Goal: Task Accomplishment & Management: Manage account settings

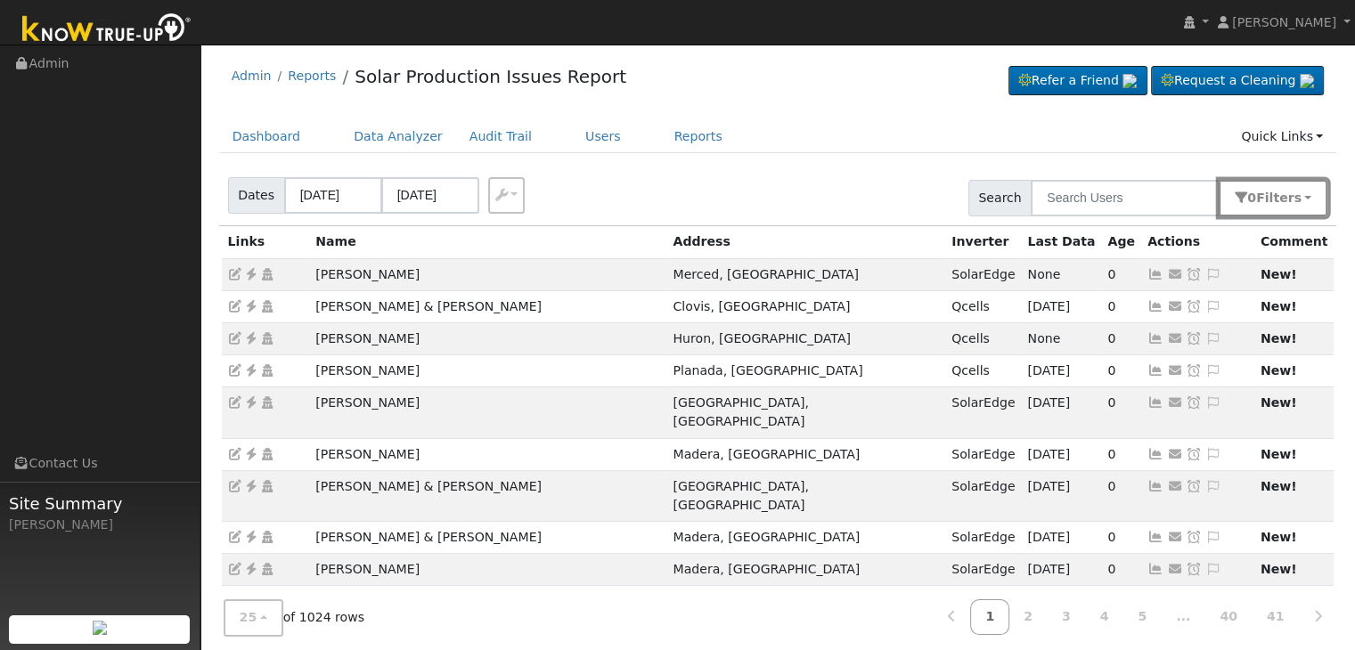
click at [1307, 200] on button "0 Filter s" at bounding box center [1273, 198] width 109 height 37
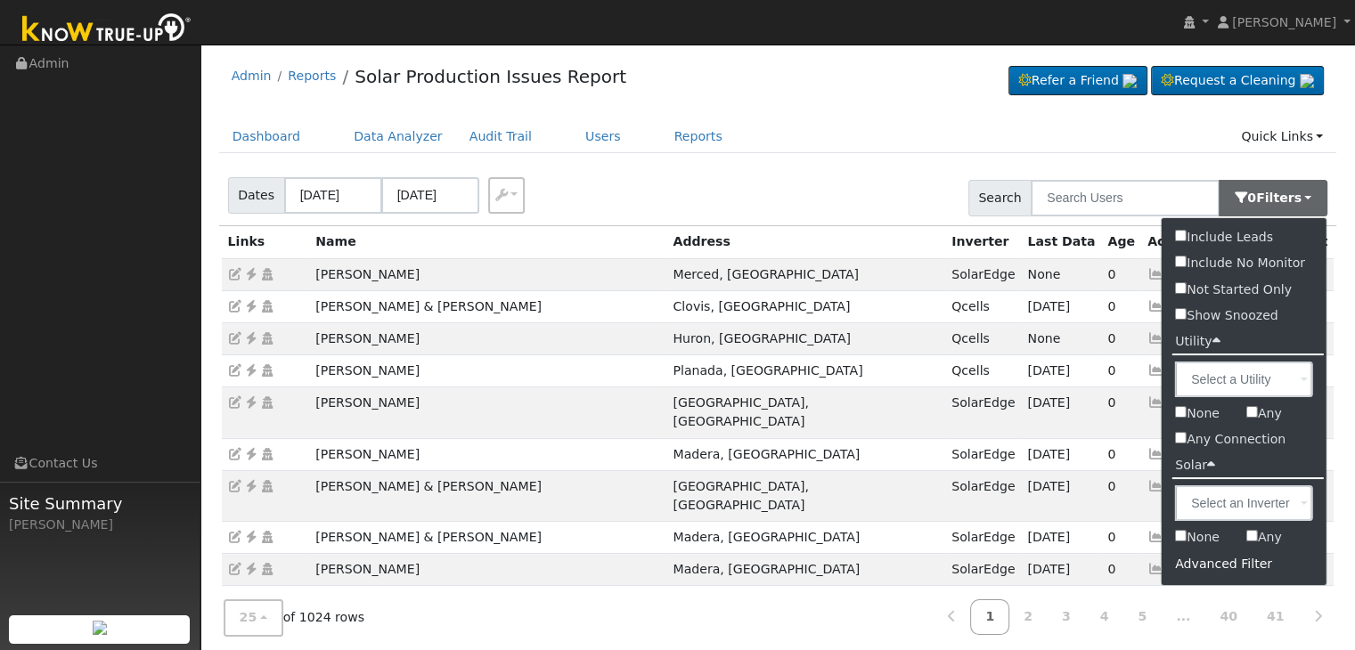
click at [1211, 564] on div "Advanced Filter" at bounding box center [1244, 565] width 165 height 28
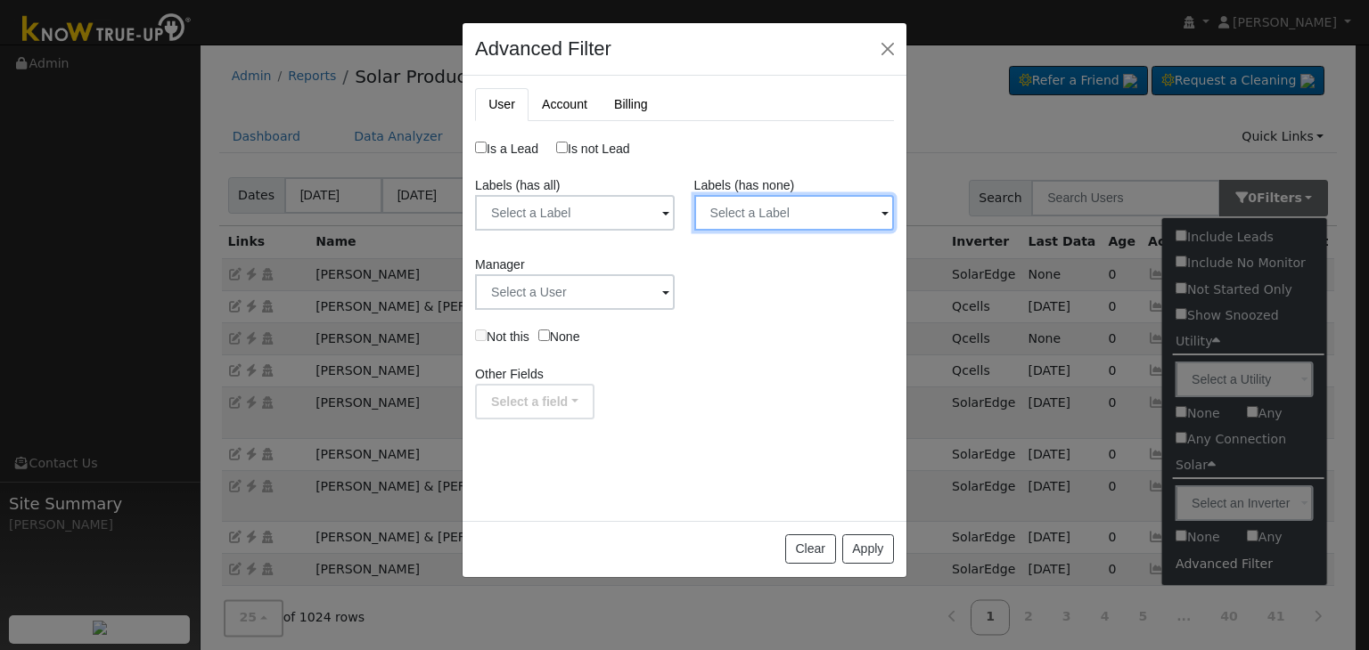
click at [815, 213] on input "text" at bounding box center [794, 213] width 200 height 36
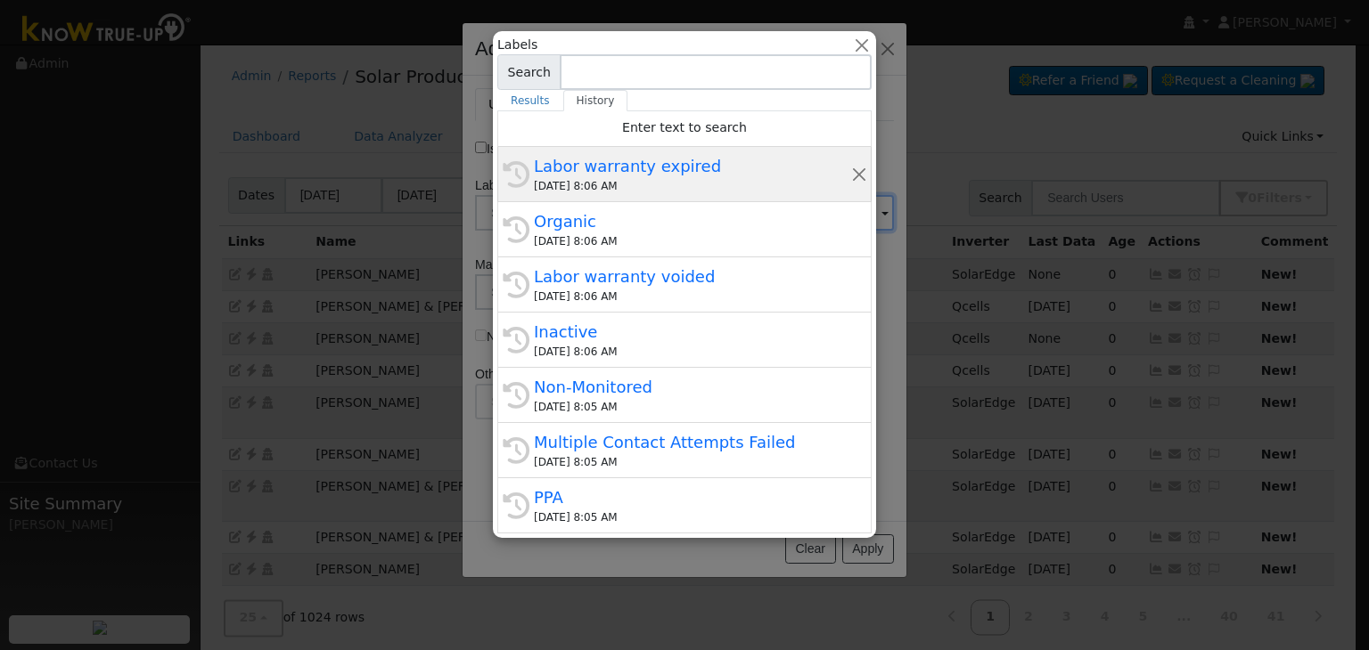
click at [659, 176] on div "Labor warranty expired" at bounding box center [692, 166] width 317 height 24
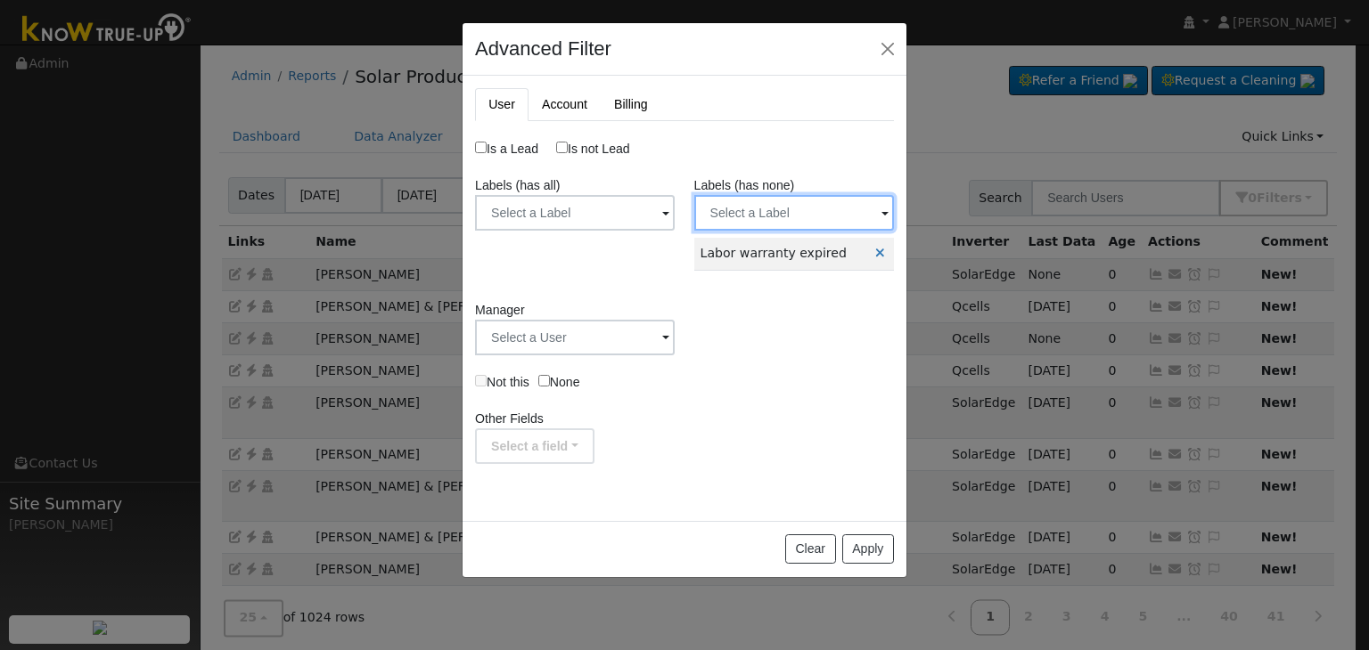
click at [759, 216] on input "text" at bounding box center [794, 213] width 200 height 36
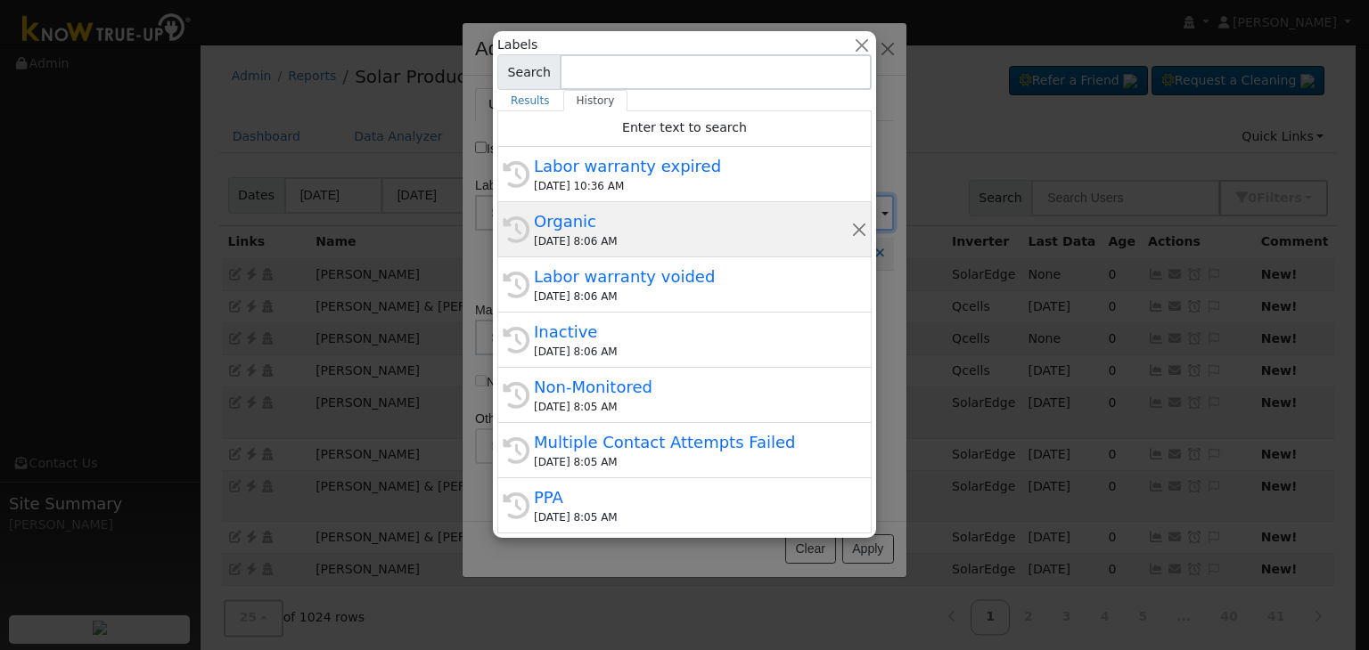
click at [639, 229] on div "Organic" at bounding box center [692, 221] width 317 height 24
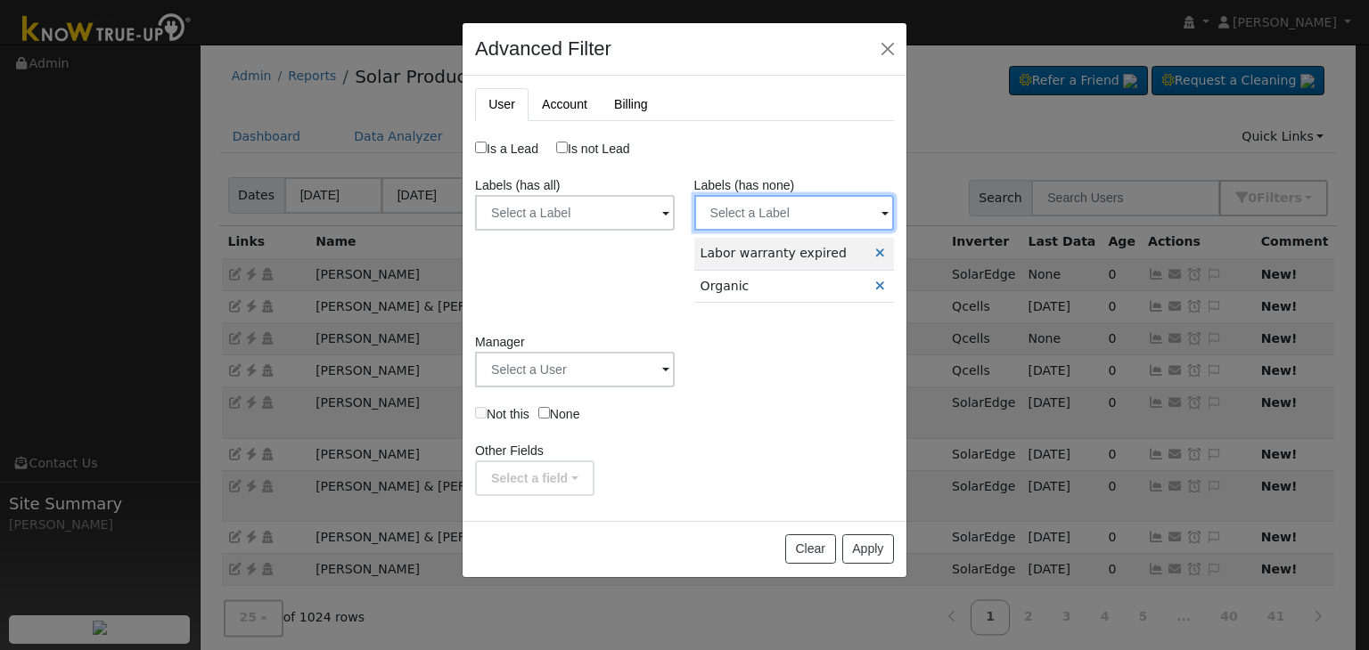
click at [770, 211] on input "text" at bounding box center [794, 213] width 200 height 36
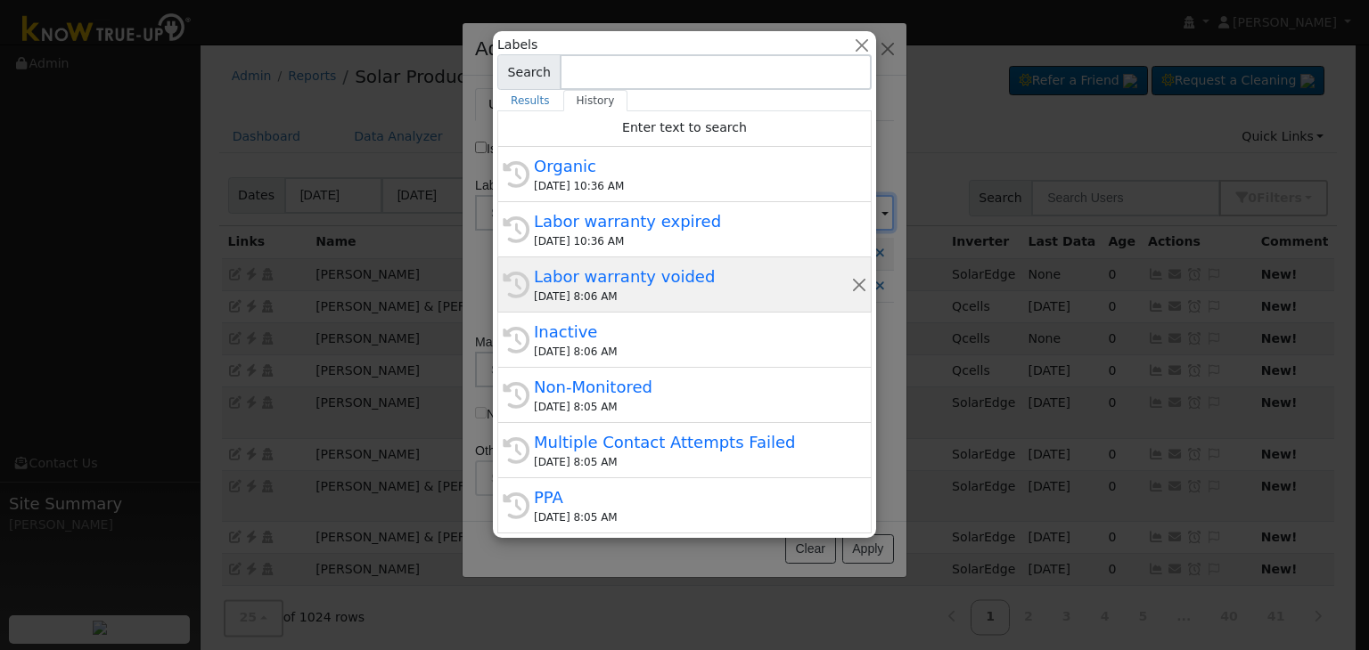
click at [660, 279] on div "Labor warranty voided" at bounding box center [692, 277] width 317 height 24
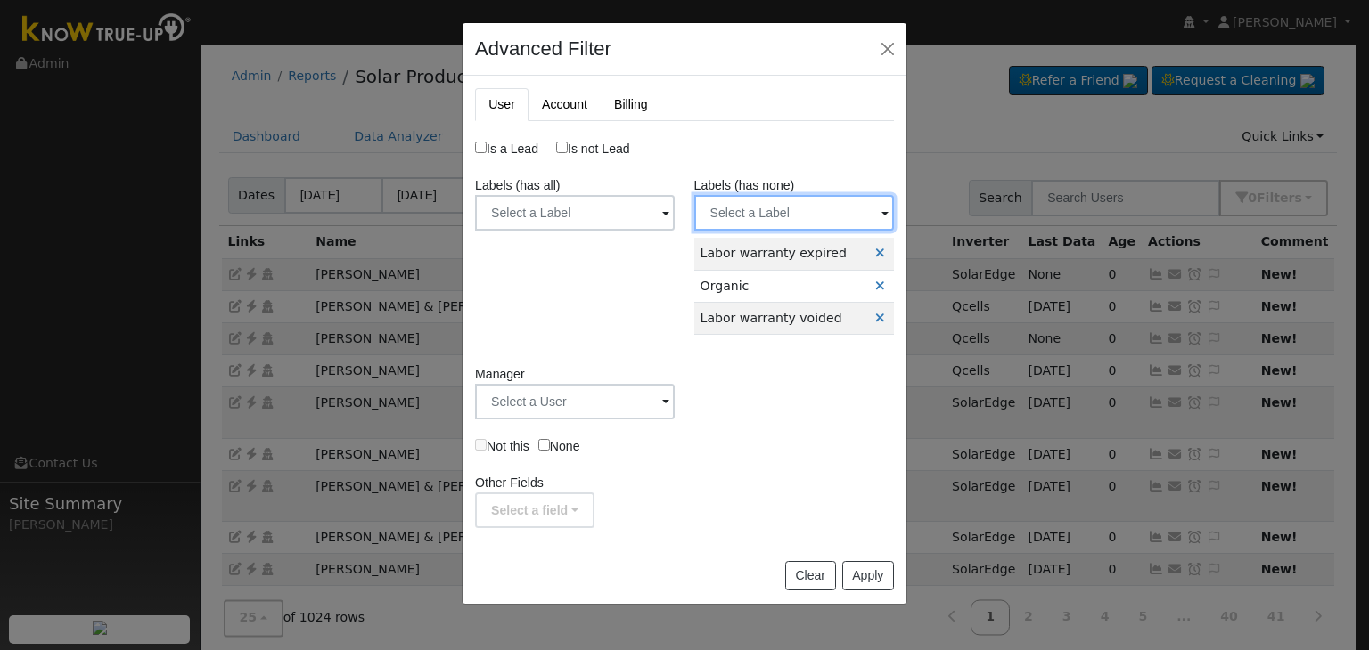
click at [767, 223] on input "text" at bounding box center [794, 213] width 200 height 36
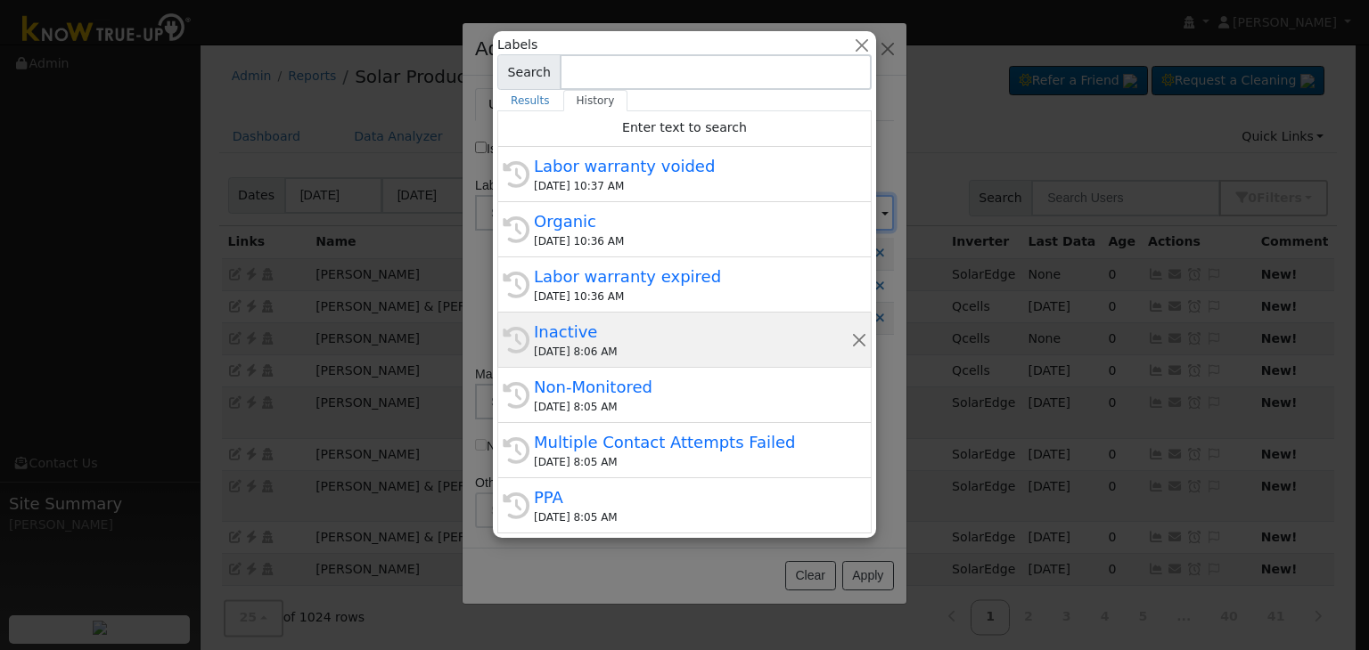
click at [631, 344] on div "09/09/2025 8:06 AM" at bounding box center [692, 352] width 317 height 16
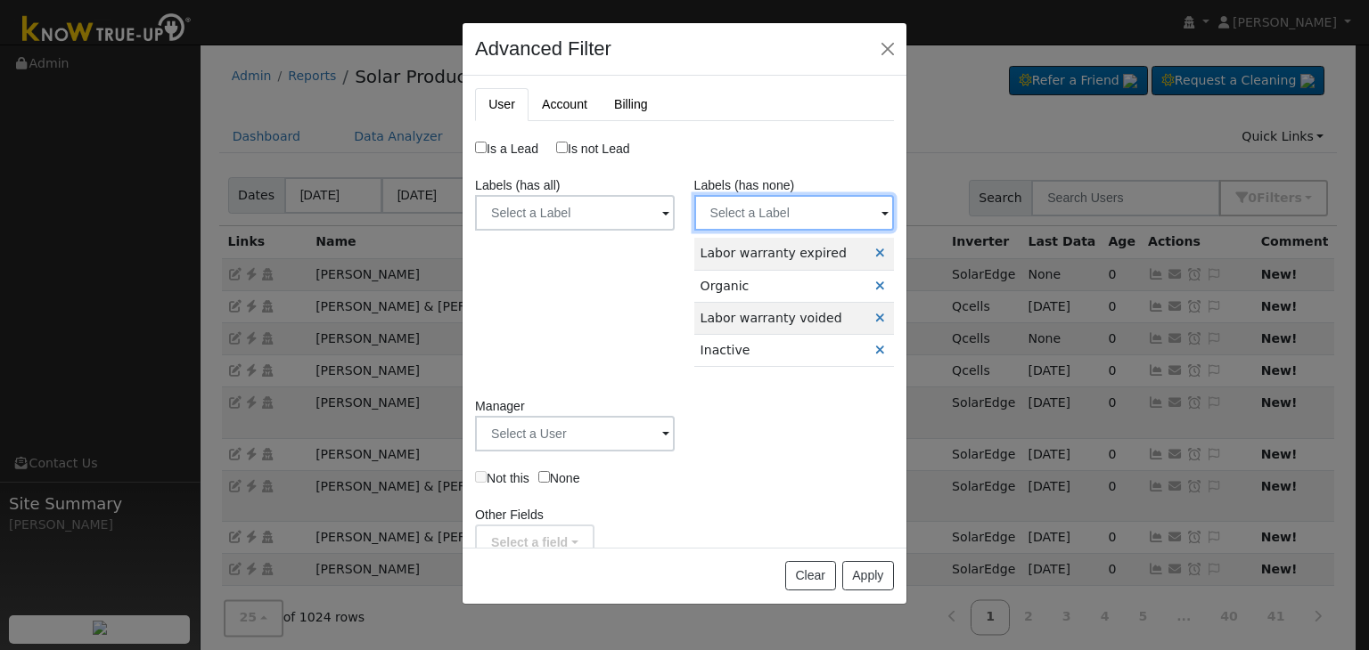
click at [756, 200] on input "text" at bounding box center [794, 213] width 200 height 36
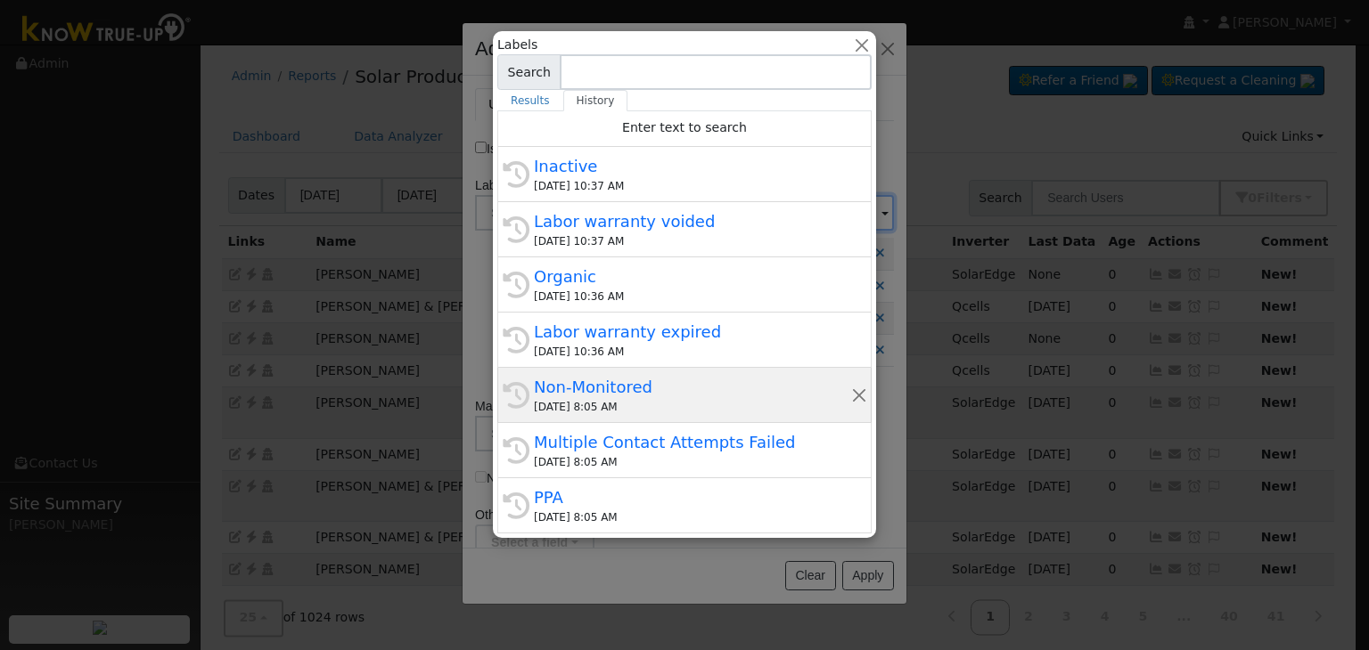
click at [631, 382] on div "Non-Monitored" at bounding box center [692, 387] width 317 height 24
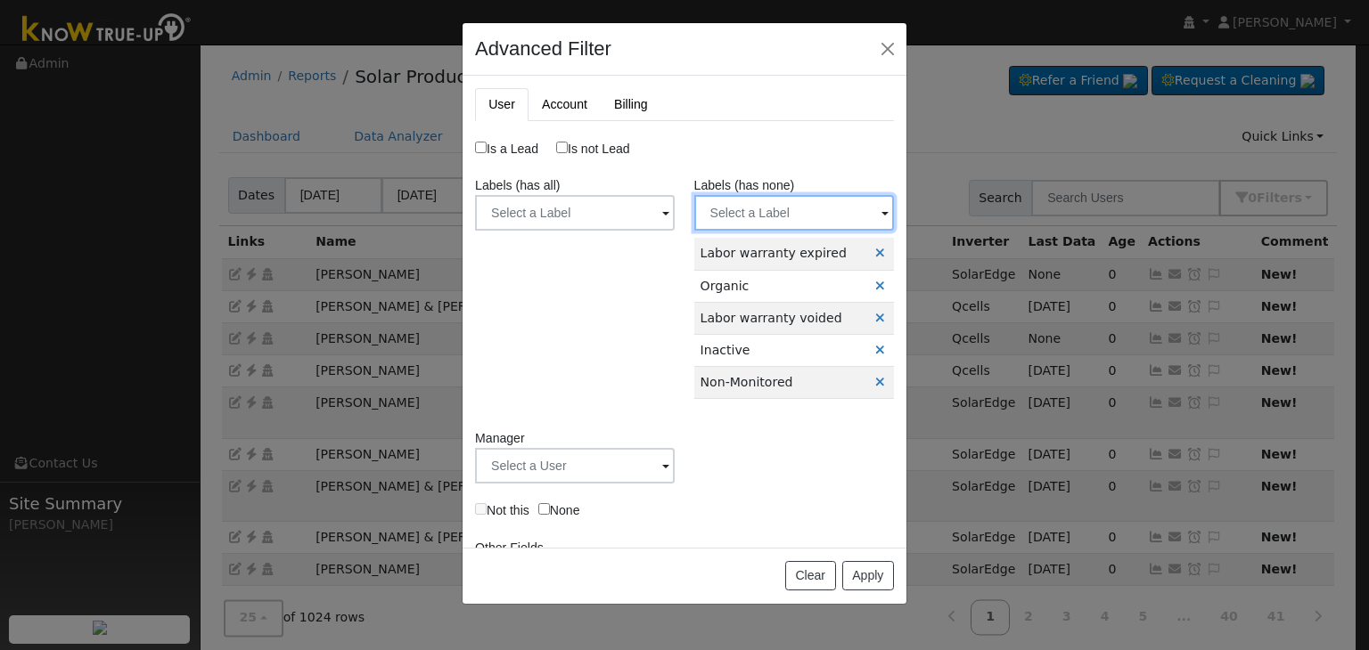
click at [740, 217] on input "text" at bounding box center [794, 213] width 200 height 36
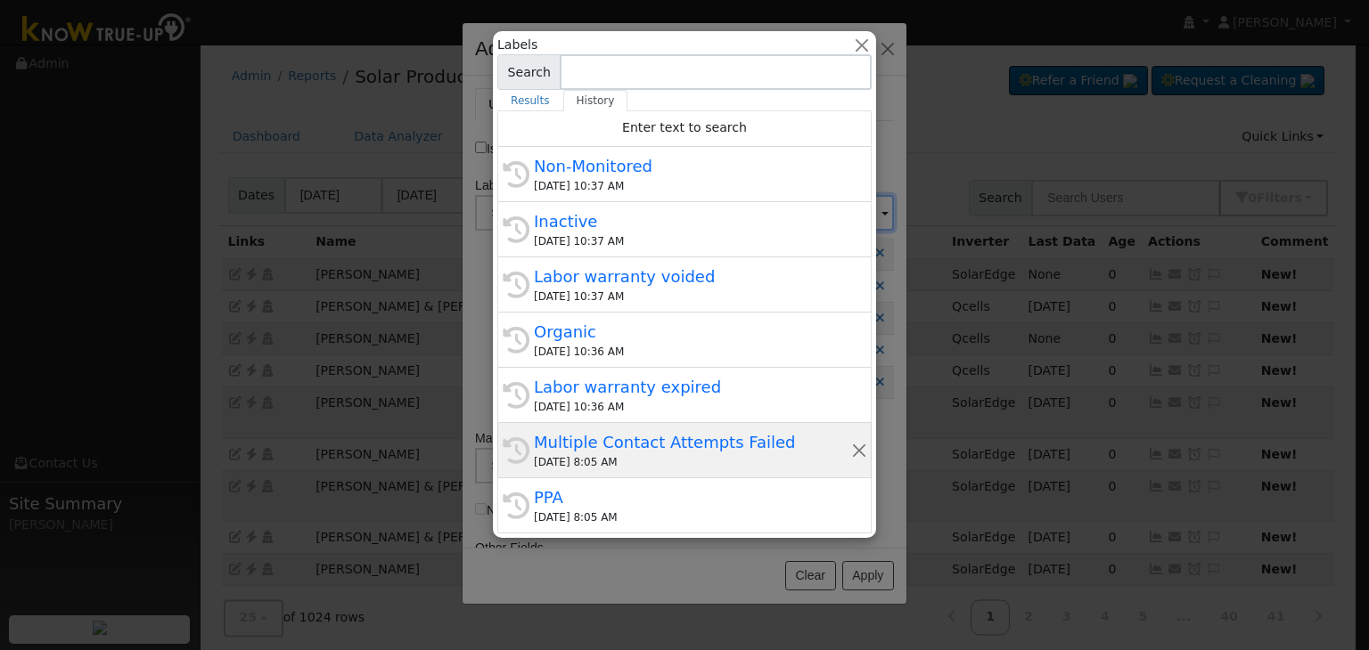
click at [660, 467] on div "09/09/2025 8:05 AM" at bounding box center [692, 462] width 317 height 16
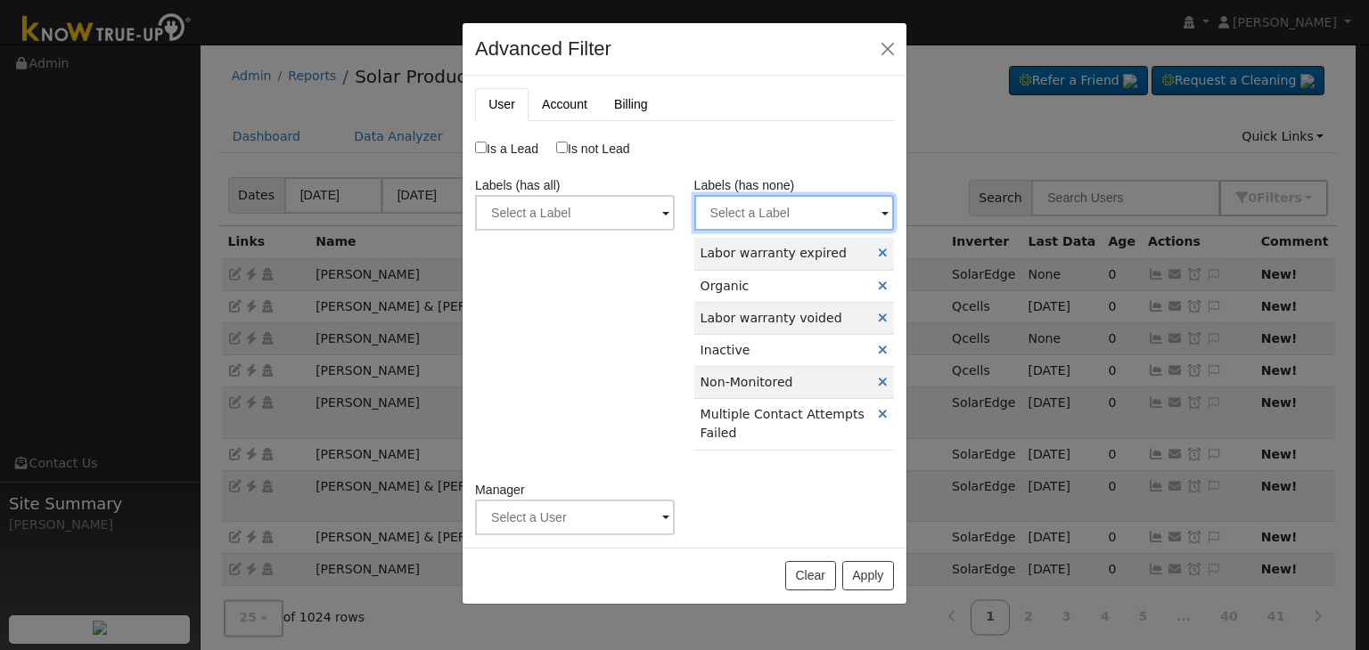
click at [777, 207] on input "text" at bounding box center [794, 213] width 200 height 36
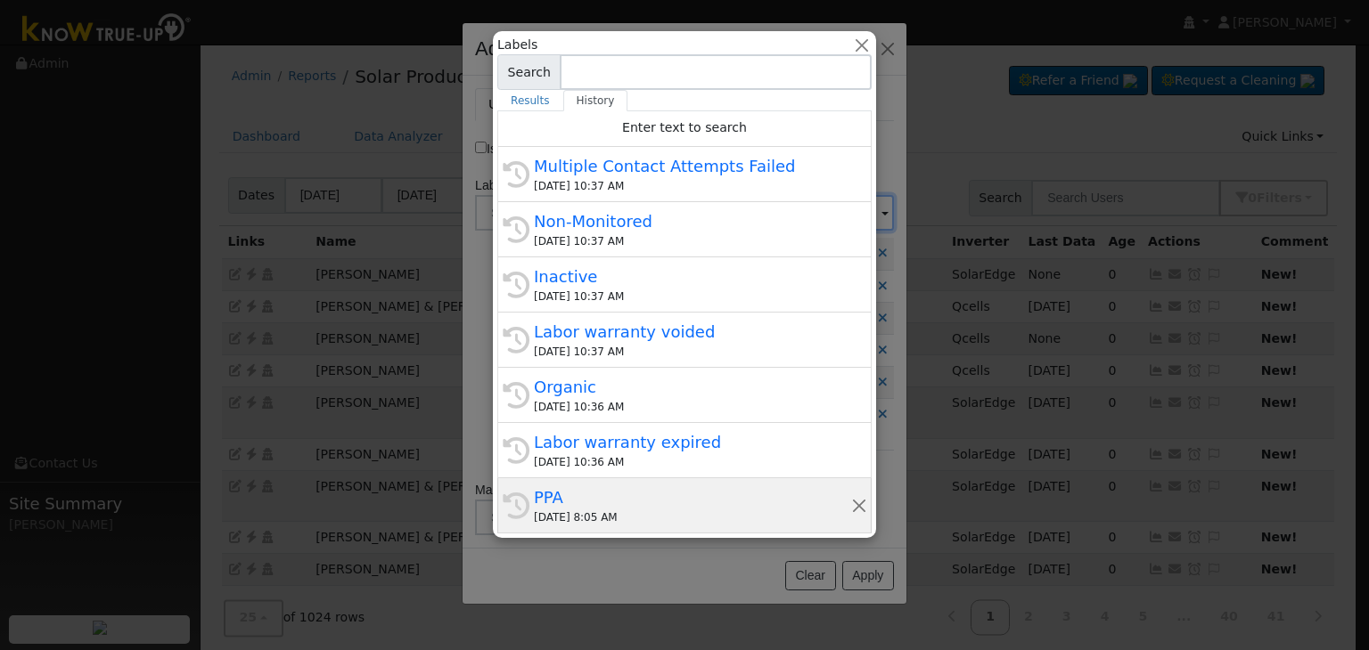
click at [591, 490] on div "PPA" at bounding box center [692, 498] width 317 height 24
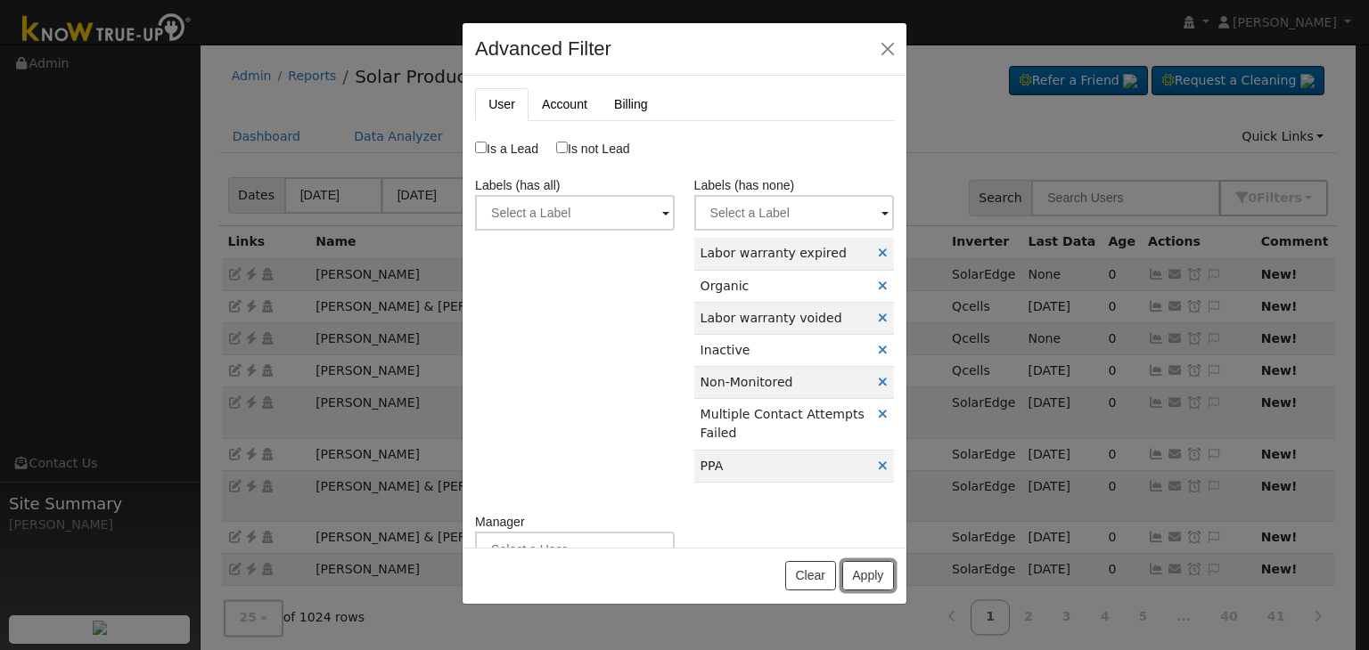
click at [880, 580] on button "Apply" at bounding box center [868, 576] width 52 height 30
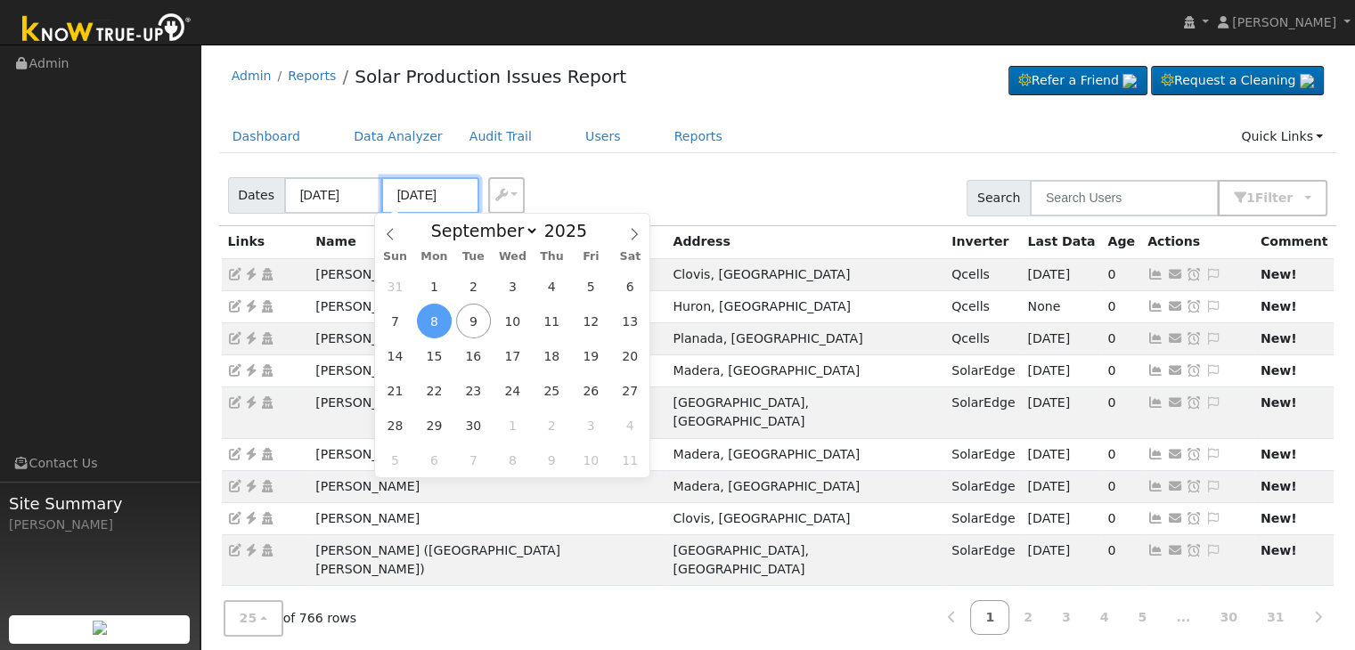
click at [445, 195] on input "09/08/2025" at bounding box center [430, 195] width 98 height 37
click at [462, 325] on span "9" at bounding box center [473, 321] width 35 height 35
type input "[DATE]"
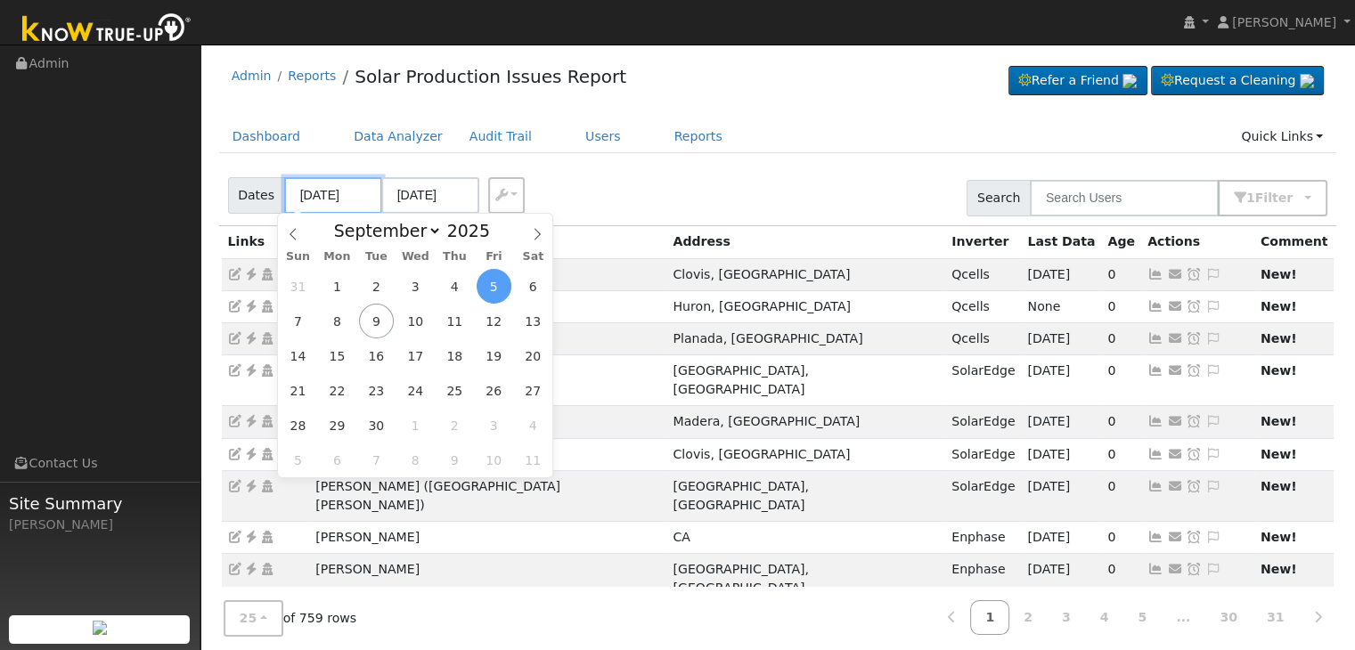
click at [320, 192] on input "09/05/2025" at bounding box center [333, 195] width 98 height 37
click at [296, 325] on span "7" at bounding box center [298, 321] width 35 height 35
type input "09/07/2025"
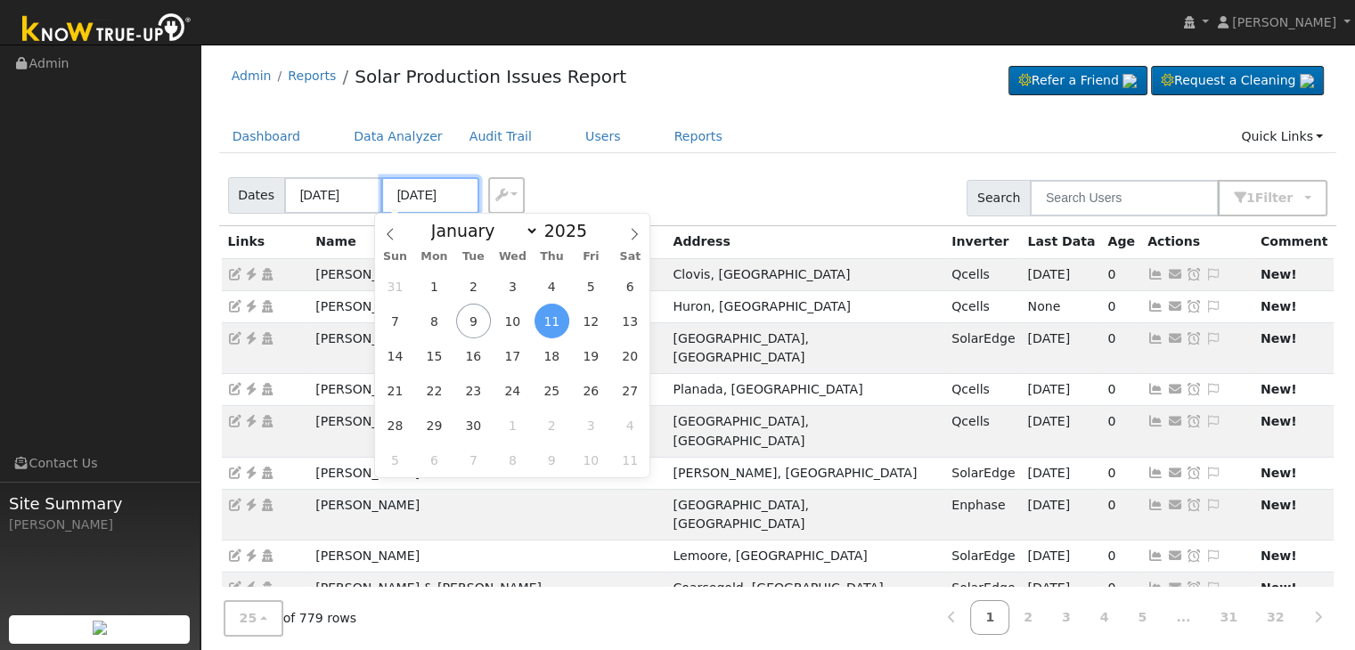
click at [426, 190] on input "09/11/2025" at bounding box center [430, 195] width 98 height 37
click at [470, 326] on span "9" at bounding box center [473, 321] width 35 height 35
type input "[DATE]"
click at [749, 154] on div "Dashboard Data Analyzer Audit Trail Users Reports Quick Links Quick Add Quick C…" at bounding box center [778, 145] width 1118 height 51
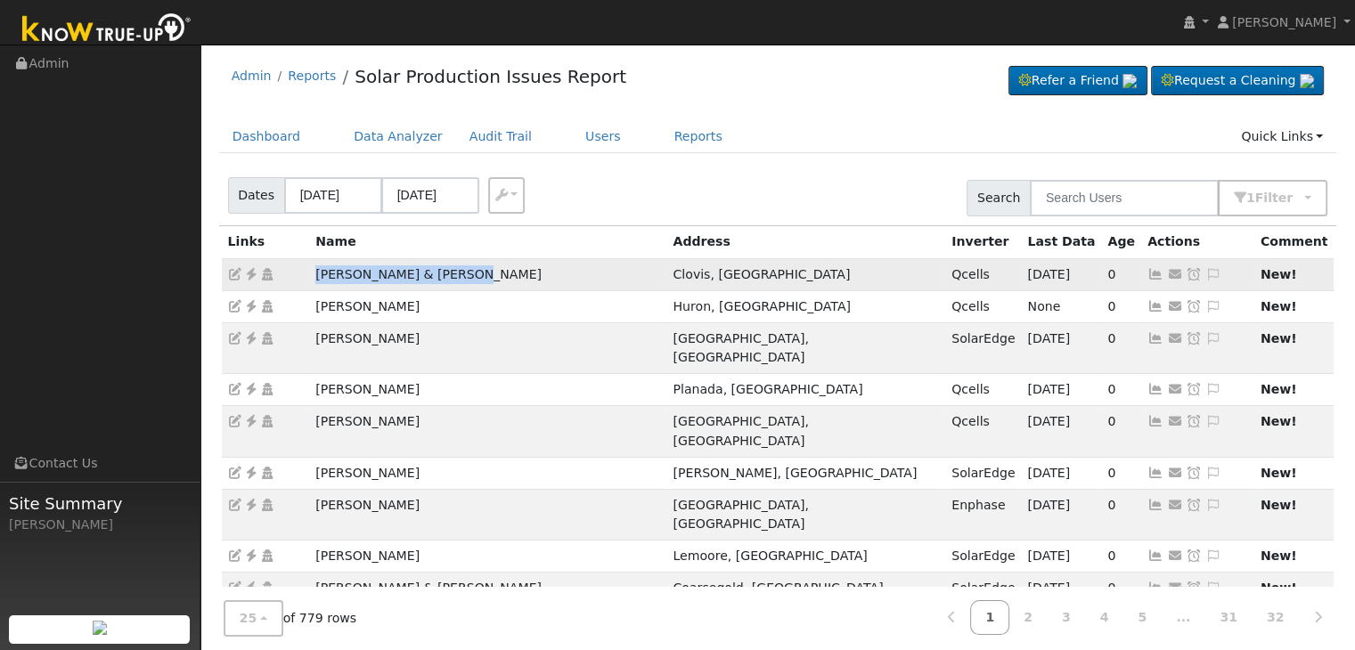
drag, startPoint x: 314, startPoint y: 279, endPoint x: 469, endPoint y: 286, distance: 155.2
click at [469, 286] on td "Kevin & Patricia Morrow" at bounding box center [487, 274] width 357 height 32
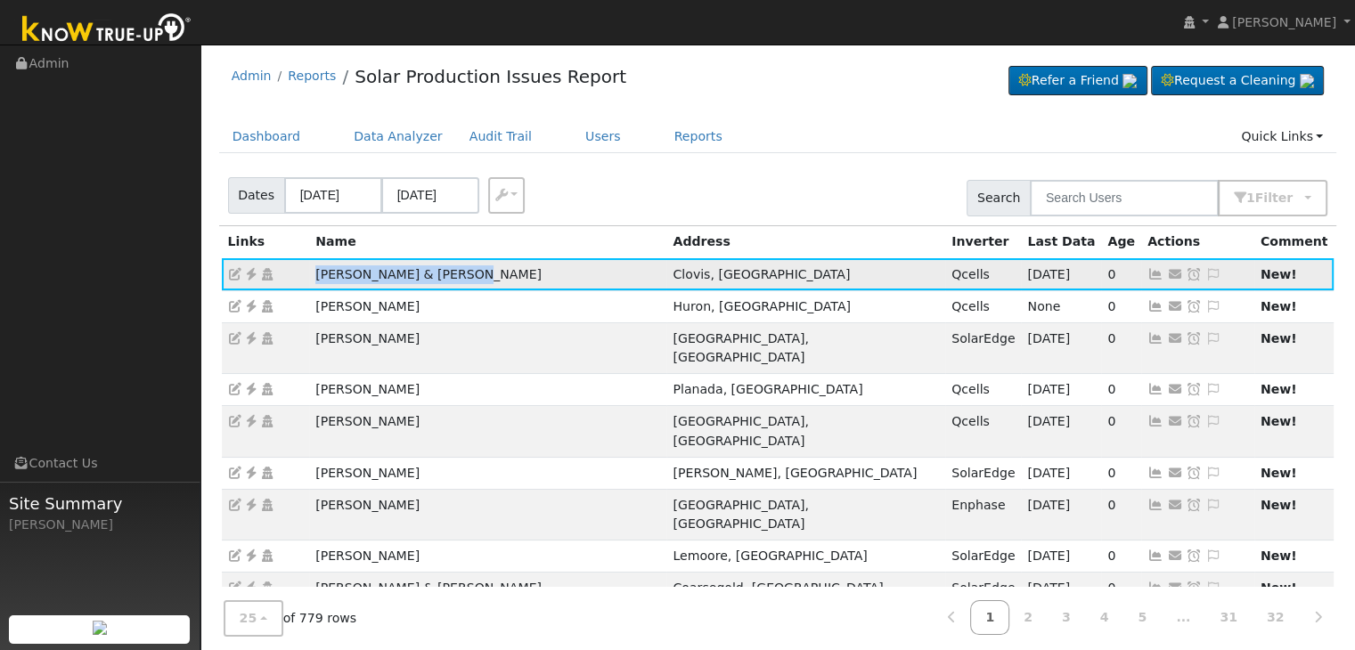
copy td "Kevin & Patricia Morrow"
click at [249, 270] on icon at bounding box center [251, 274] width 16 height 12
click at [1206, 269] on icon at bounding box center [1214, 274] width 16 height 12
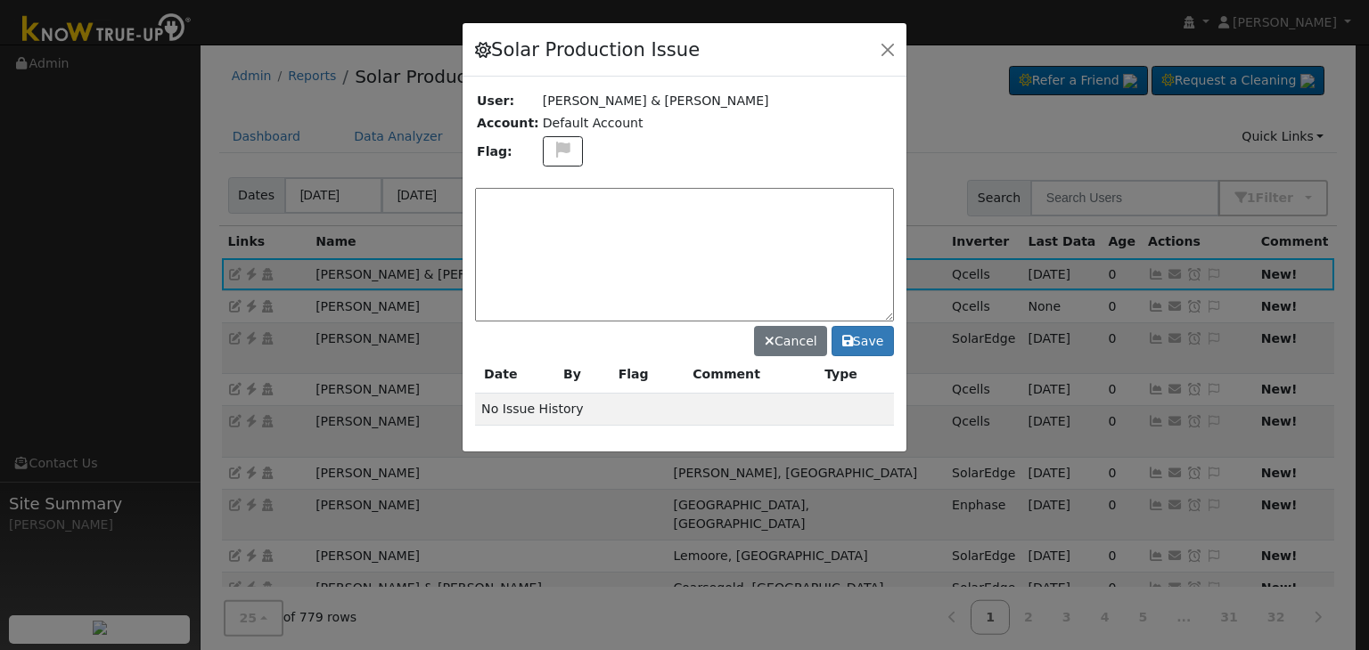
click at [551, 193] on textarea at bounding box center [684, 255] width 419 height 134
paste textarea "NEW PTO (SUB) - System is offline"
click at [713, 192] on textarea "NEW PTO (SUB) - System is offline" at bounding box center [684, 255] width 419 height 134
type textarea "NEW PTO (SUB) - System is offline. Case Made (MP) 9/9"
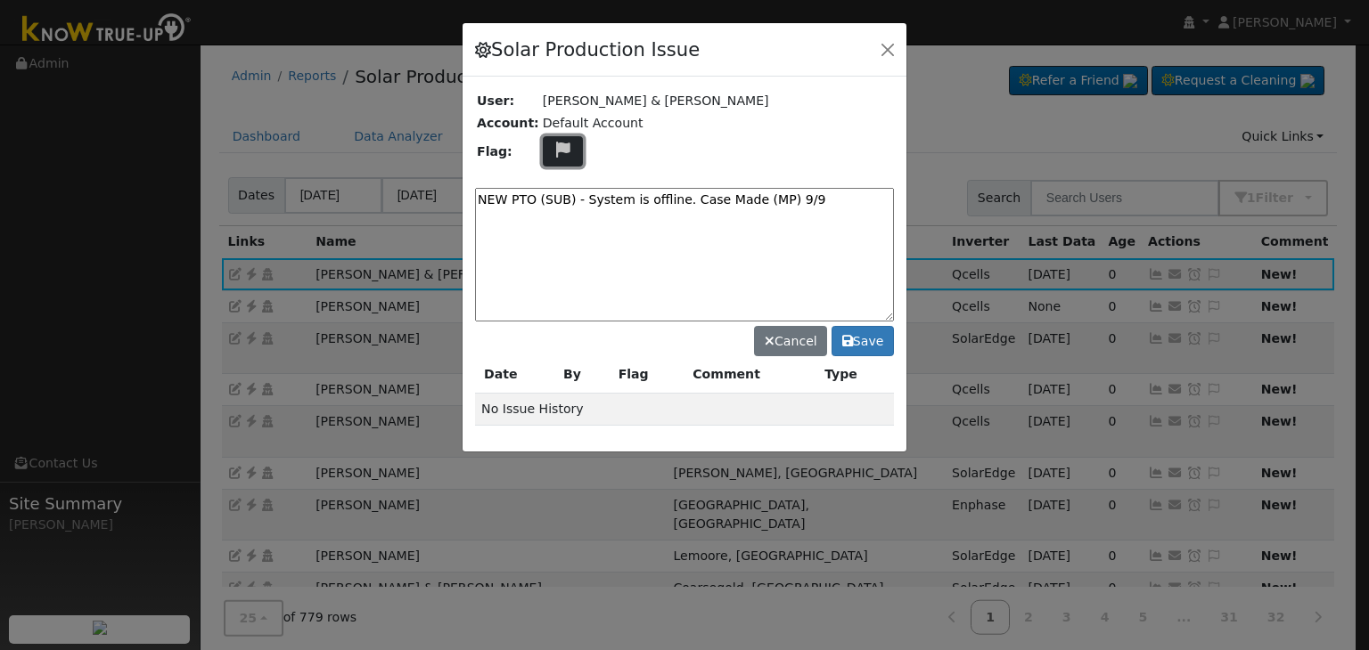
click at [558, 148] on icon at bounding box center [562, 150] width 20 height 16
click at [555, 227] on icon at bounding box center [562, 235] width 20 height 16
click at [864, 342] on button "Save" at bounding box center [862, 341] width 62 height 30
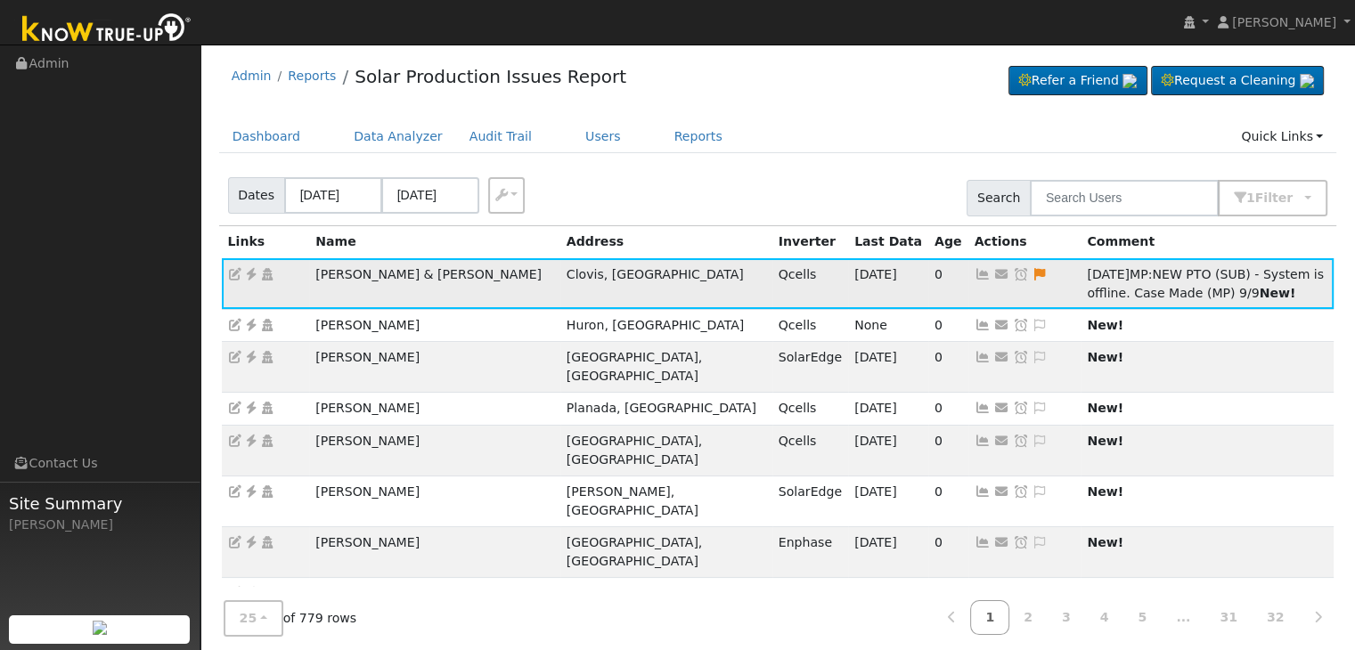
click at [1013, 267] on link at bounding box center [1021, 274] width 16 height 14
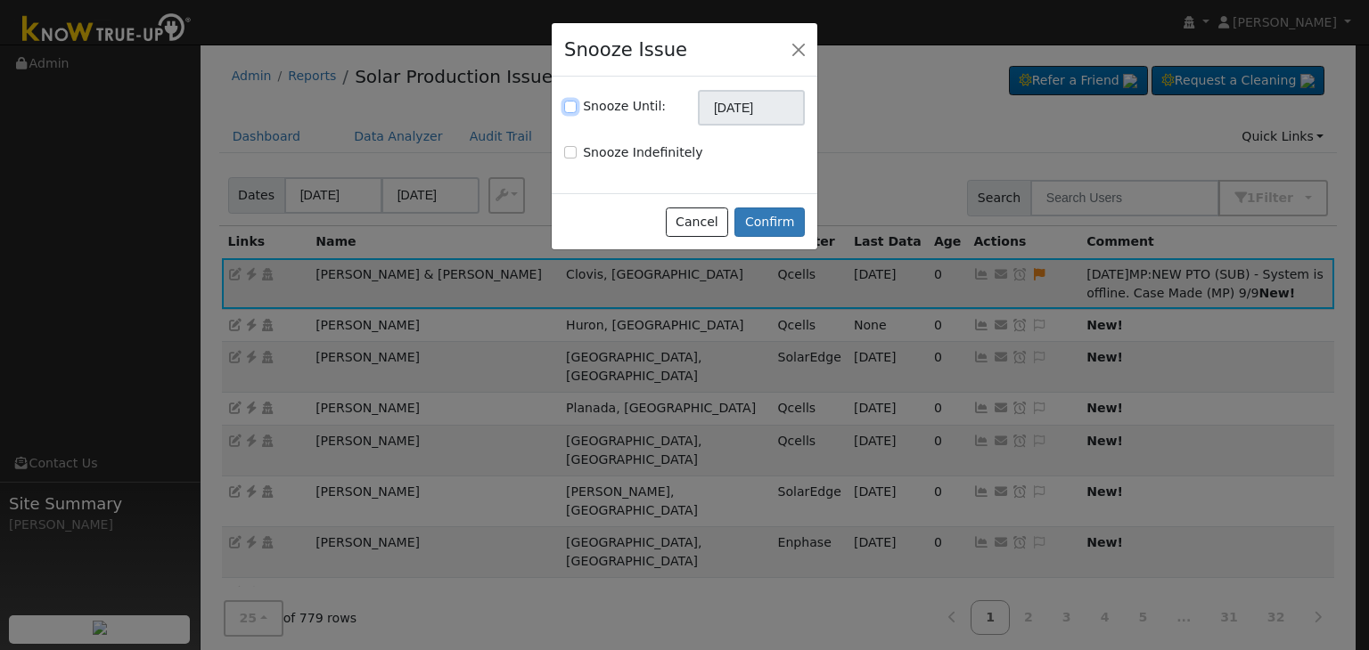
click at [571, 109] on input "Snooze Until:" at bounding box center [570, 107] width 12 height 12
checkbox input "true"
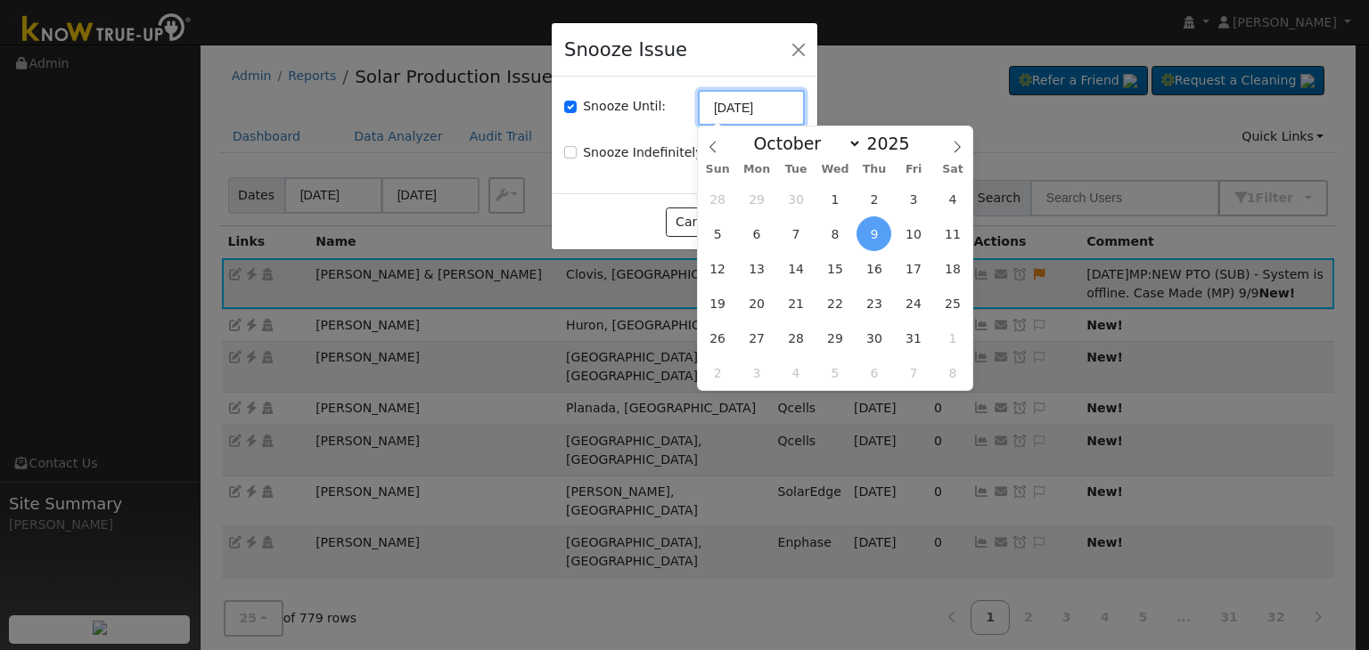
click at [742, 112] on input "10/09/2025" at bounding box center [751, 108] width 107 height 36
click at [709, 151] on icon at bounding box center [713, 147] width 12 height 12
select select "8"
click at [796, 273] on span "16" at bounding box center [796, 268] width 35 height 35
type input "09/16/2025"
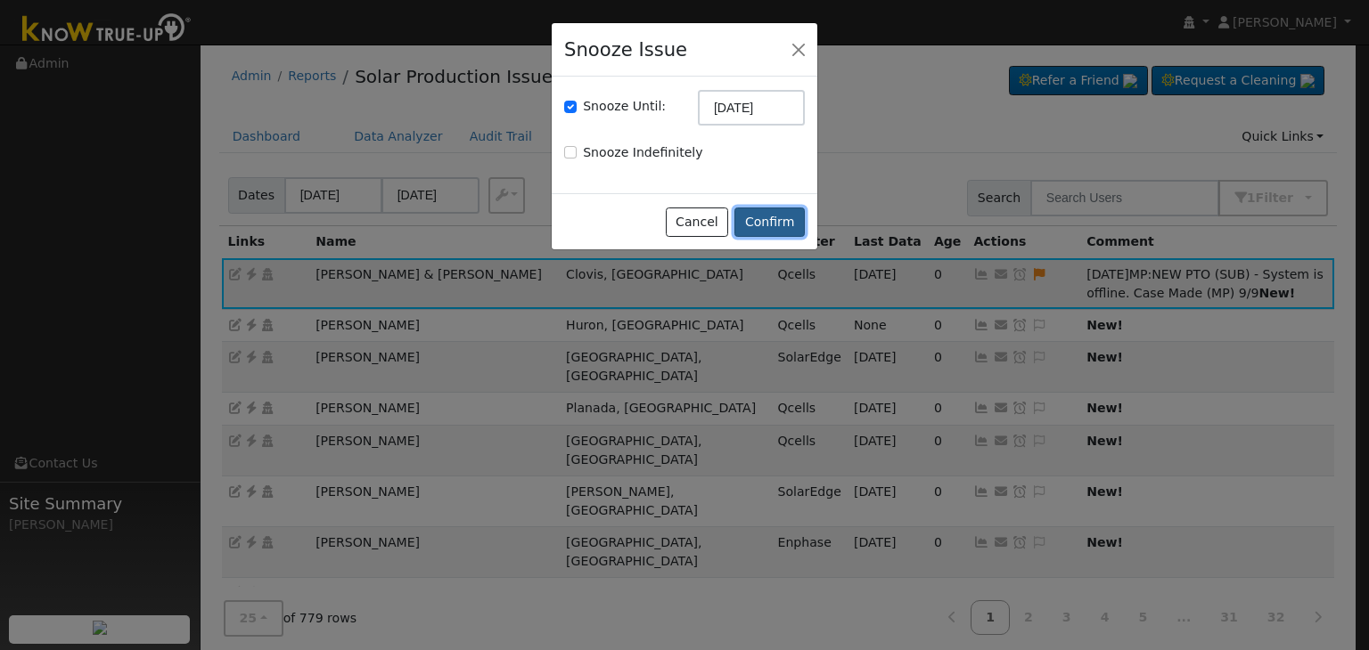
click at [786, 226] on button "Confirm" at bounding box center [769, 223] width 70 height 30
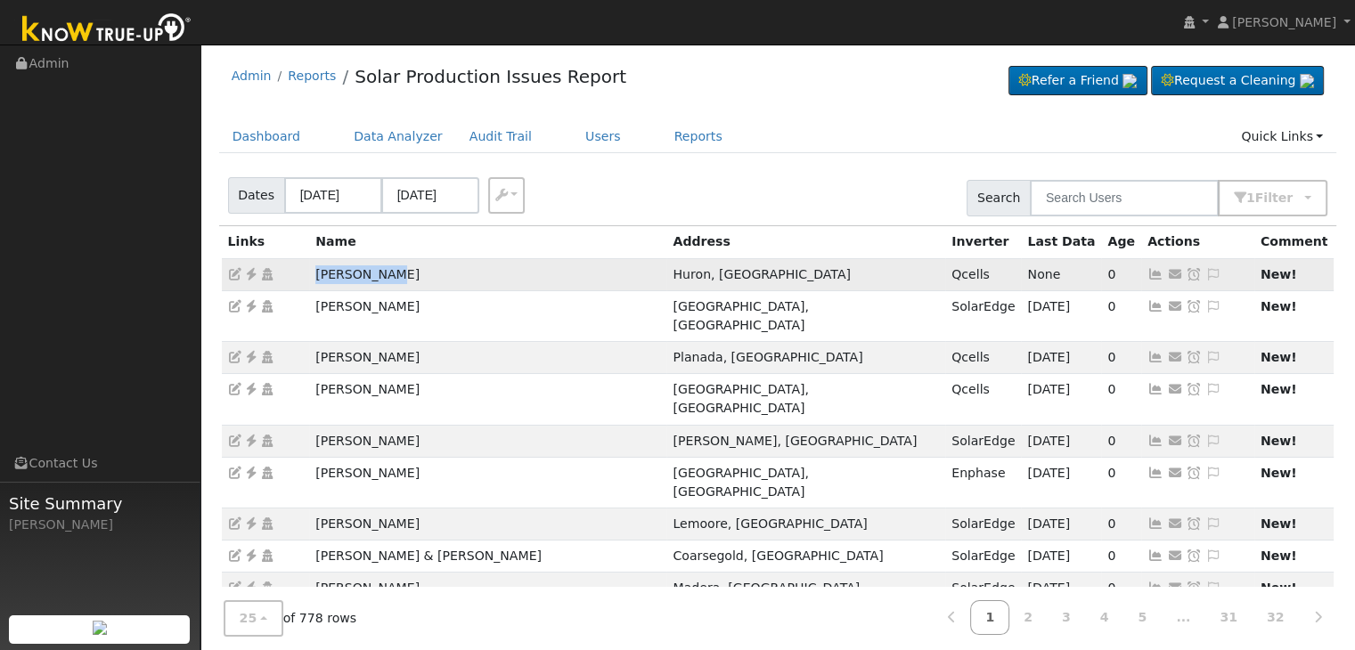
drag, startPoint x: 314, startPoint y: 270, endPoint x: 428, endPoint y: 279, distance: 114.4
click at [428, 279] on td "Jose Tamayo" at bounding box center [487, 274] width 357 height 32
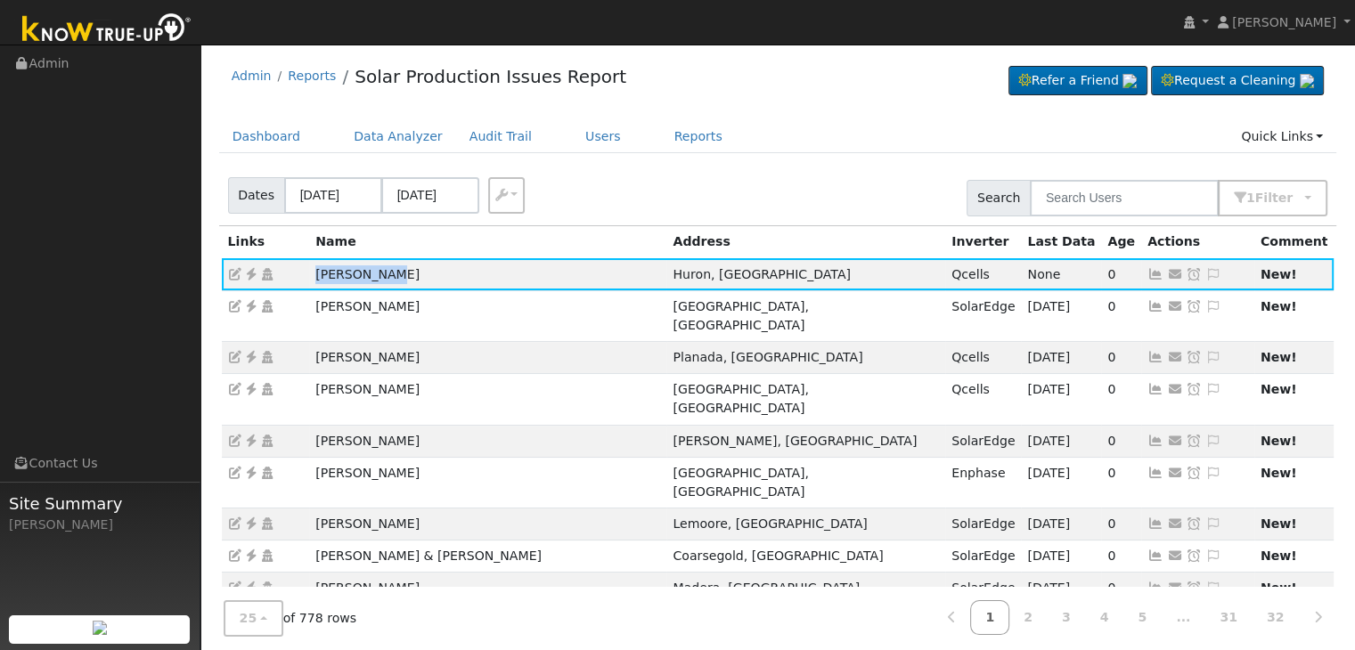
copy td "Jose Tamayo"
click at [255, 273] on icon at bounding box center [251, 274] width 16 height 12
click at [721, 161] on div "Dashboard Data Analyzer Audit Trail Users Reports Quick Links Quick Add Quick C…" at bounding box center [778, 145] width 1118 height 51
drag, startPoint x: 308, startPoint y: 338, endPoint x: 452, endPoint y: 340, distance: 143.5
click at [452, 342] on td "[PERSON_NAME]" at bounding box center [487, 358] width 357 height 32
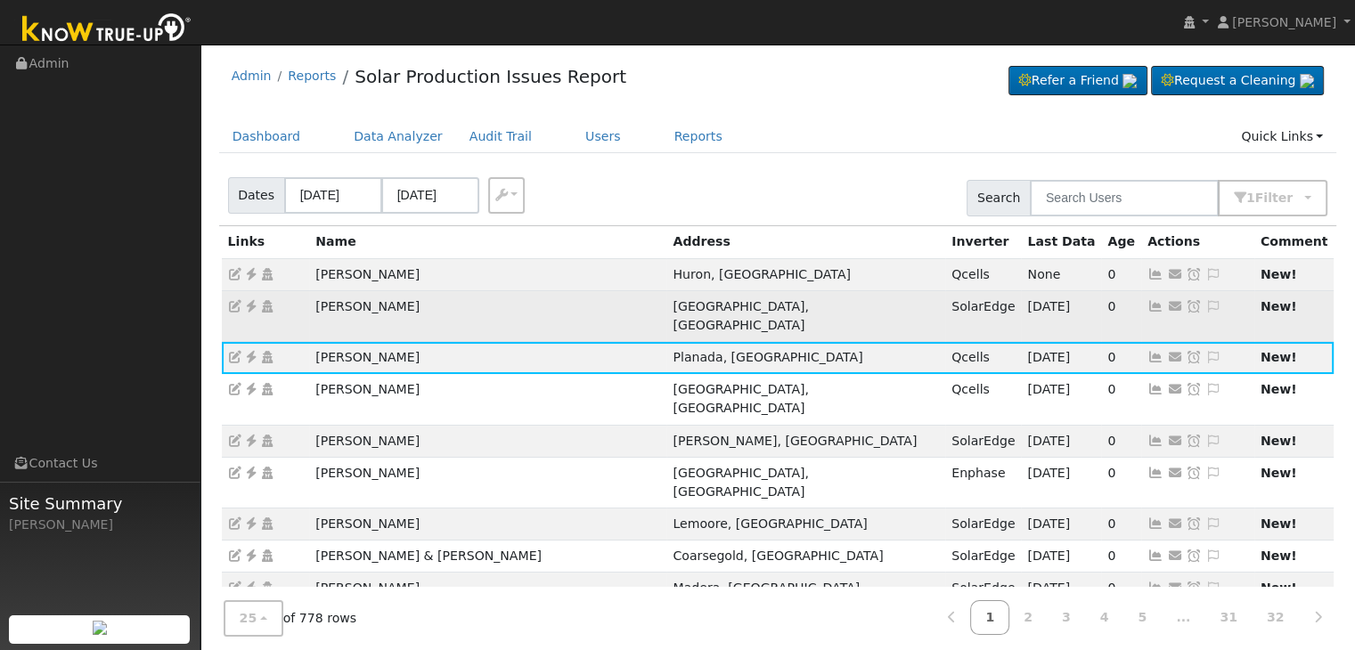
copy td "[PERSON_NAME]"
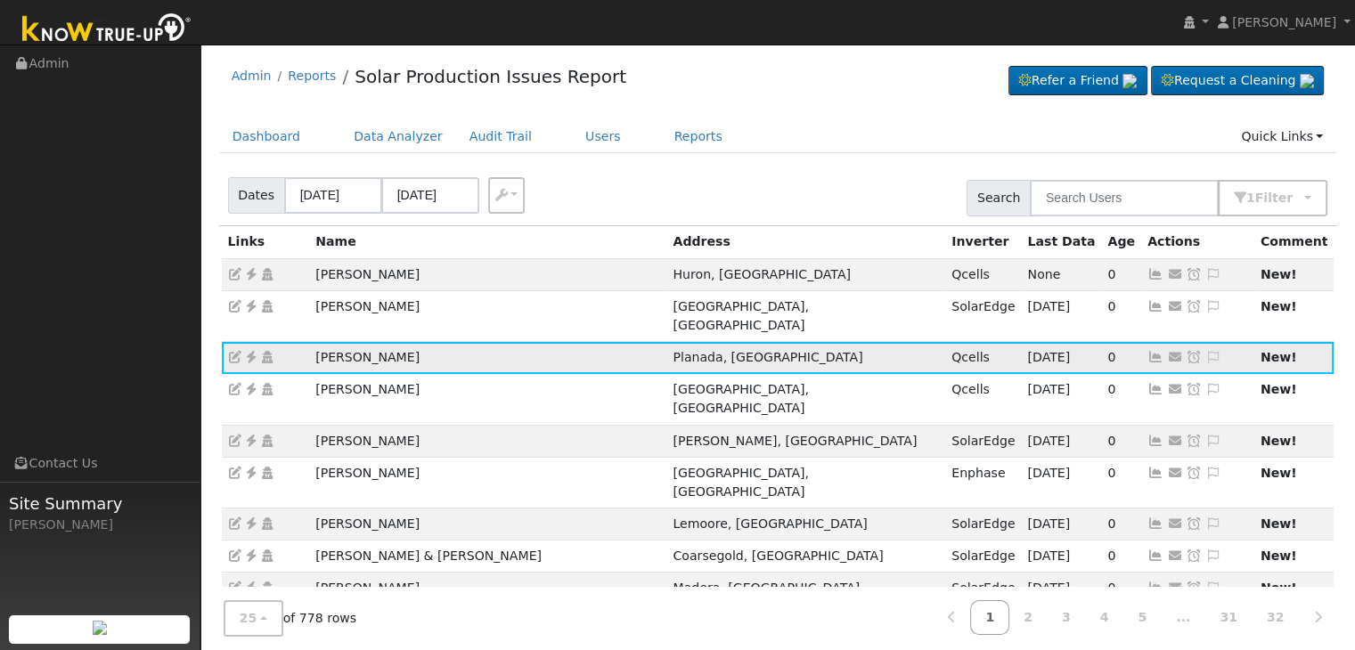
click at [249, 350] on link at bounding box center [251, 357] width 16 height 14
click at [1206, 351] on icon at bounding box center [1214, 357] width 16 height 12
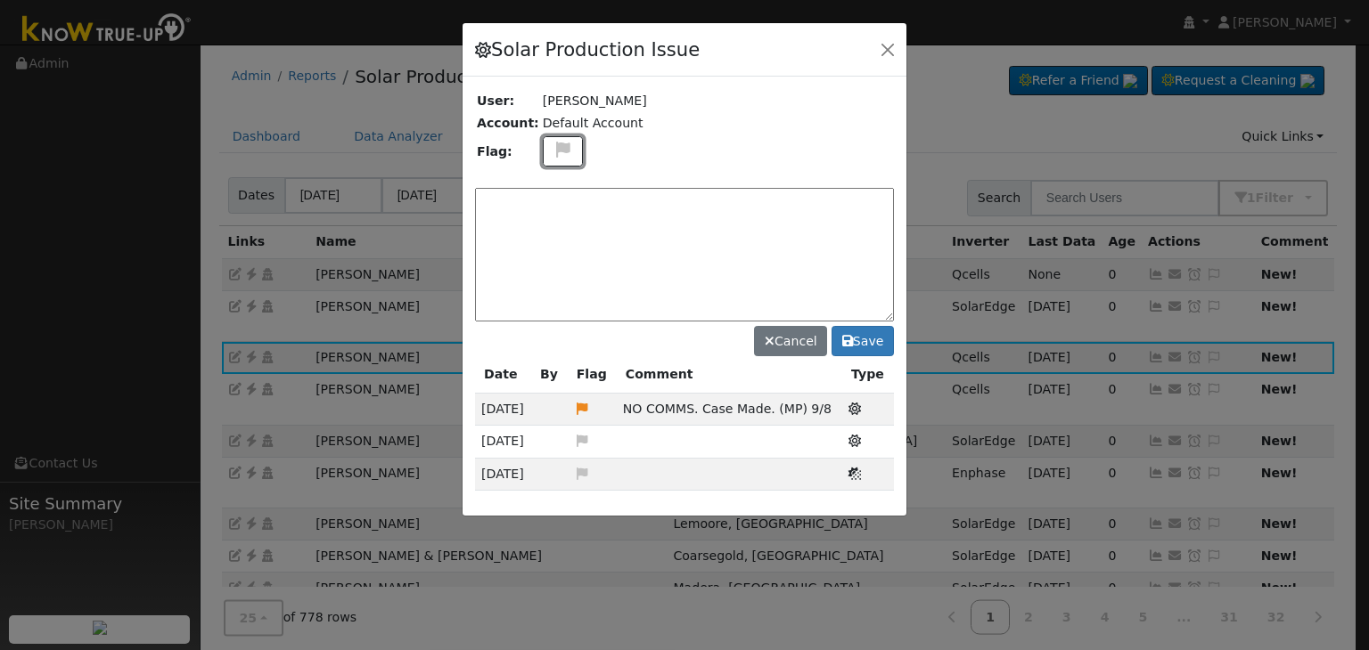
click at [554, 143] on icon at bounding box center [562, 150] width 20 height 16
click at [552, 229] on icon at bounding box center [562, 235] width 20 height 16
drag, startPoint x: 629, startPoint y: 404, endPoint x: 822, endPoint y: 408, distance: 192.5
click at [822, 408] on td "NO COMMS. Case Made. (MP) 9/8" at bounding box center [729, 410] width 225 height 32
copy span "NO COMMS. Case Made. (MP) 9/8"
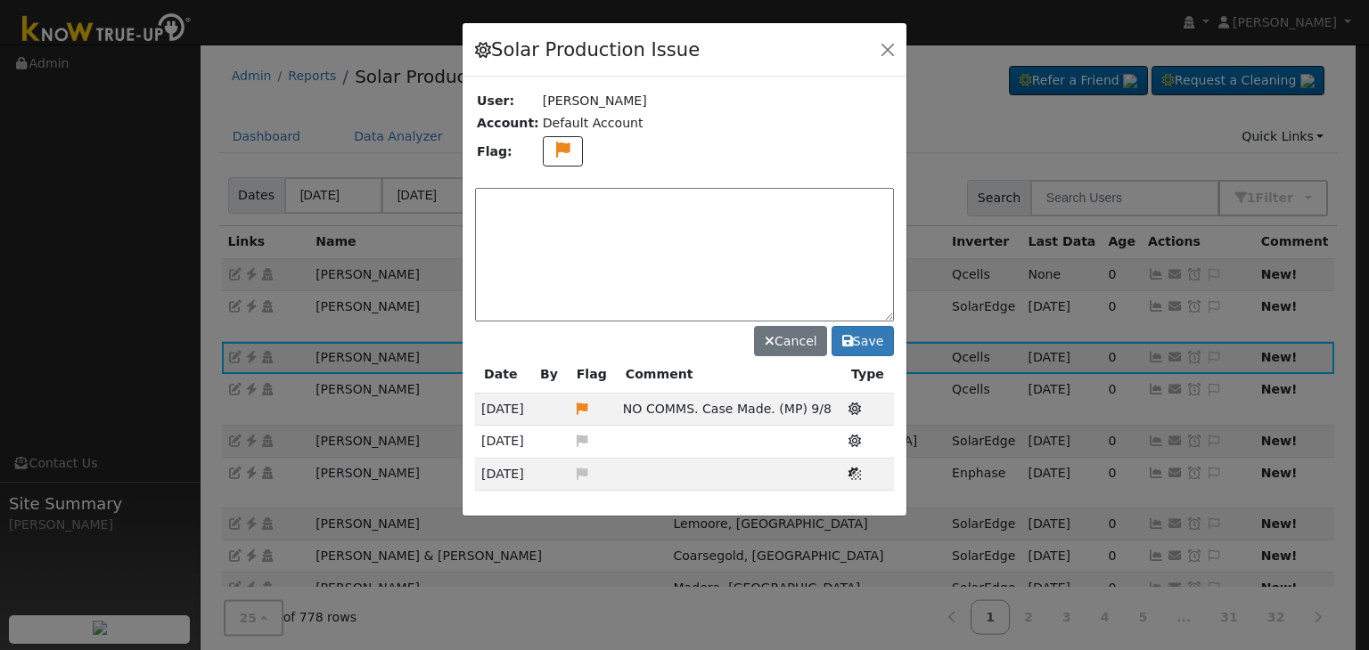
click at [599, 193] on textarea at bounding box center [684, 255] width 419 height 134
paste textarea "NO COMMS. Case Made. (MP) 9/8"
type textarea "NO COMMS. Case Made. (MP) 9/8"
click at [864, 343] on button "Save" at bounding box center [862, 341] width 62 height 30
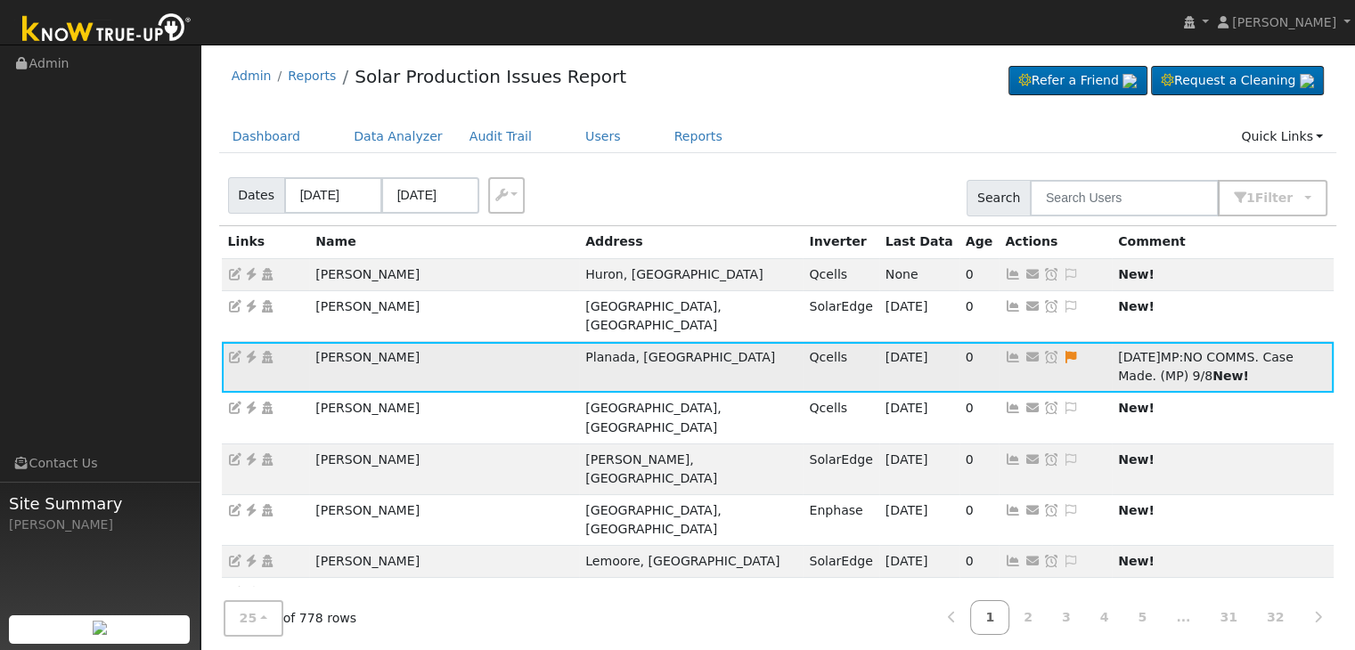
click at [1043, 351] on icon at bounding box center [1051, 357] width 16 height 12
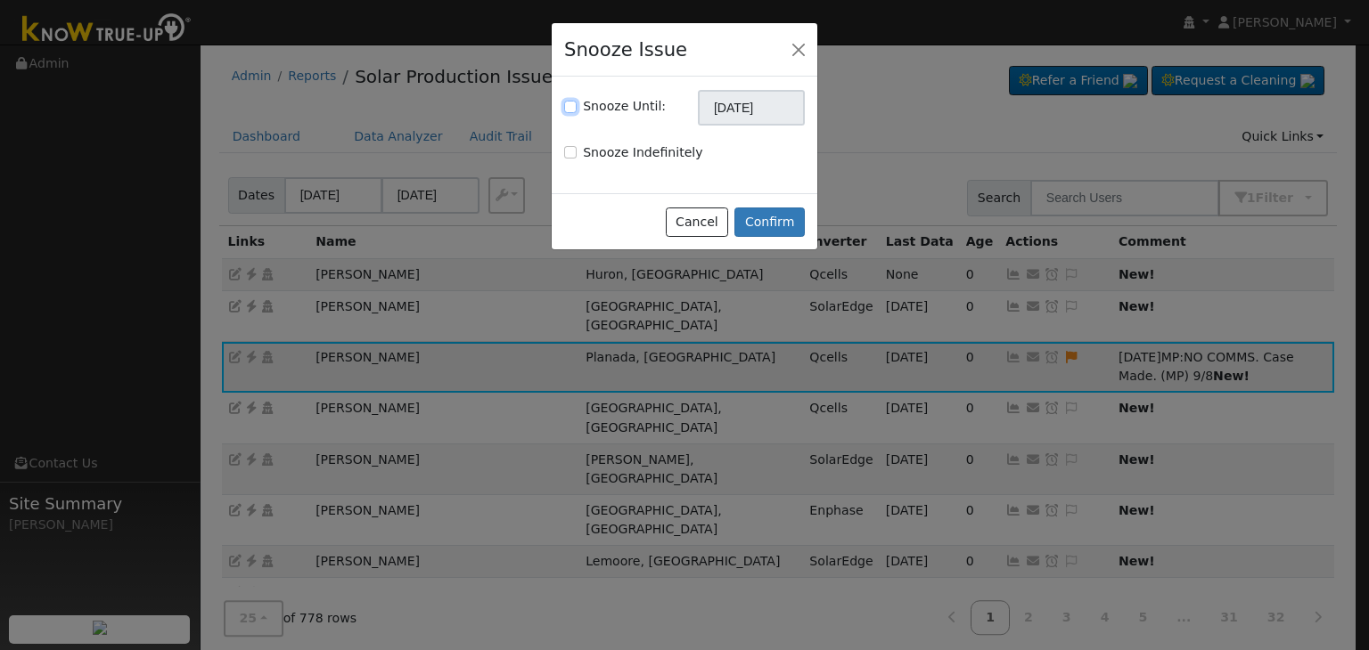
click at [566, 110] on input "Snooze Until:" at bounding box center [570, 107] width 12 height 12
checkbox input "true"
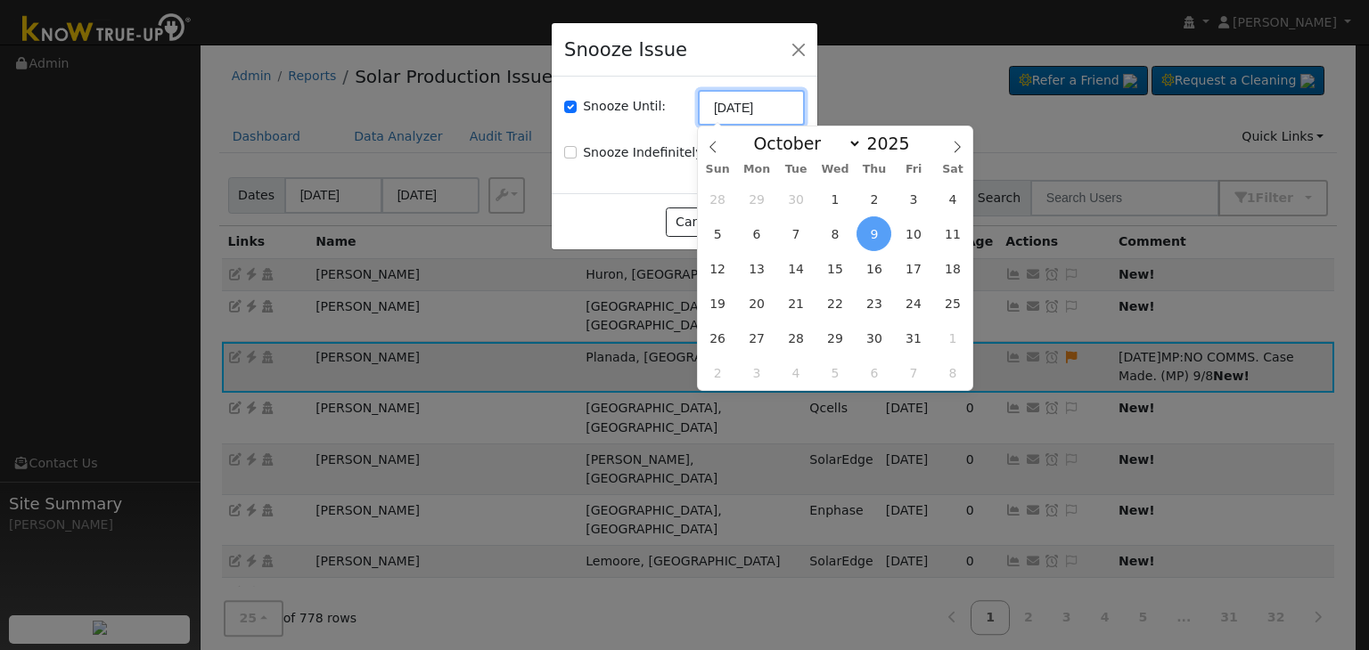
click at [715, 109] on input "10/09/2025" at bounding box center [751, 108] width 107 height 36
click at [713, 148] on icon at bounding box center [713, 147] width 12 height 12
select select "8"
click at [787, 270] on span "16" at bounding box center [796, 268] width 35 height 35
type input "09/16/2025"
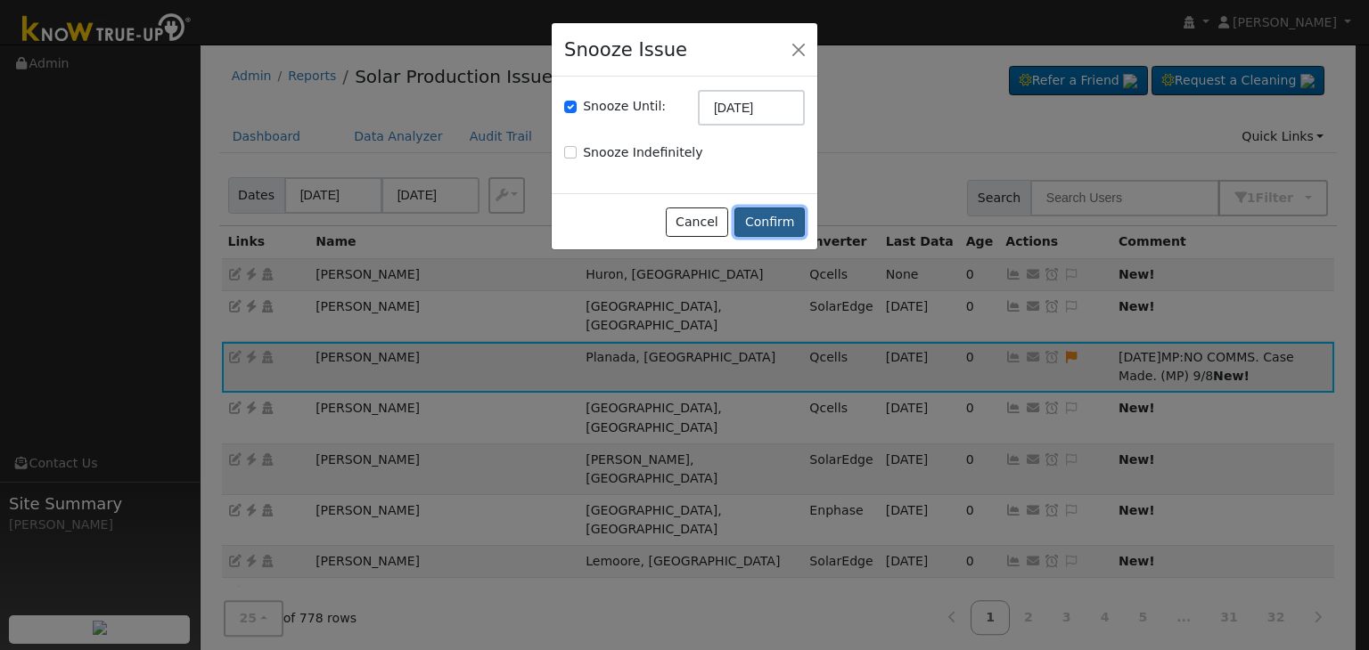
click at [771, 230] on button "Confirm" at bounding box center [769, 223] width 70 height 30
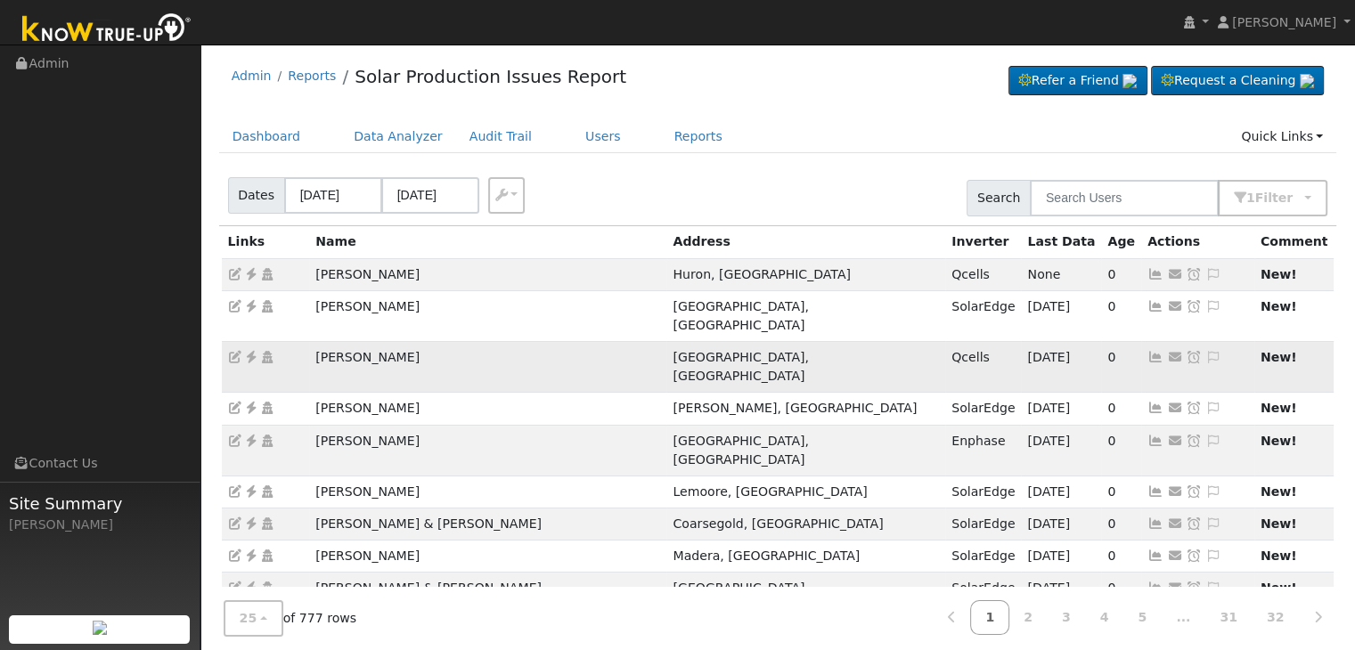
drag, startPoint x: 314, startPoint y: 341, endPoint x: 418, endPoint y: 343, distance: 104.3
click at [418, 343] on td "Douglas Singleton" at bounding box center [487, 367] width 357 height 51
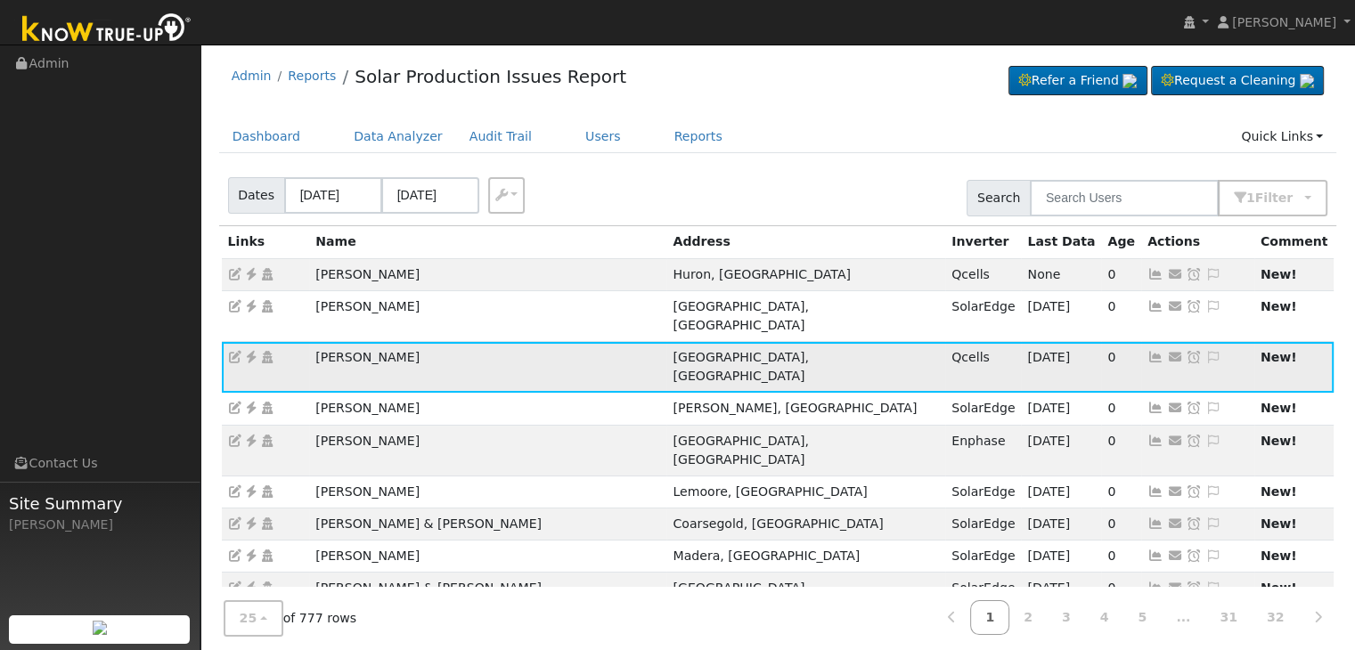
copy td "Douglas Singleton"
click at [251, 351] on icon at bounding box center [251, 357] width 16 height 12
click at [1206, 351] on icon at bounding box center [1214, 357] width 16 height 12
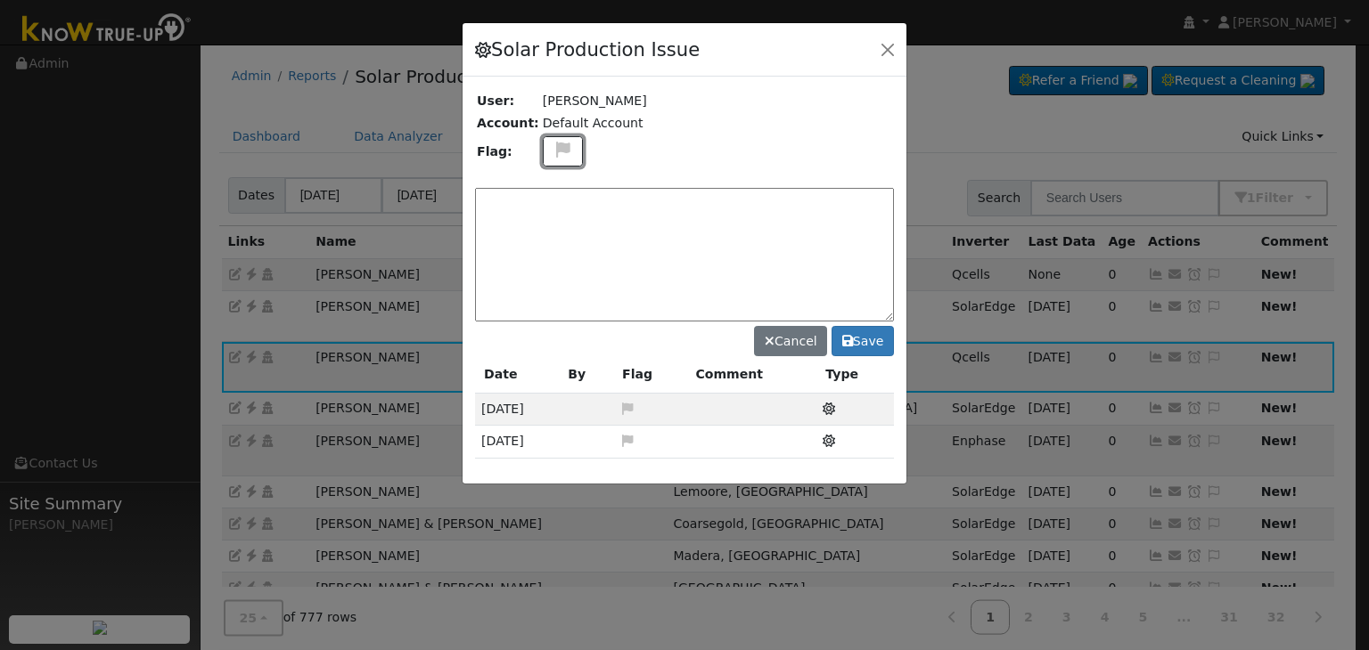
click at [552, 151] on icon at bounding box center [562, 150] width 20 height 16
click at [552, 227] on icon at bounding box center [562, 235] width 20 height 16
click at [552, 225] on textarea at bounding box center [684, 255] width 419 height 134
type textarea "NO COMMS. Case Made. (MP) 9/9"
click at [873, 339] on button "Save" at bounding box center [862, 341] width 62 height 30
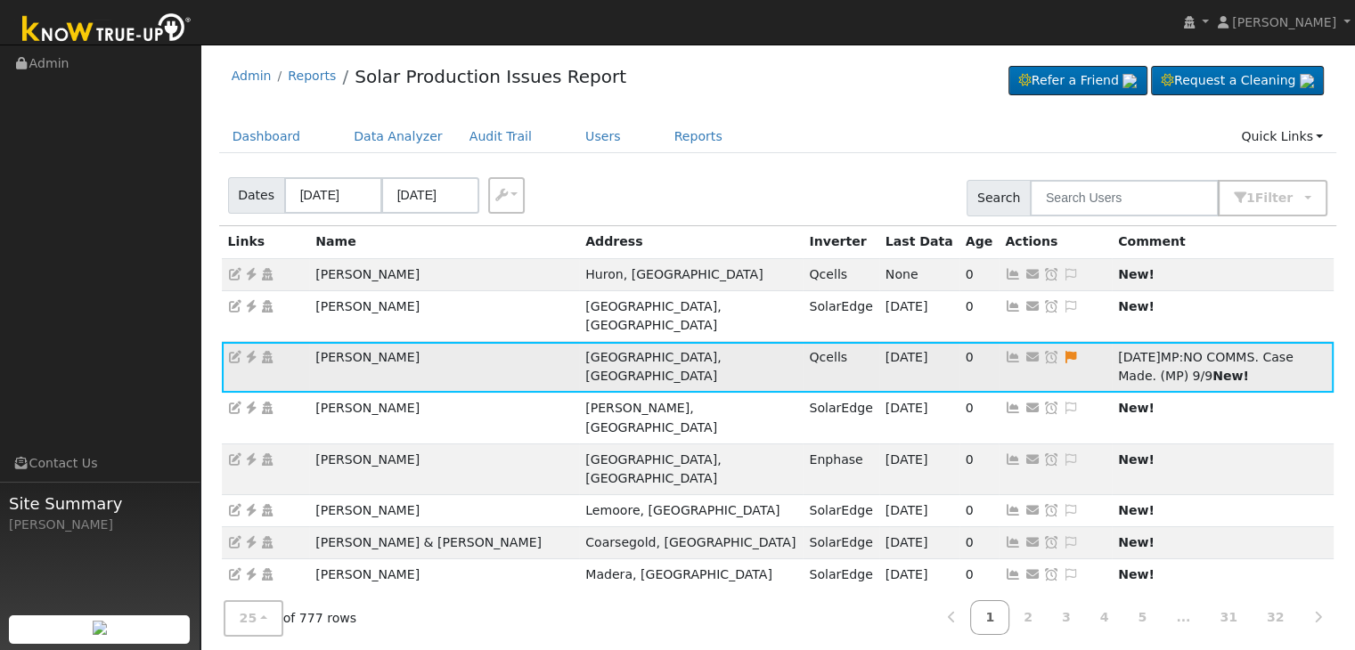
click at [1043, 351] on icon at bounding box center [1051, 357] width 16 height 12
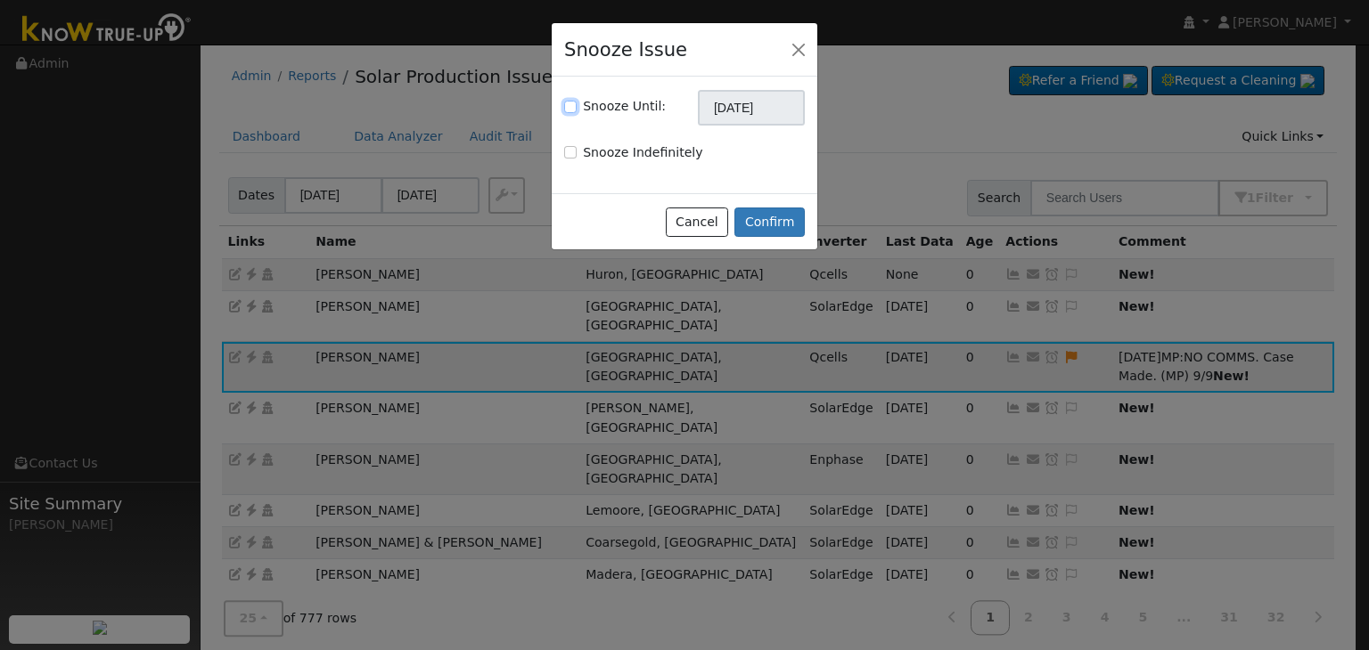
click at [573, 108] on input "Snooze Until:" at bounding box center [570, 107] width 12 height 12
checkbox input "true"
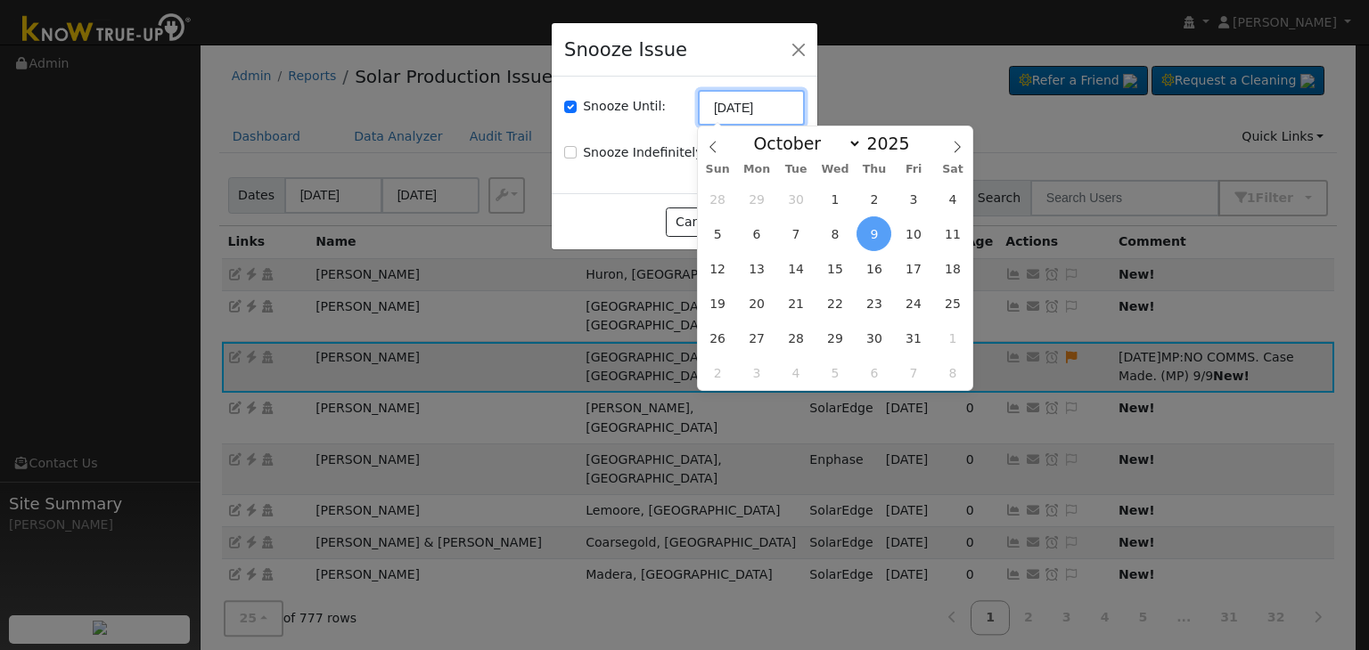
click at [736, 114] on input "10/09/2025" at bounding box center [751, 108] width 107 height 36
click at [715, 151] on icon at bounding box center [713, 147] width 12 height 12
select select "8"
click at [802, 272] on span "16" at bounding box center [796, 268] width 35 height 35
type input "09/16/2025"
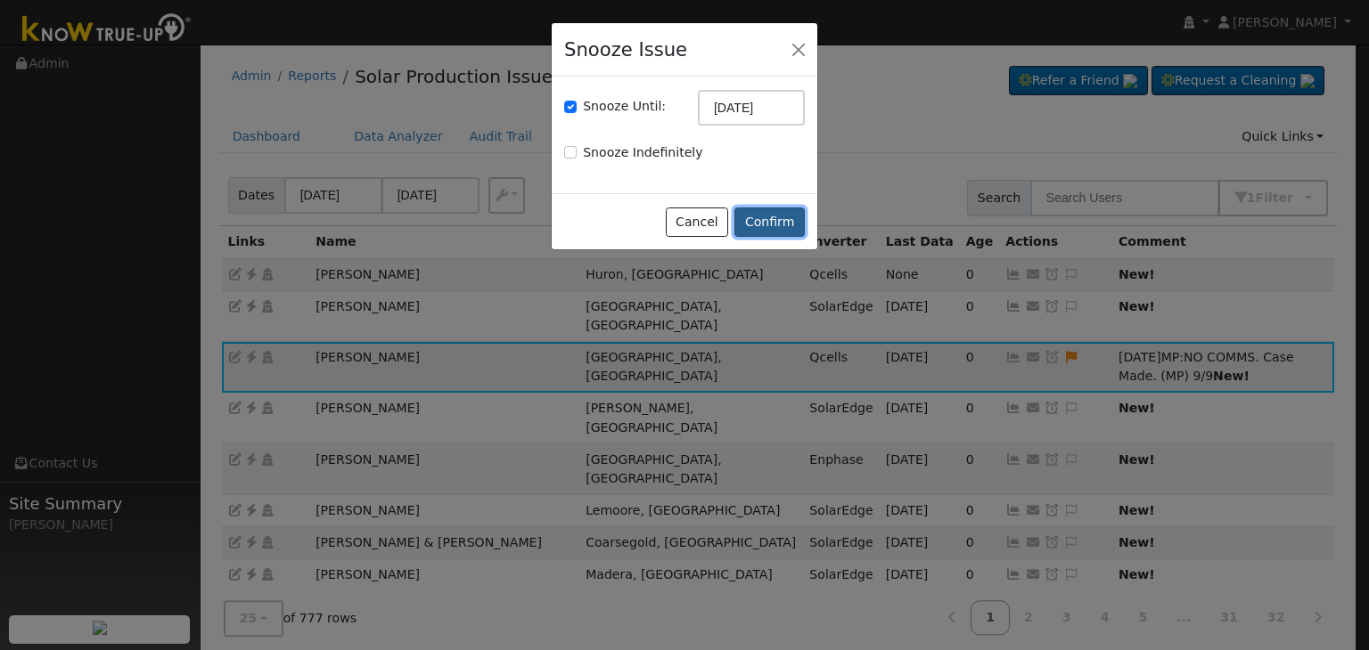
click at [791, 229] on button "Confirm" at bounding box center [769, 223] width 70 height 30
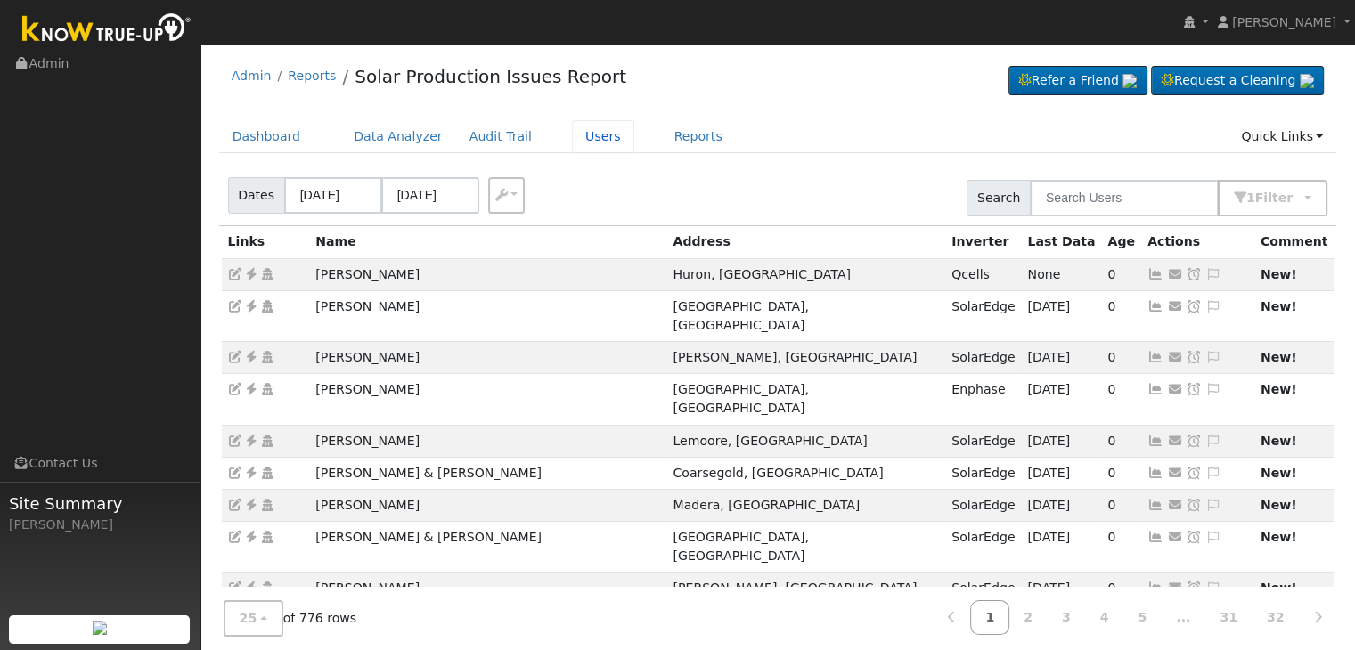
click at [572, 135] on link "Users" at bounding box center [603, 136] width 62 height 33
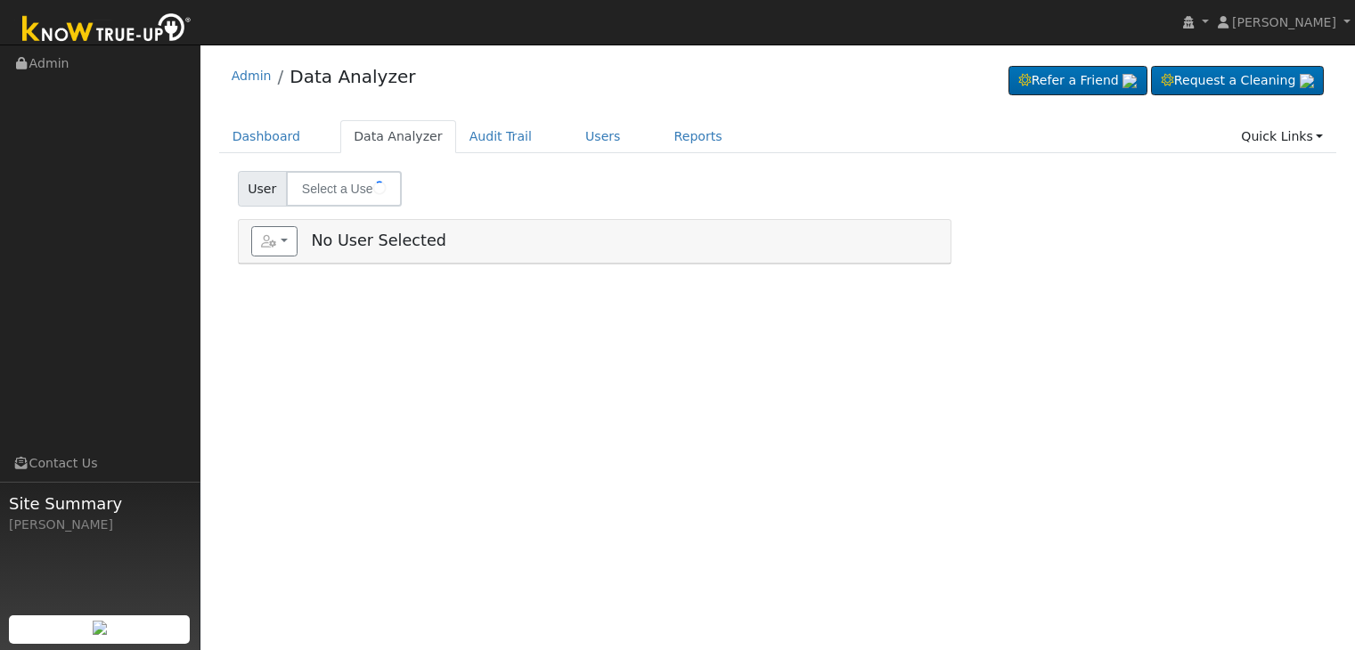
type input "[PERSON_NAME] & [PERSON_NAME]"
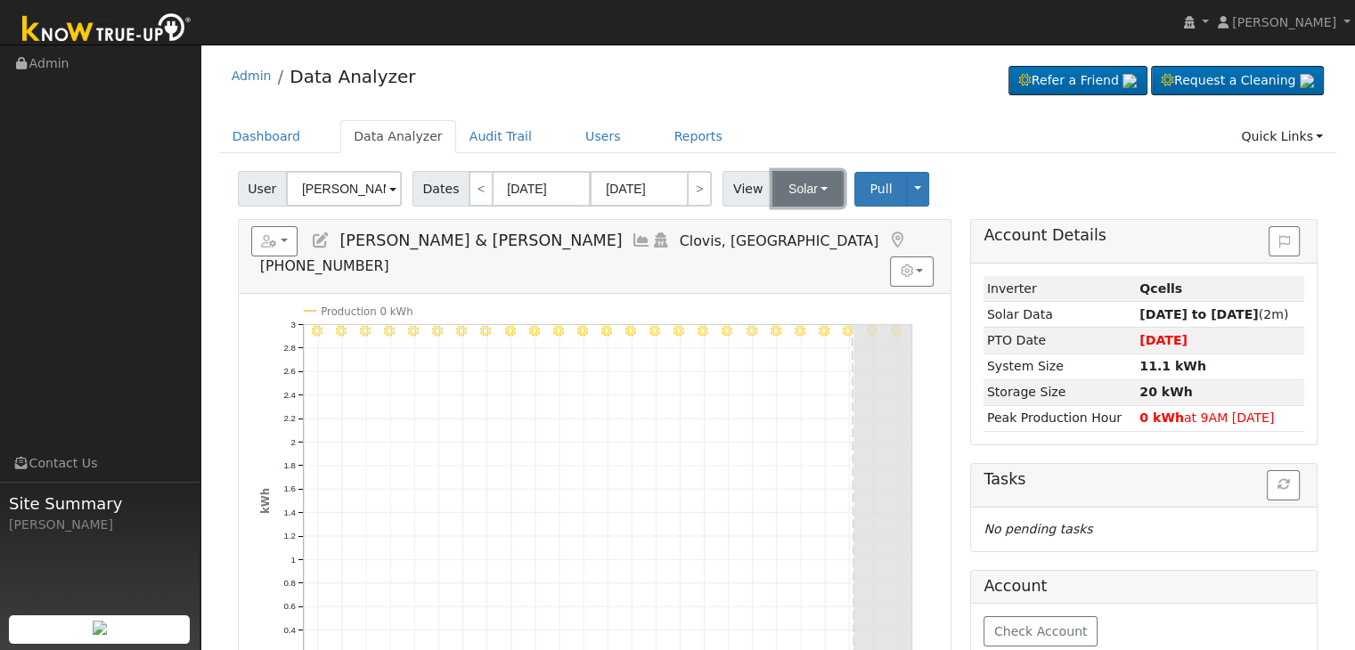
click at [799, 187] on button "Solar" at bounding box center [808, 189] width 71 height 36
click at [795, 227] on link "Utility" at bounding box center [831, 228] width 124 height 25
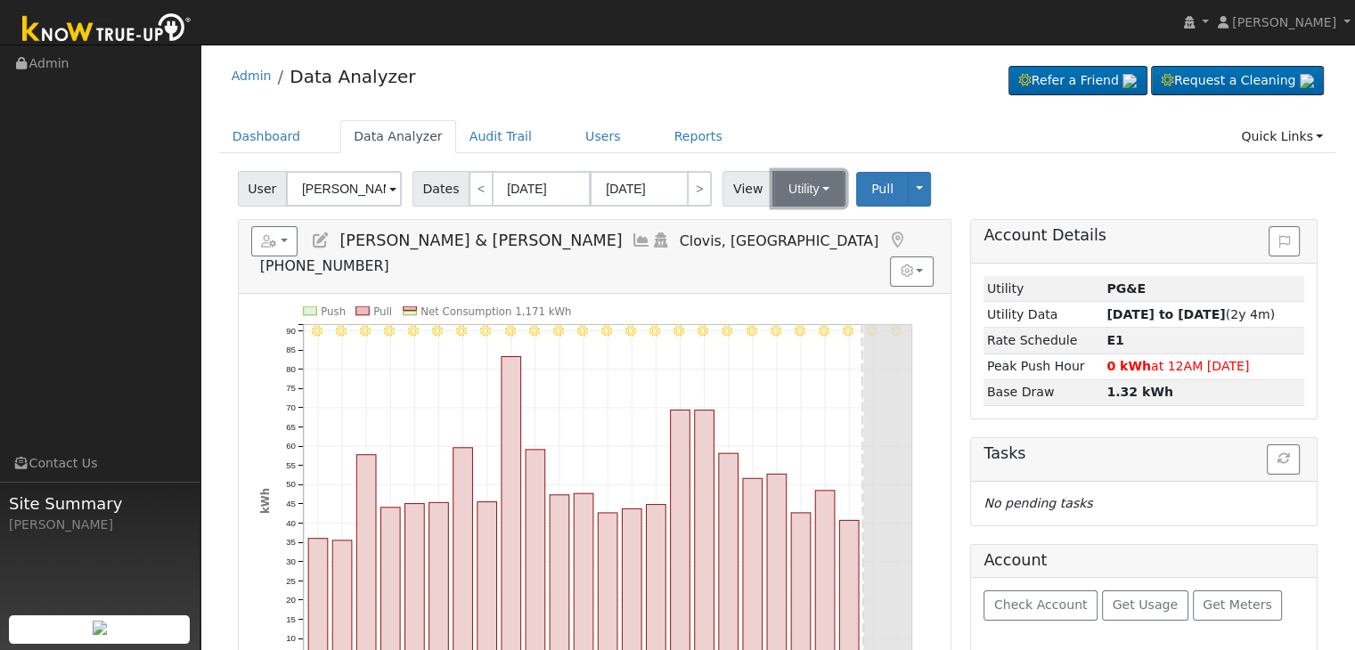
click at [797, 195] on button "Utility" at bounding box center [809, 189] width 73 height 36
click at [792, 254] on link "Solar" at bounding box center [831, 253] width 124 height 25
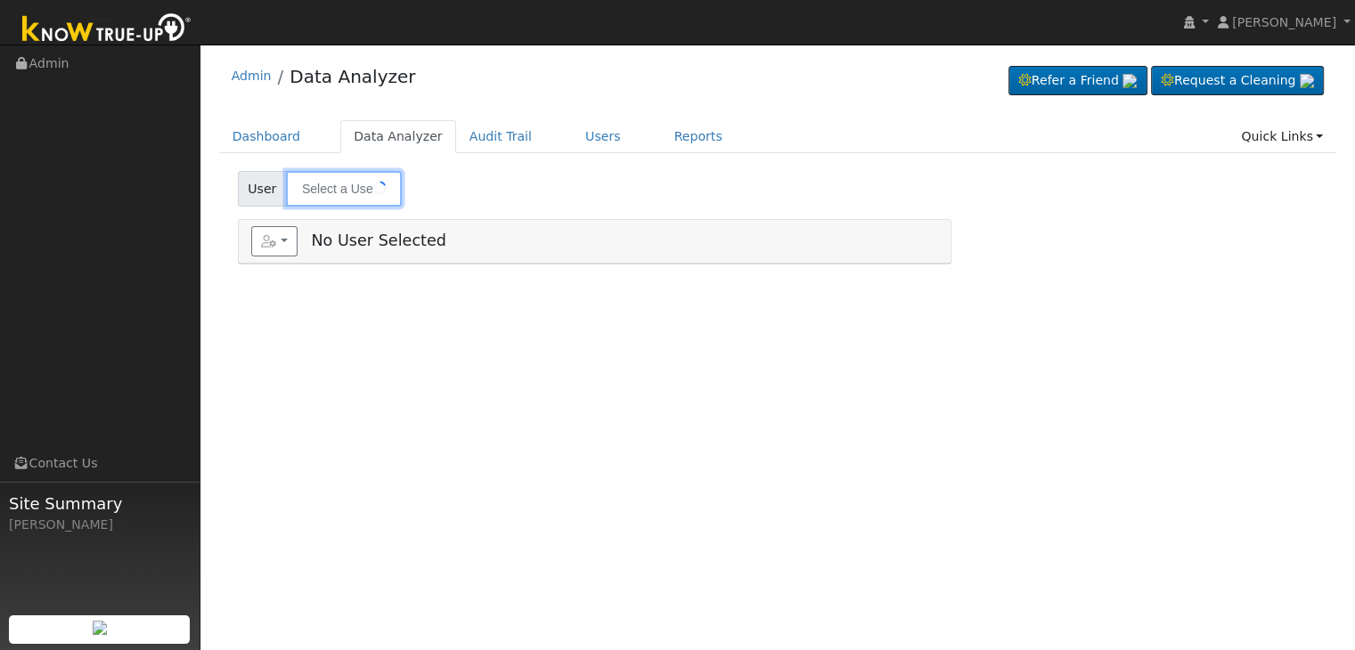
type input "[PERSON_NAME]"
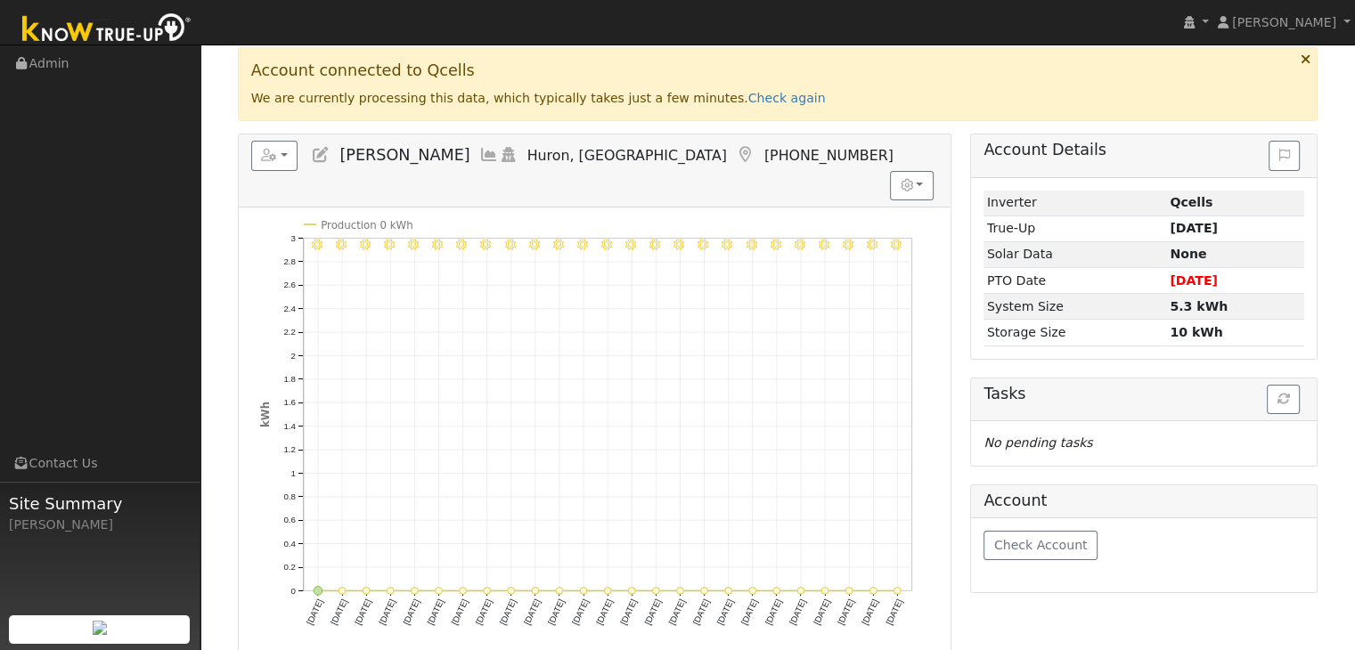
scroll to position [178, 0]
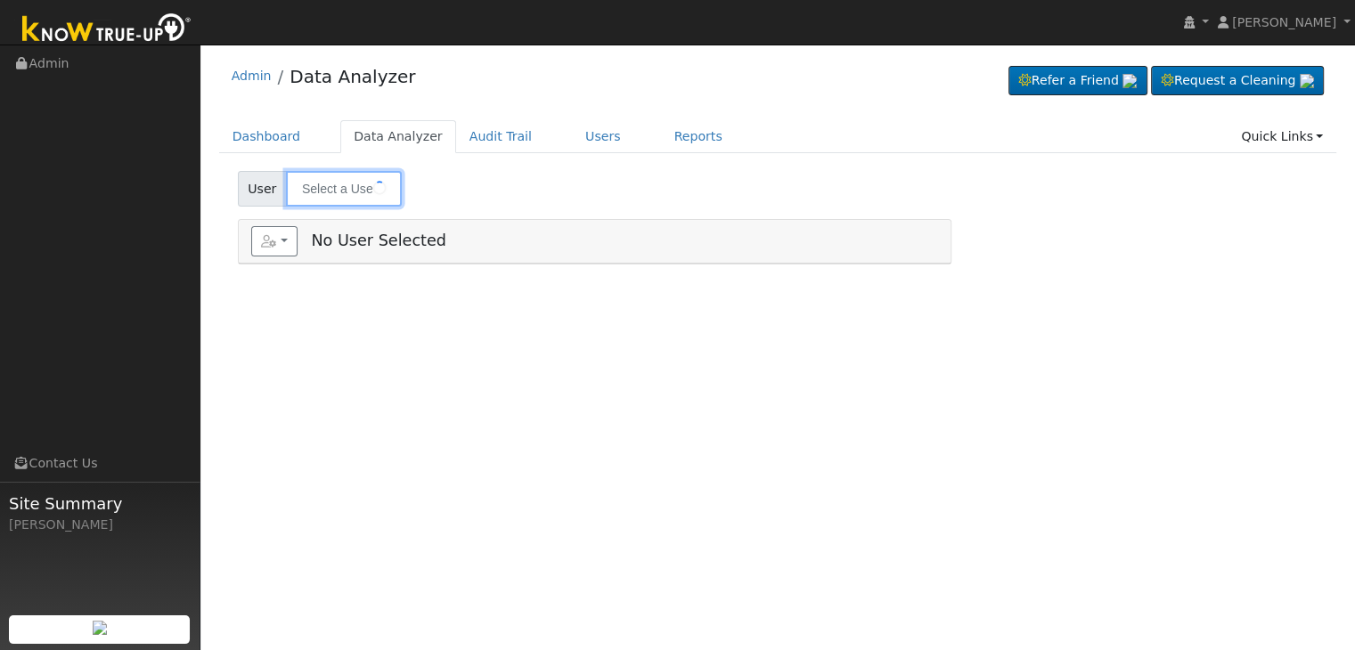
type input "[PERSON_NAME]"
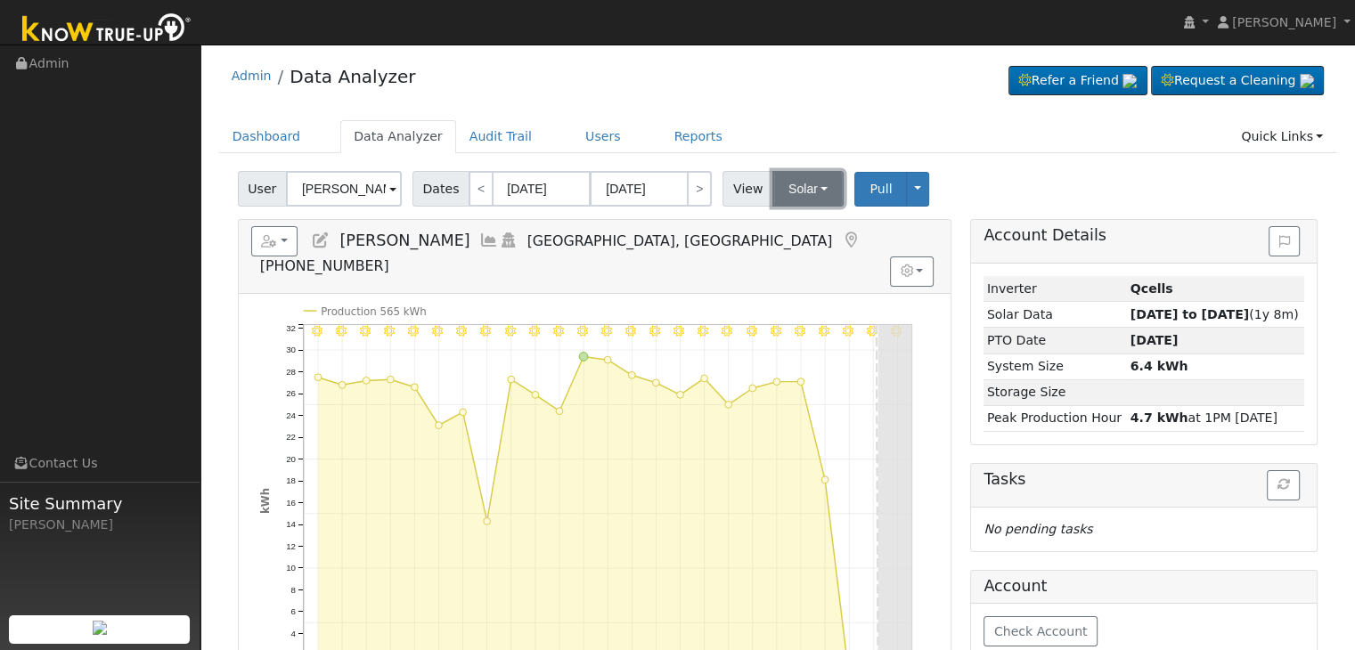
click at [792, 196] on button "Solar" at bounding box center [808, 189] width 71 height 36
click at [795, 225] on link "Utility" at bounding box center [831, 228] width 124 height 25
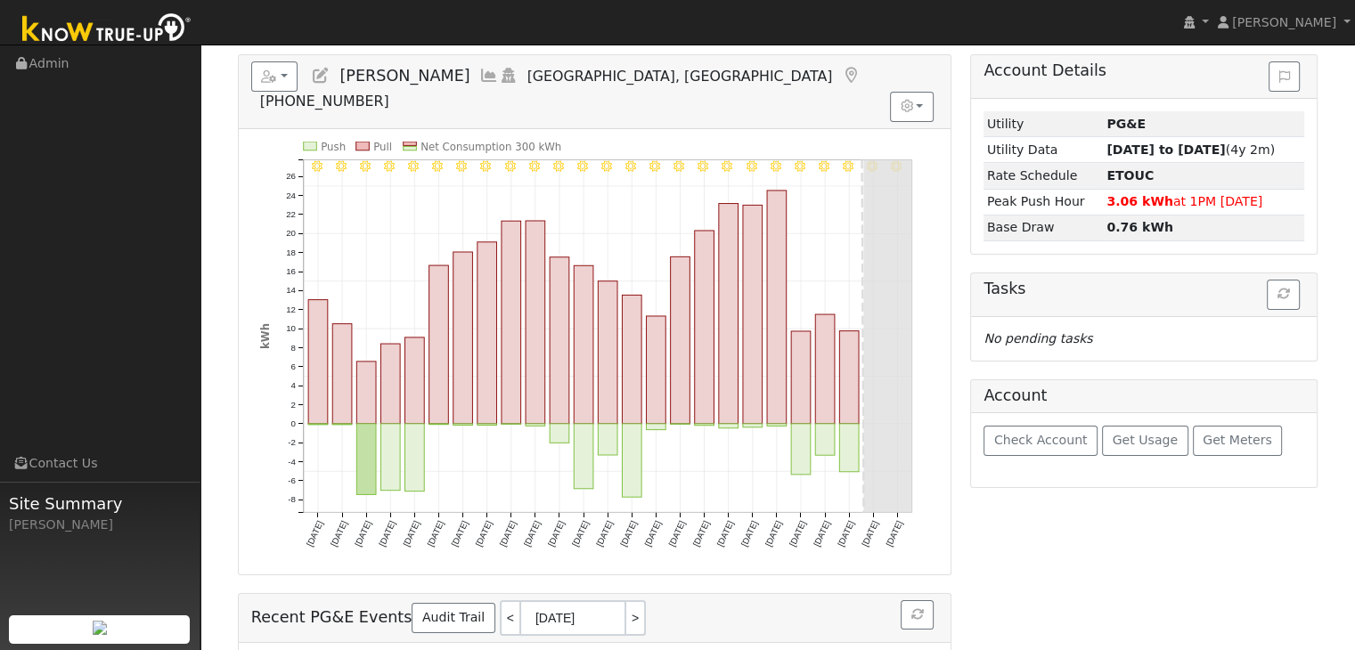
scroll to position [178, 0]
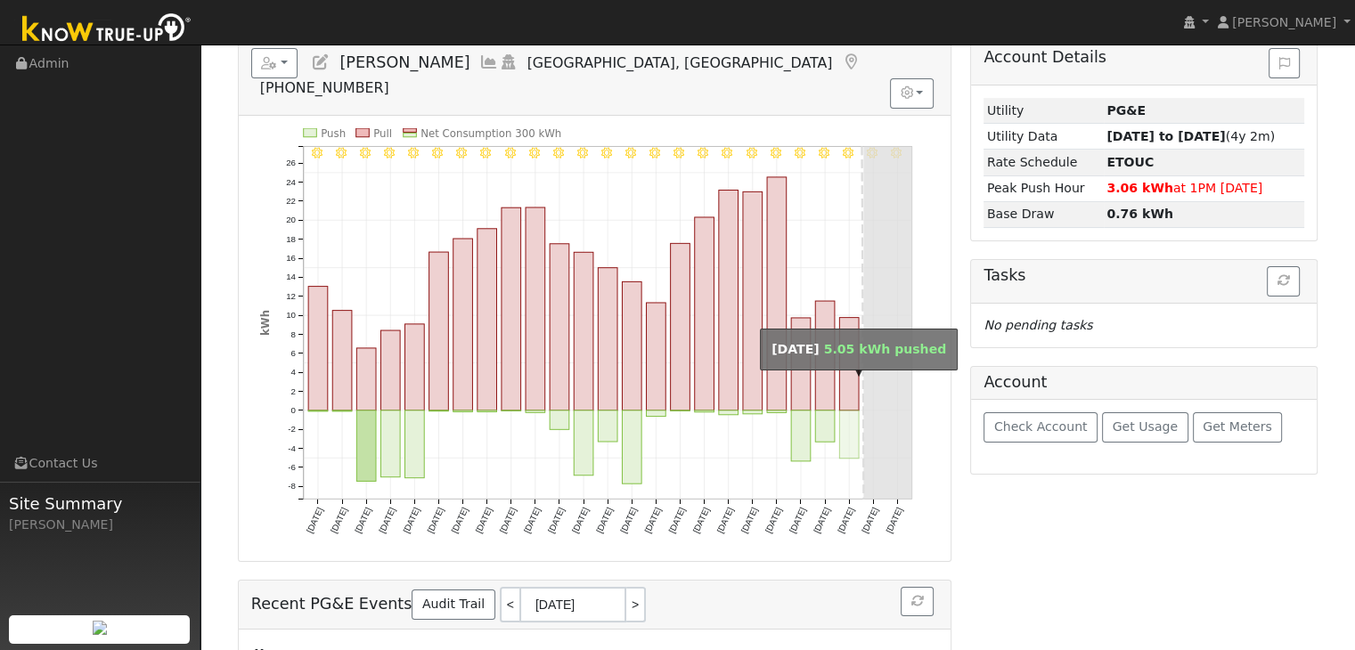
click at [853, 411] on rect "onclick=""" at bounding box center [849, 435] width 20 height 48
type input "09/07/2025"
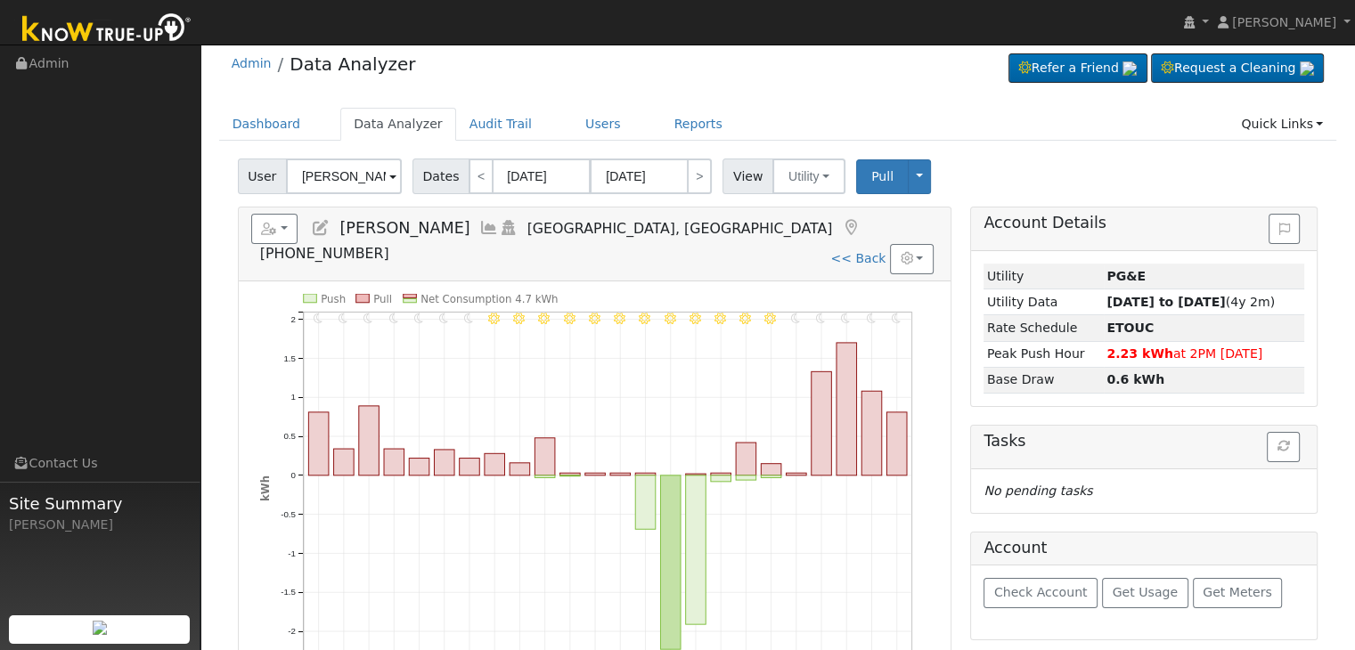
scroll to position [0, 0]
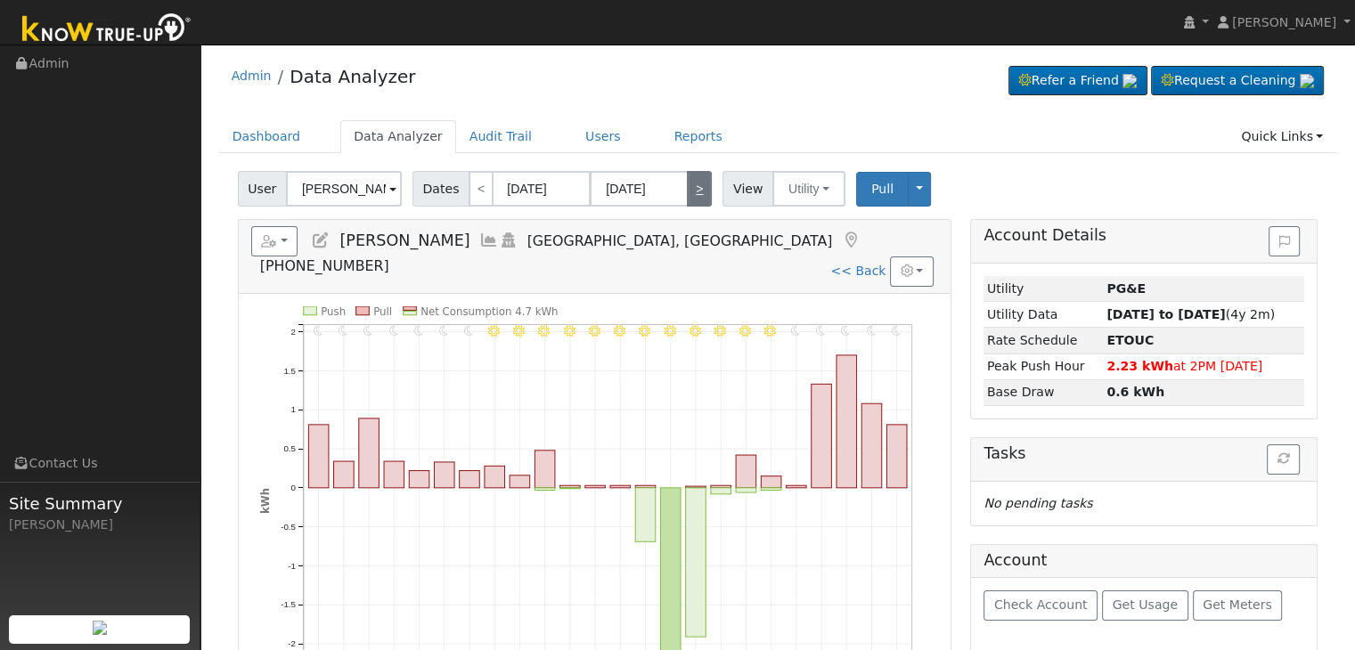
click at [688, 193] on link ">" at bounding box center [699, 189] width 25 height 36
type input "09/08/2025"
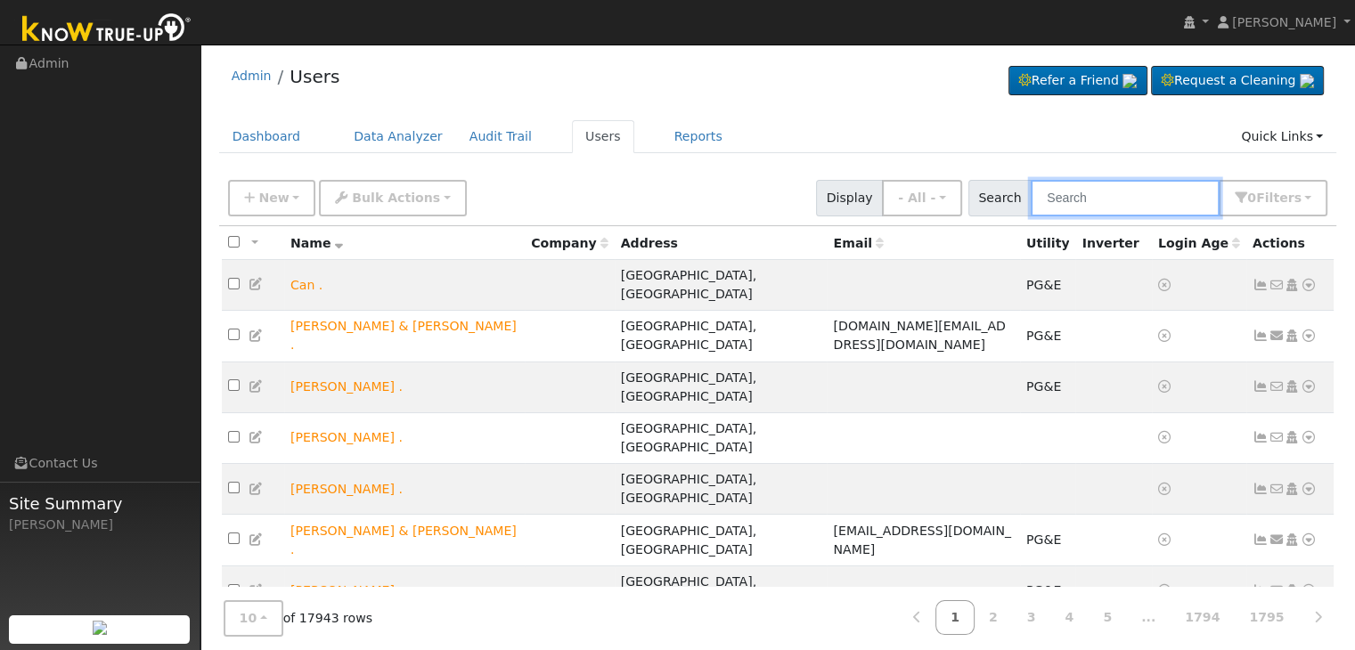
click at [1080, 200] on input "text" at bounding box center [1125, 198] width 189 height 37
paste input "[PERSON_NAME] and [PERSON_NAME]"
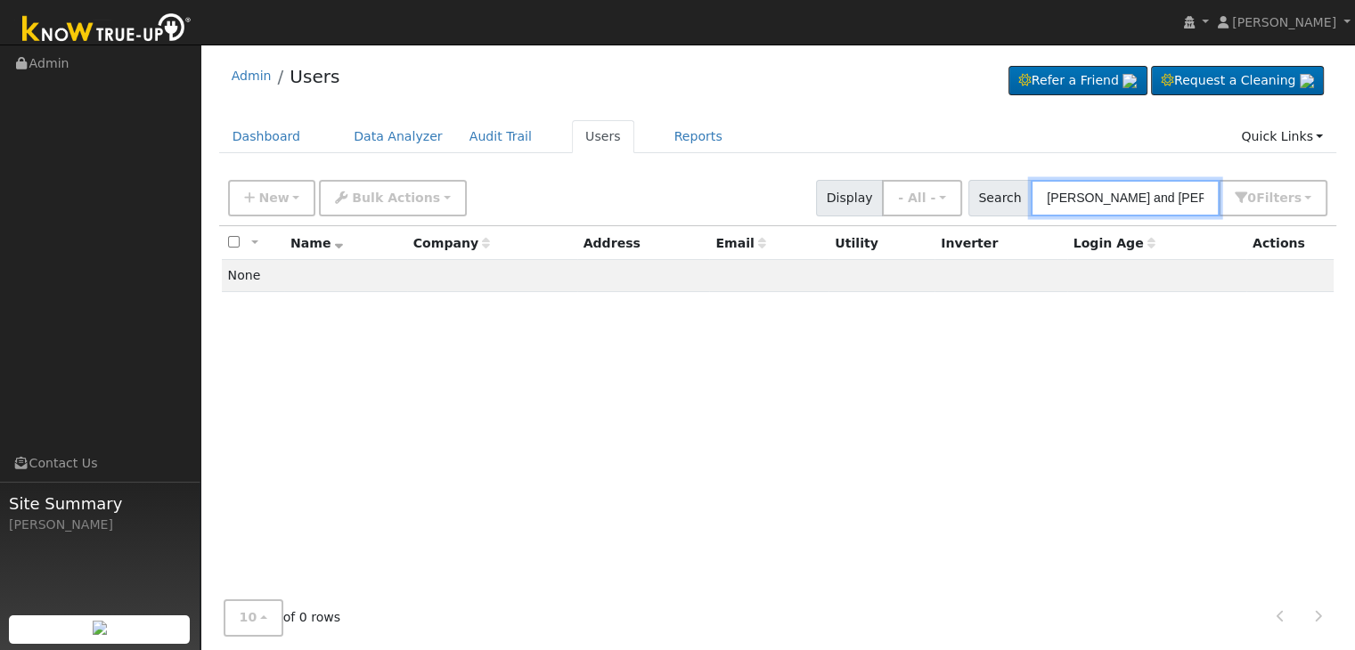
click at [1153, 202] on input "[PERSON_NAME] and [PERSON_NAME]" at bounding box center [1125, 198] width 189 height 37
drag, startPoint x: 1169, startPoint y: 191, endPoint x: 952, endPoint y: 205, distance: 217.0
click at [952, 205] on div "New Add User Quick Add Quick Connect Quick Convert Lead Bulk Actions Send Email…" at bounding box center [778, 195] width 1107 height 43
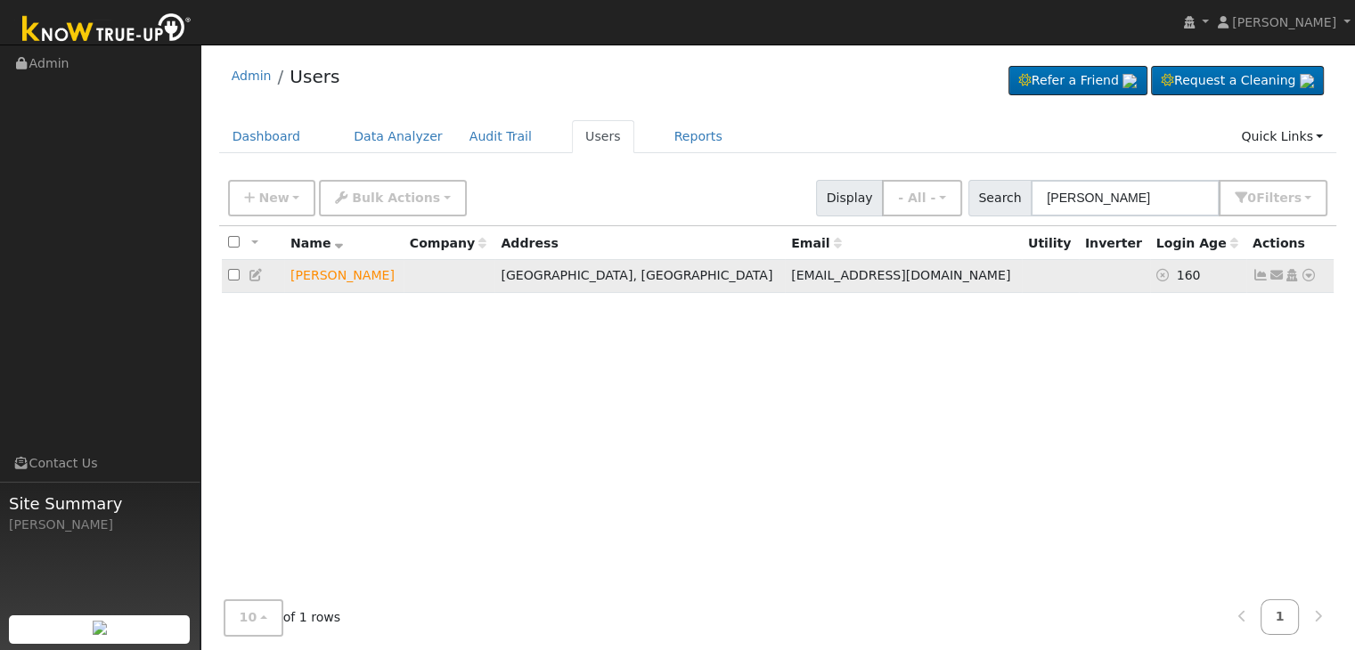
click at [1262, 274] on icon at bounding box center [1261, 275] width 16 height 12
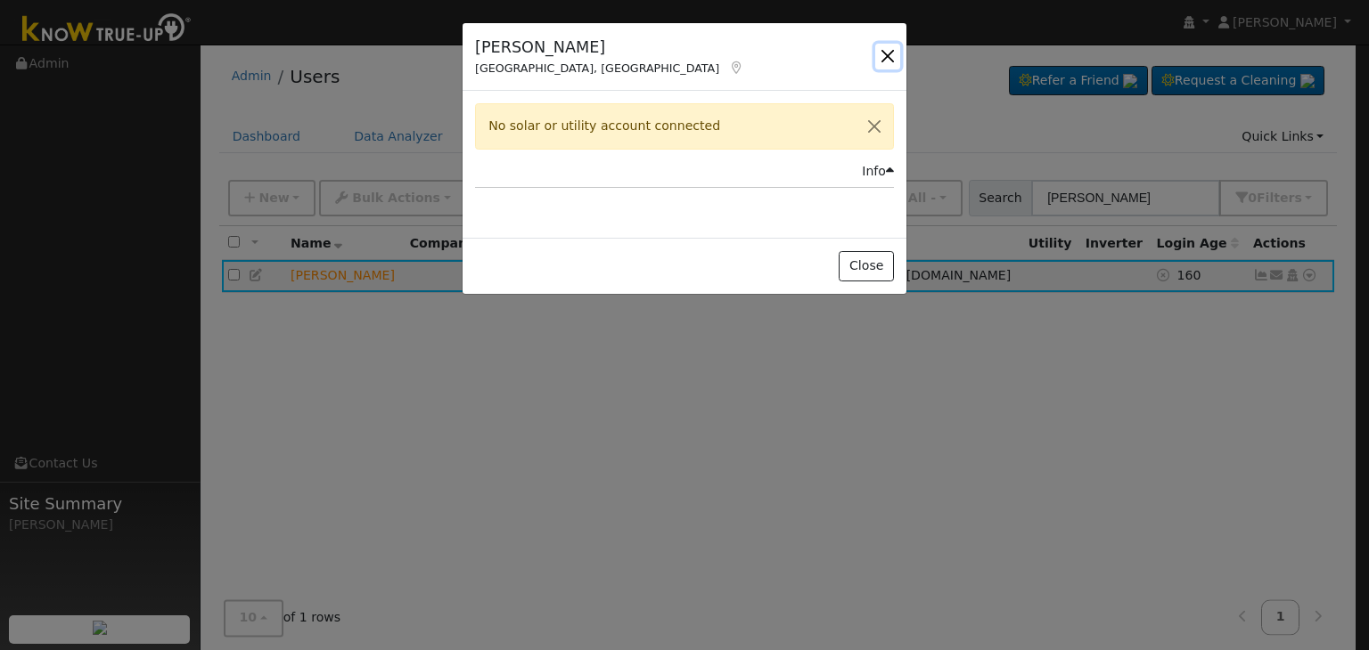
click at [884, 54] on button "button" at bounding box center [887, 56] width 25 height 25
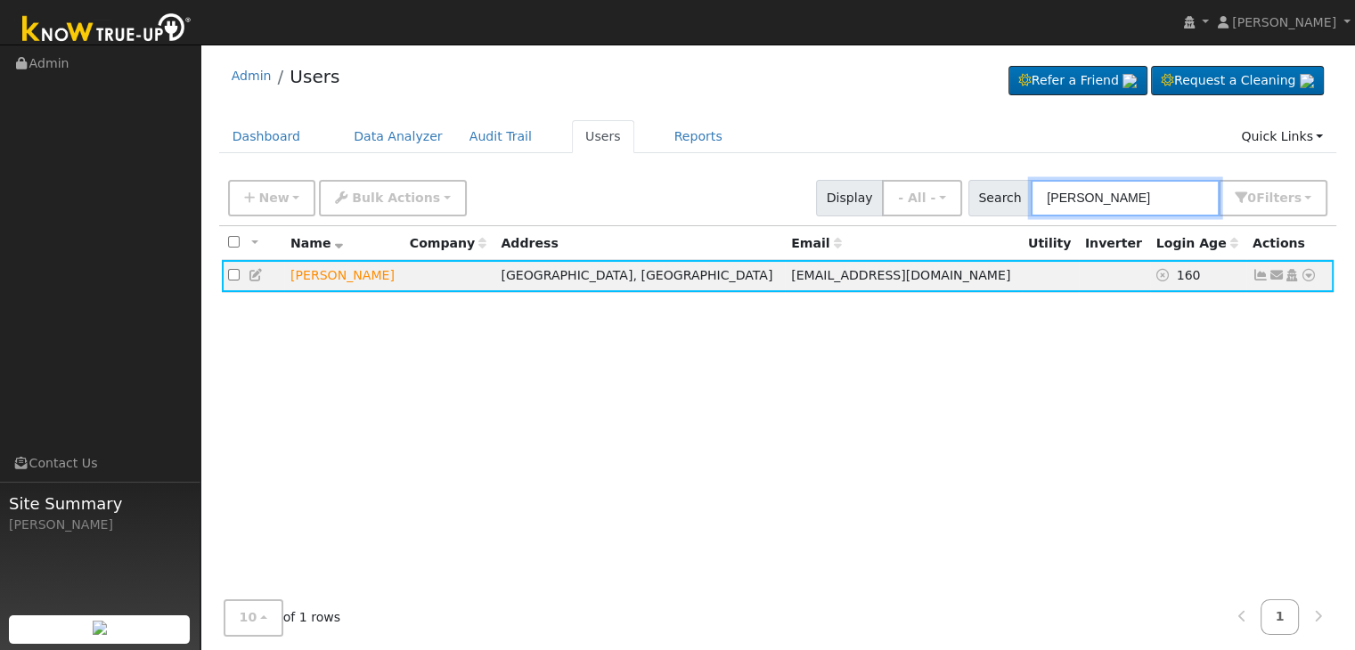
click at [1091, 199] on input "[PERSON_NAME]" at bounding box center [1125, 198] width 189 height 37
paste input "Josefina Hernandez"
type input "Josefina Hernandez"
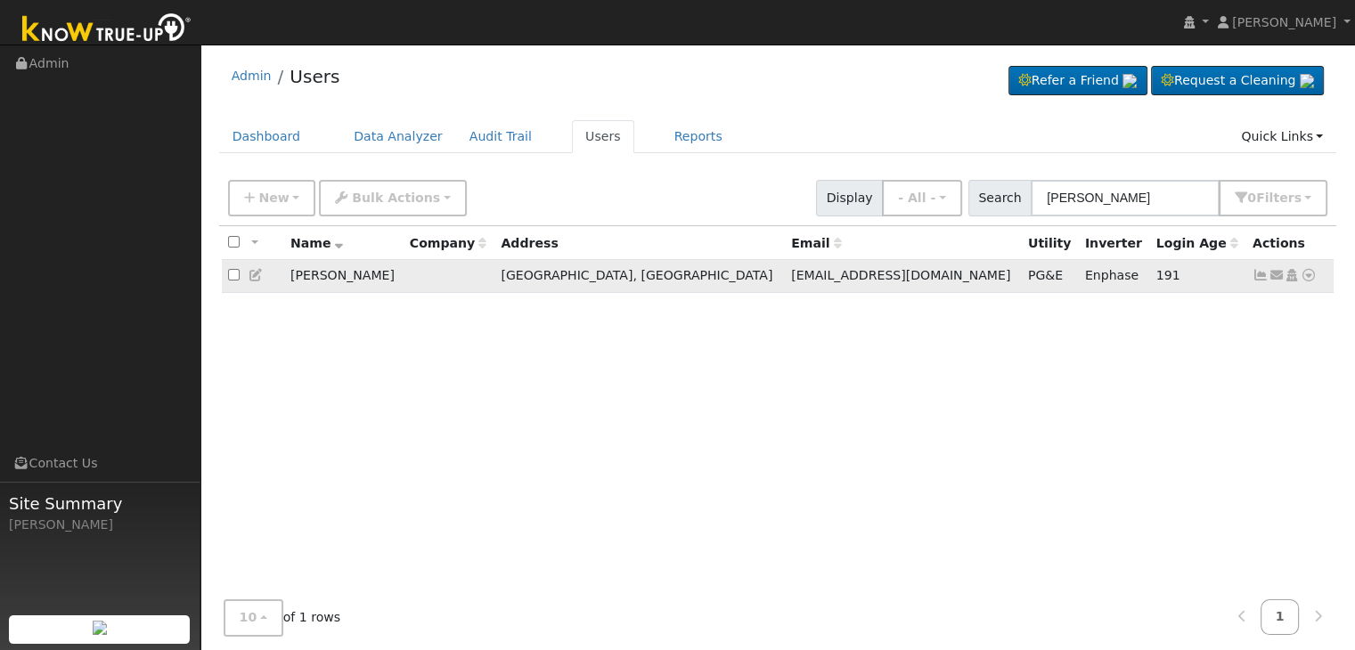
click at [1263, 285] on td "Send Email... Copy a Link Reset Password Open Access Data Analyzer Reports Scen…" at bounding box center [1291, 276] width 88 height 33
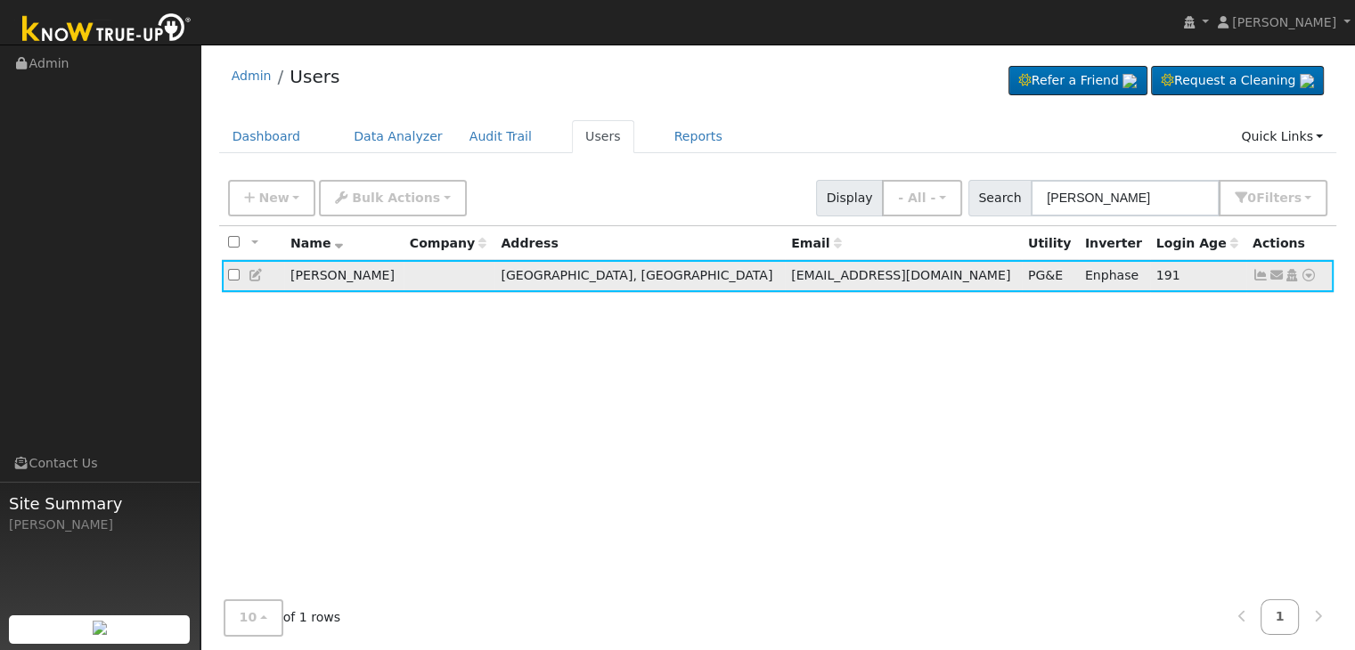
click at [1261, 274] on icon at bounding box center [1261, 275] width 16 height 12
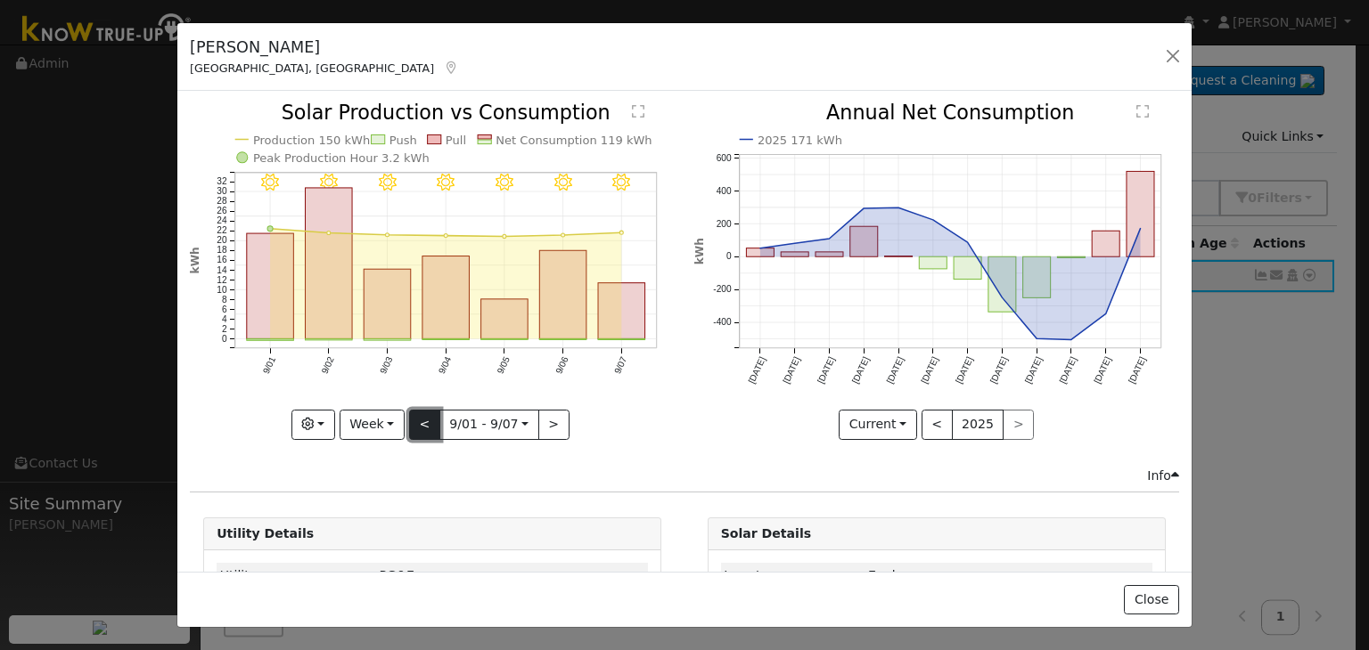
click at [417, 417] on button "<" at bounding box center [424, 425] width 31 height 30
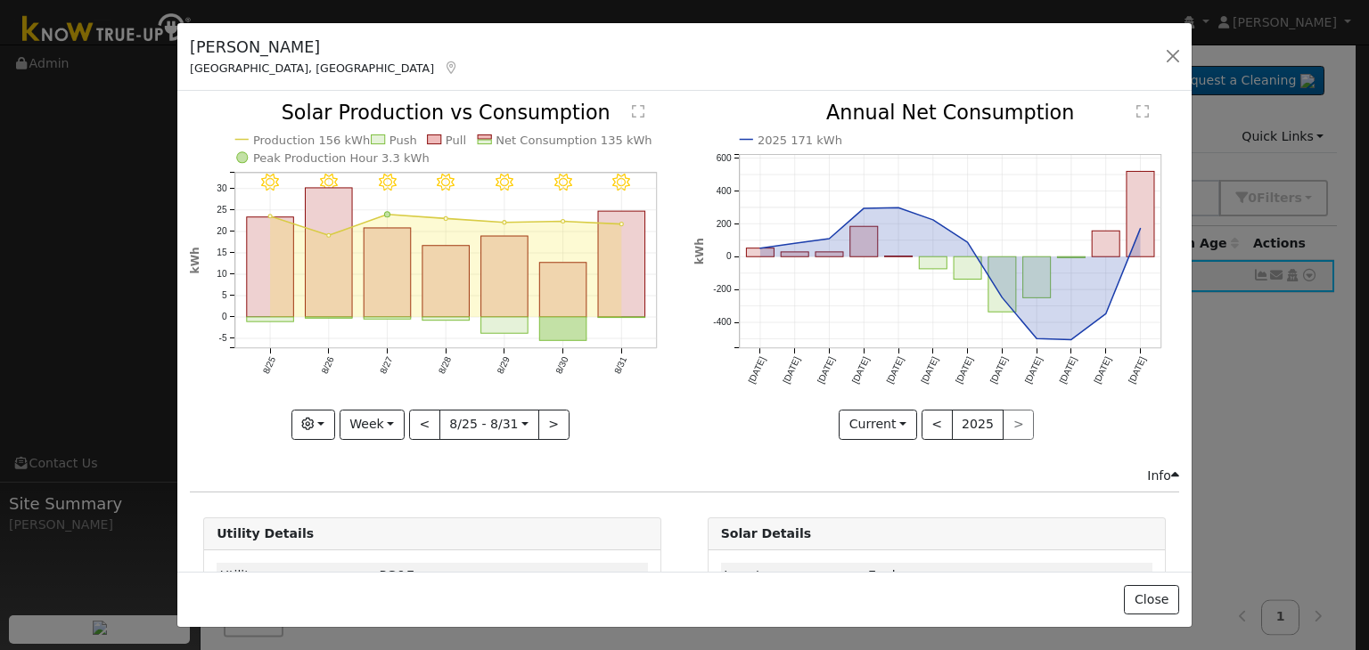
click at [419, 418] on div "8/31 - Clear 8/30 - Clear 8/29 - Clear 8/28 - Clear 8/27 - Clear 8/26 - Clear 8…" at bounding box center [432, 271] width 485 height 336
click at [418, 418] on button "<" at bounding box center [424, 425] width 31 height 30
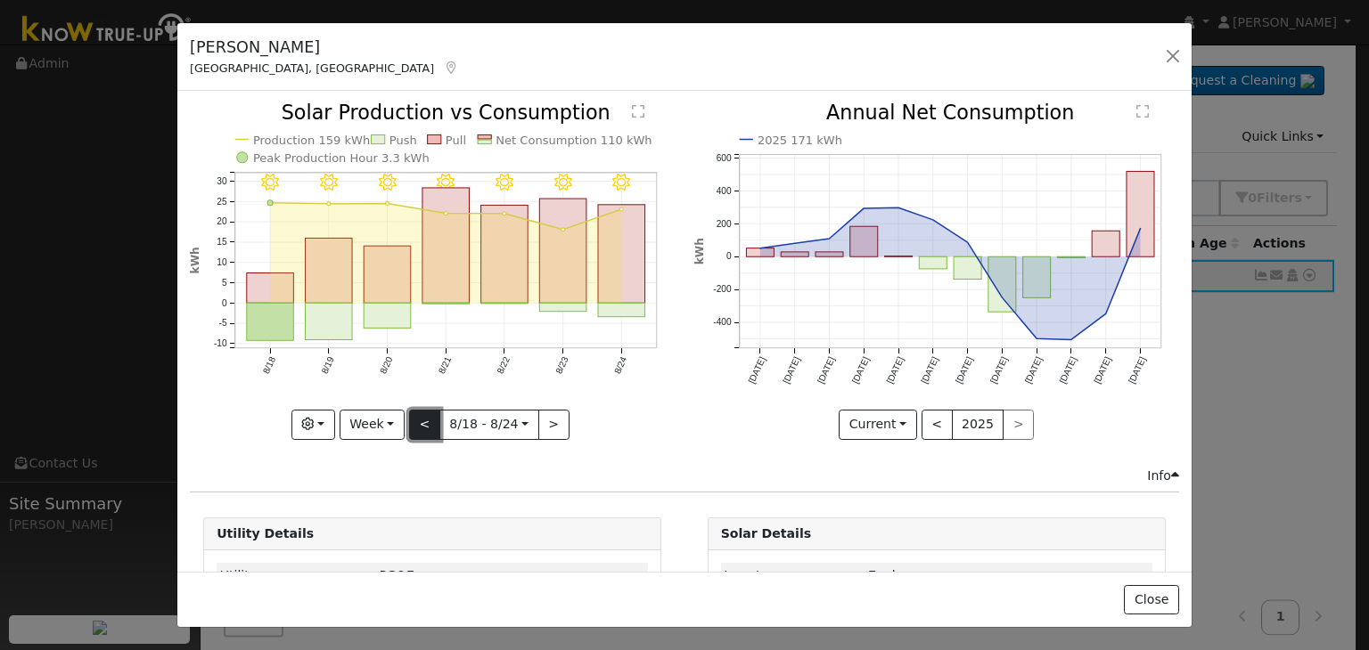
click at [428, 415] on button "<" at bounding box center [424, 425] width 31 height 30
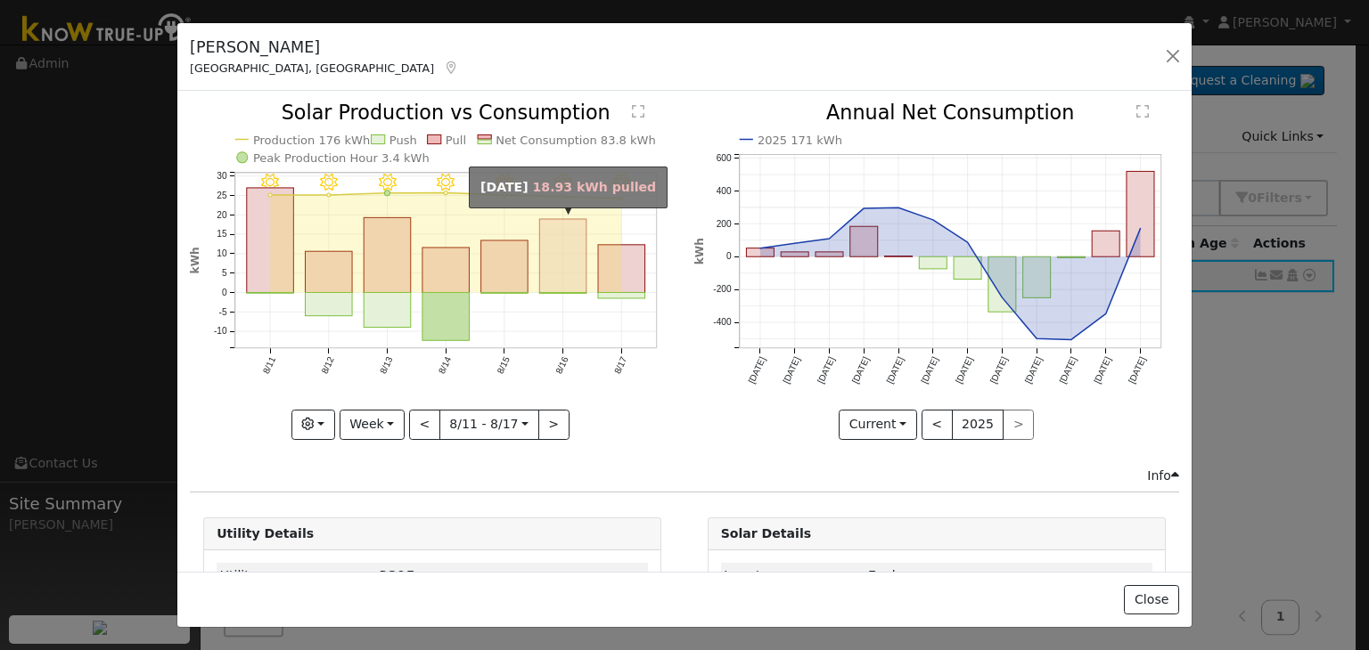
click at [557, 240] on rect "onclick=""" at bounding box center [563, 256] width 47 height 74
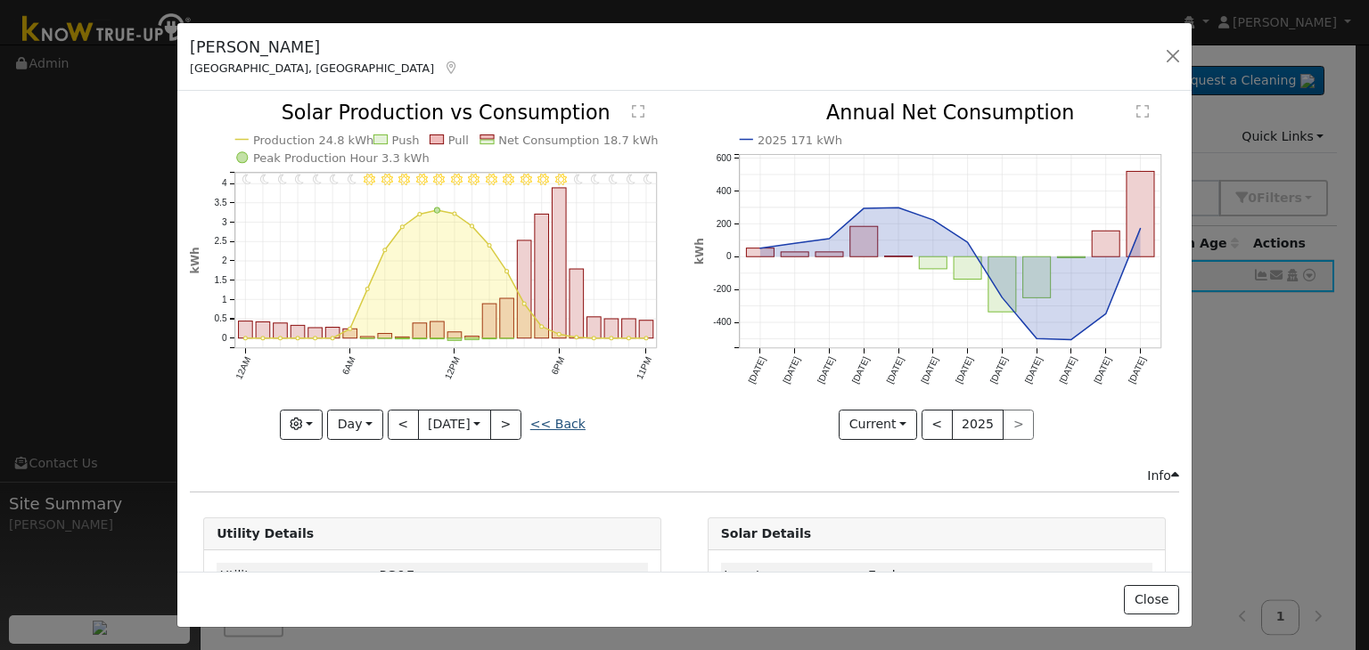
click at [560, 421] on link "<< Back" at bounding box center [557, 424] width 55 height 14
type input "2025-08-11"
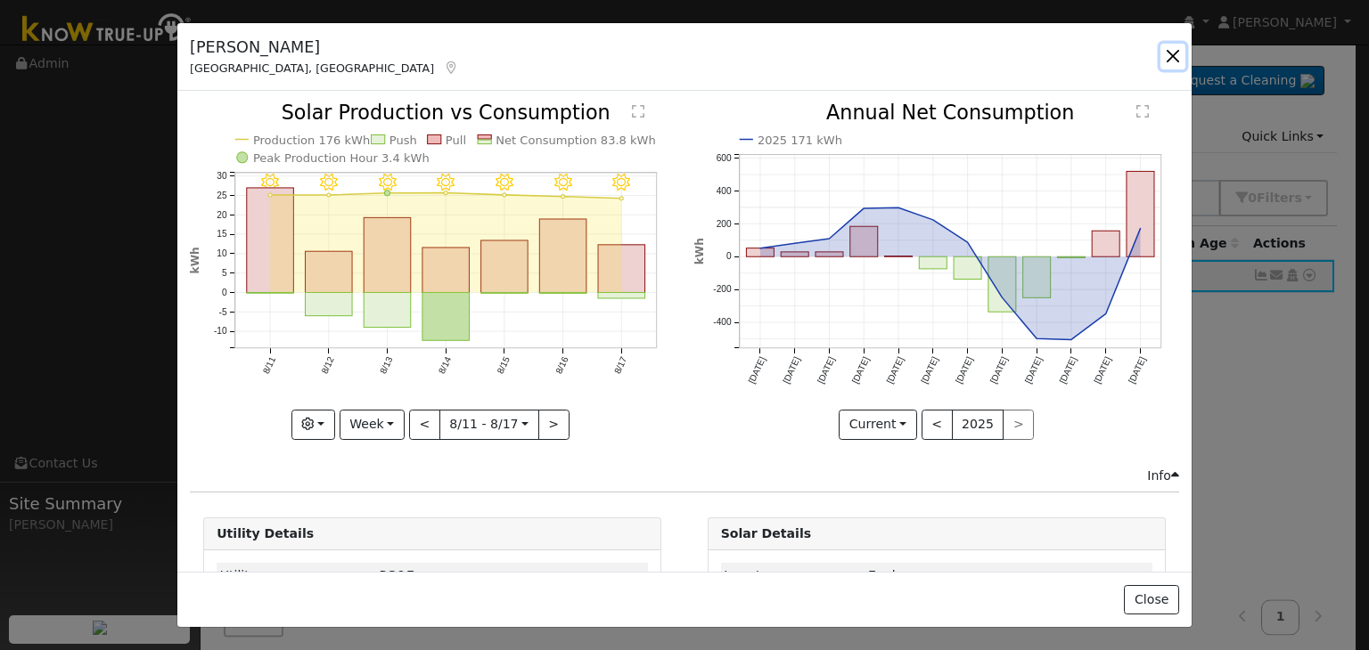
click at [1168, 60] on button "button" at bounding box center [1172, 56] width 25 height 25
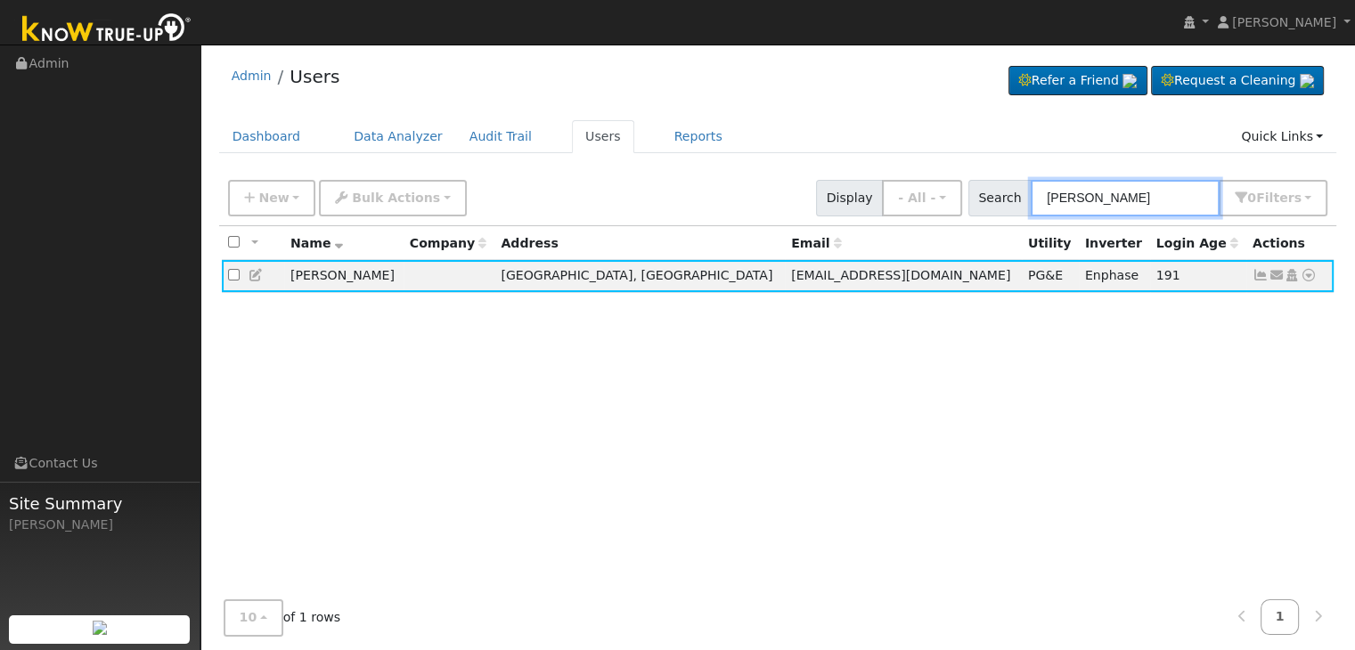
click at [1141, 204] on input "Josefina Hernandez" at bounding box center [1125, 198] width 189 height 37
paste input "esse Lop"
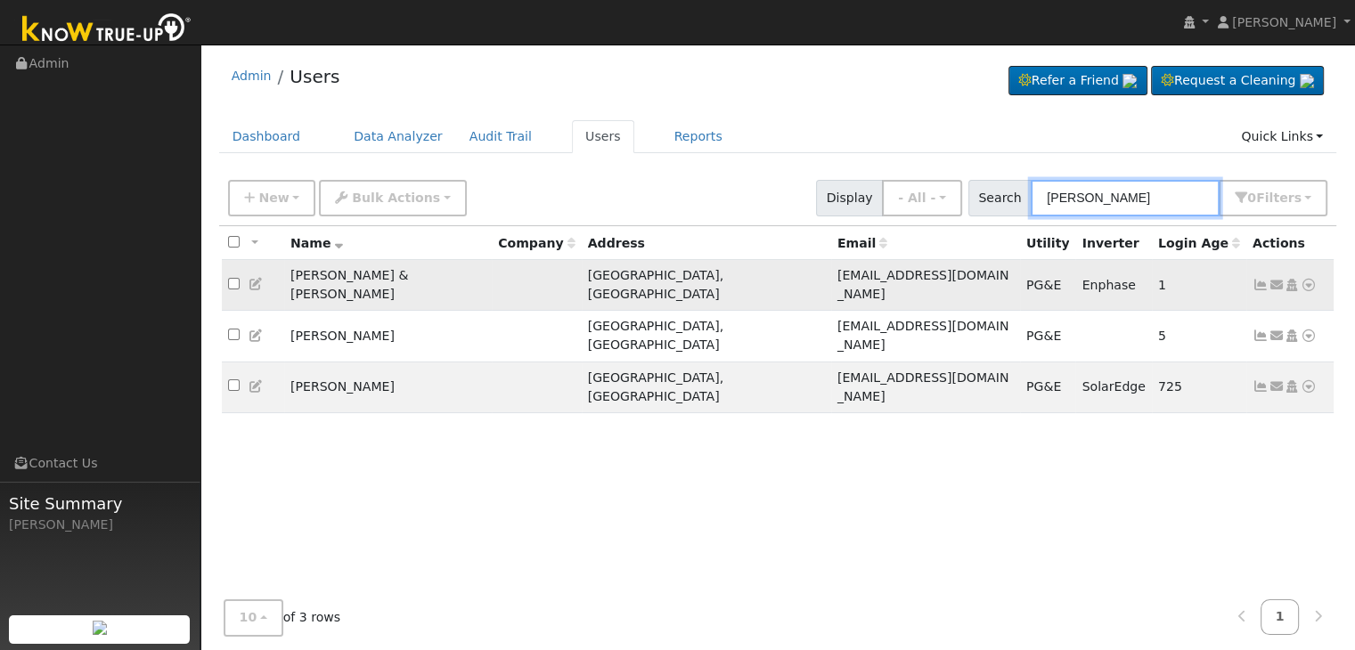
type input "Jesse Lopez"
click at [1258, 279] on icon at bounding box center [1261, 285] width 16 height 12
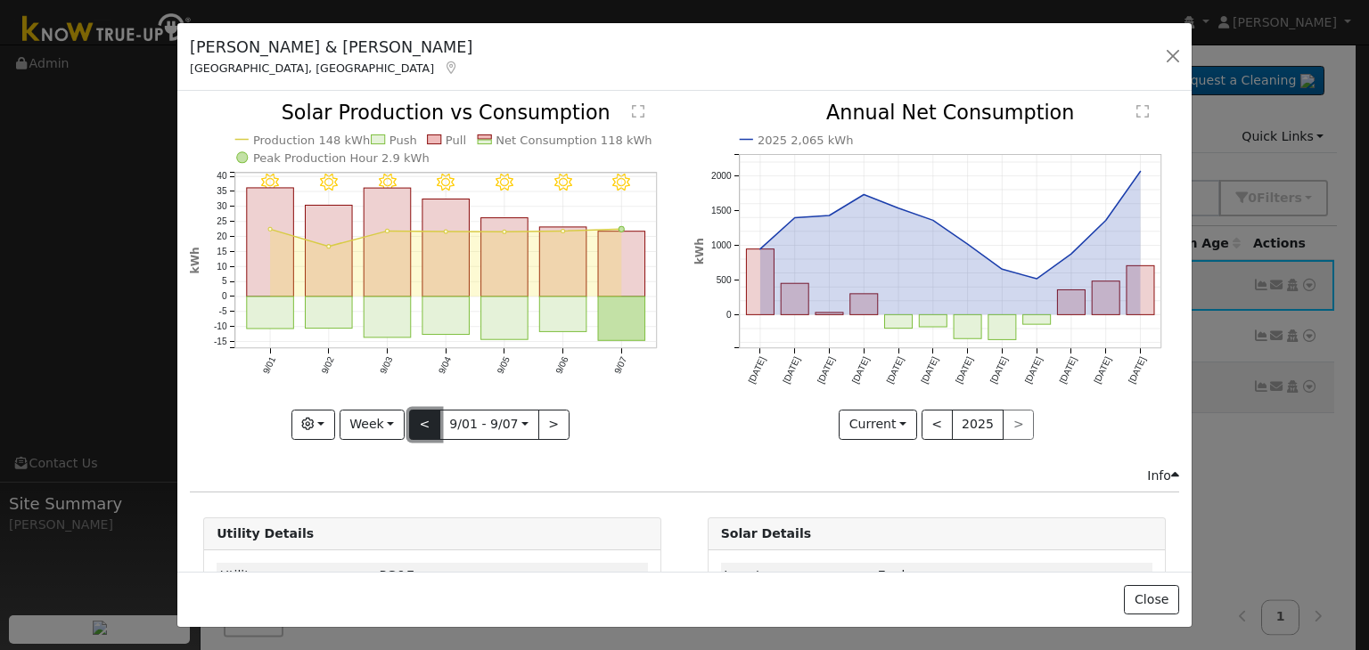
click at [418, 422] on button "<" at bounding box center [424, 425] width 31 height 30
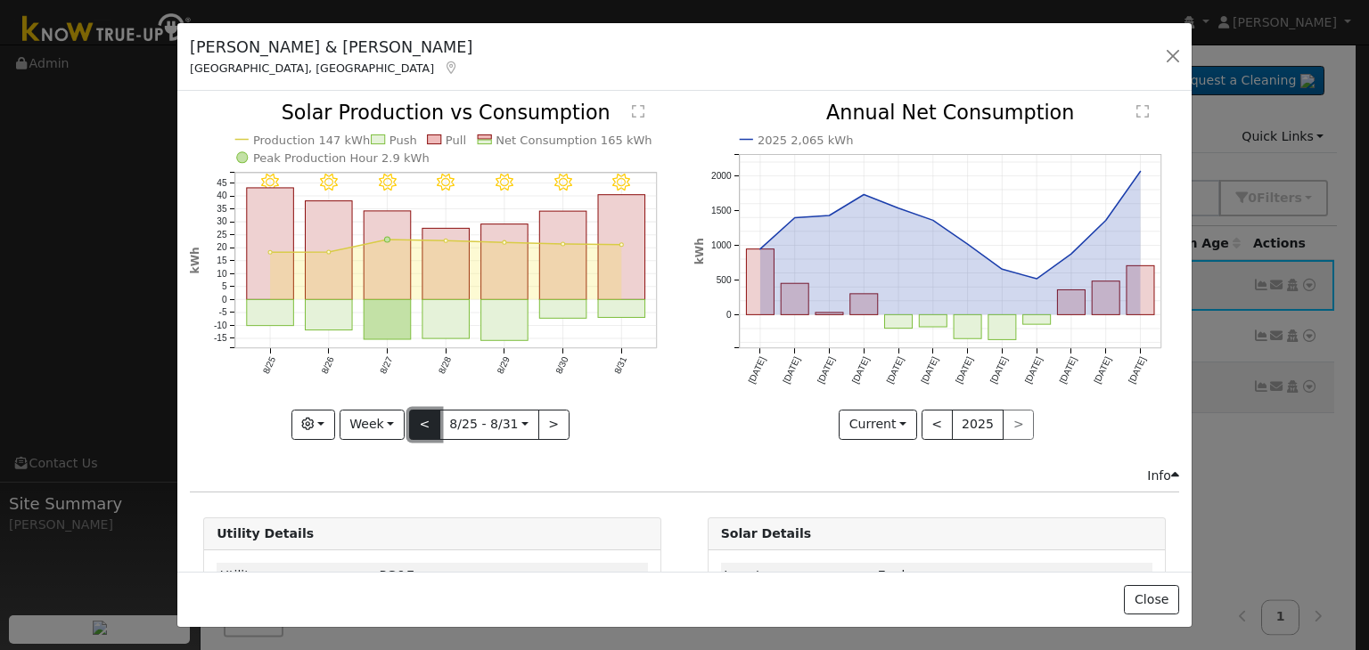
click at [418, 422] on button "<" at bounding box center [424, 425] width 31 height 30
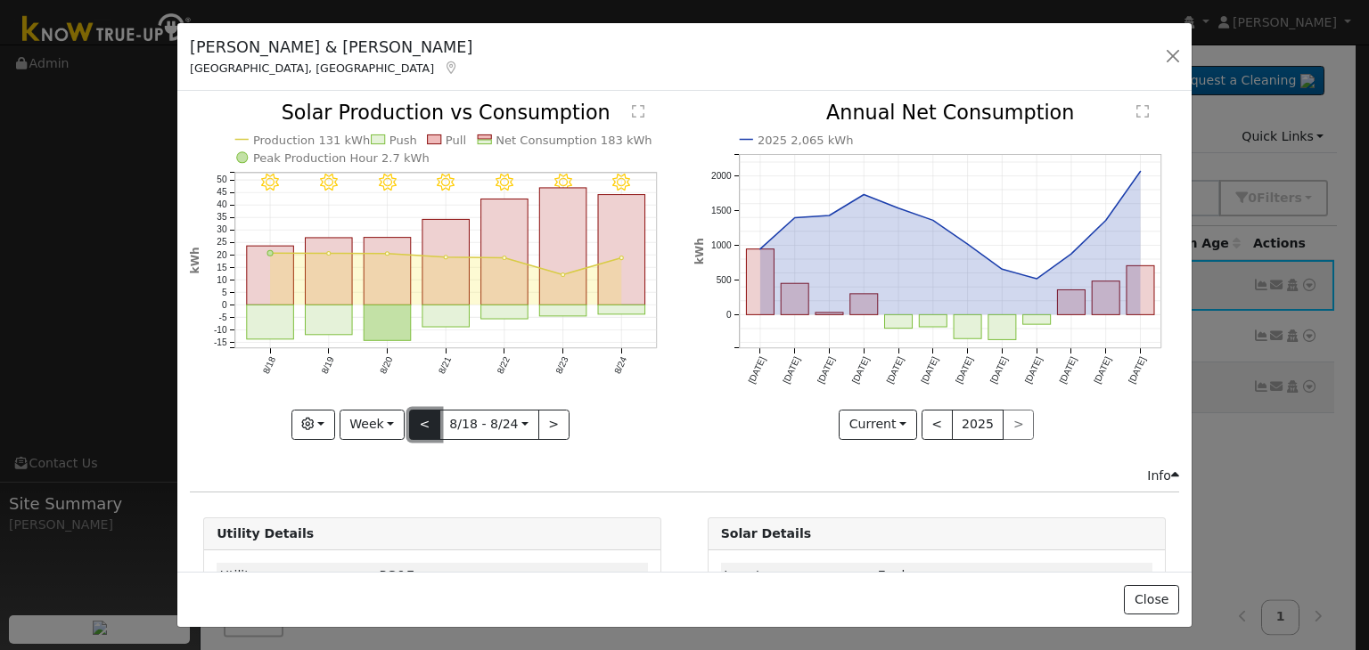
click at [418, 422] on button "<" at bounding box center [424, 425] width 31 height 30
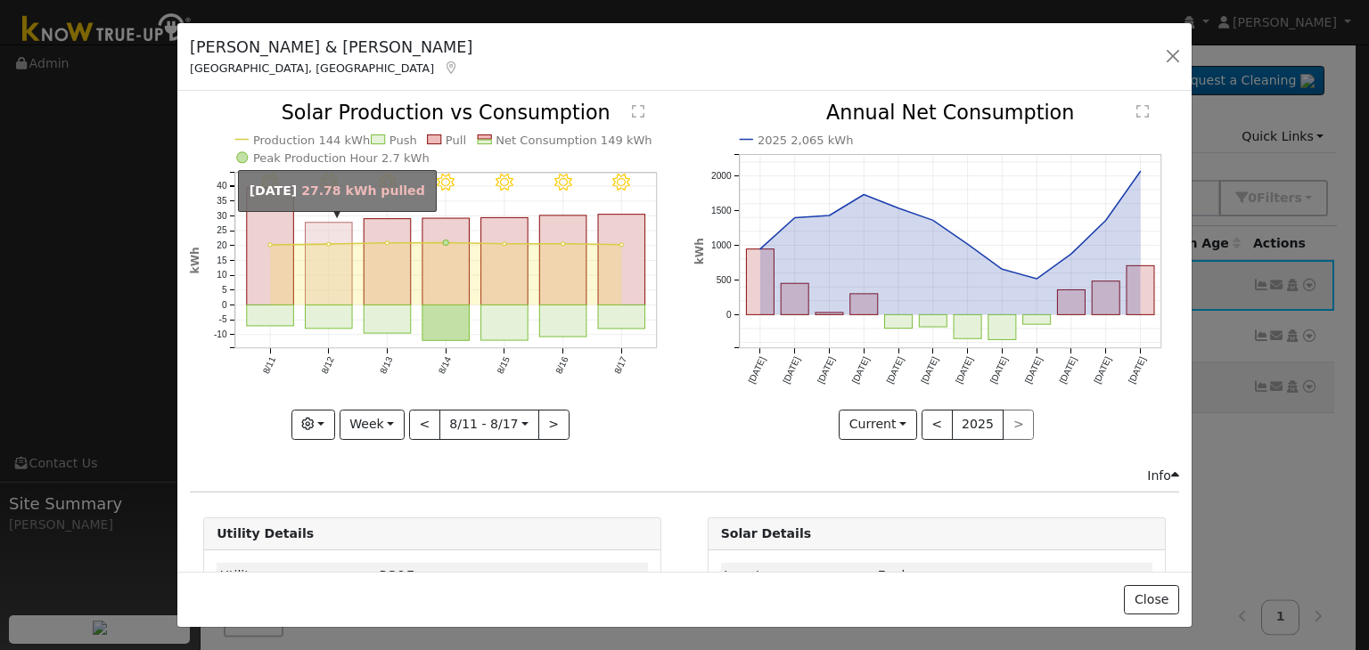
click at [312, 269] on rect "onclick=""" at bounding box center [329, 264] width 47 height 83
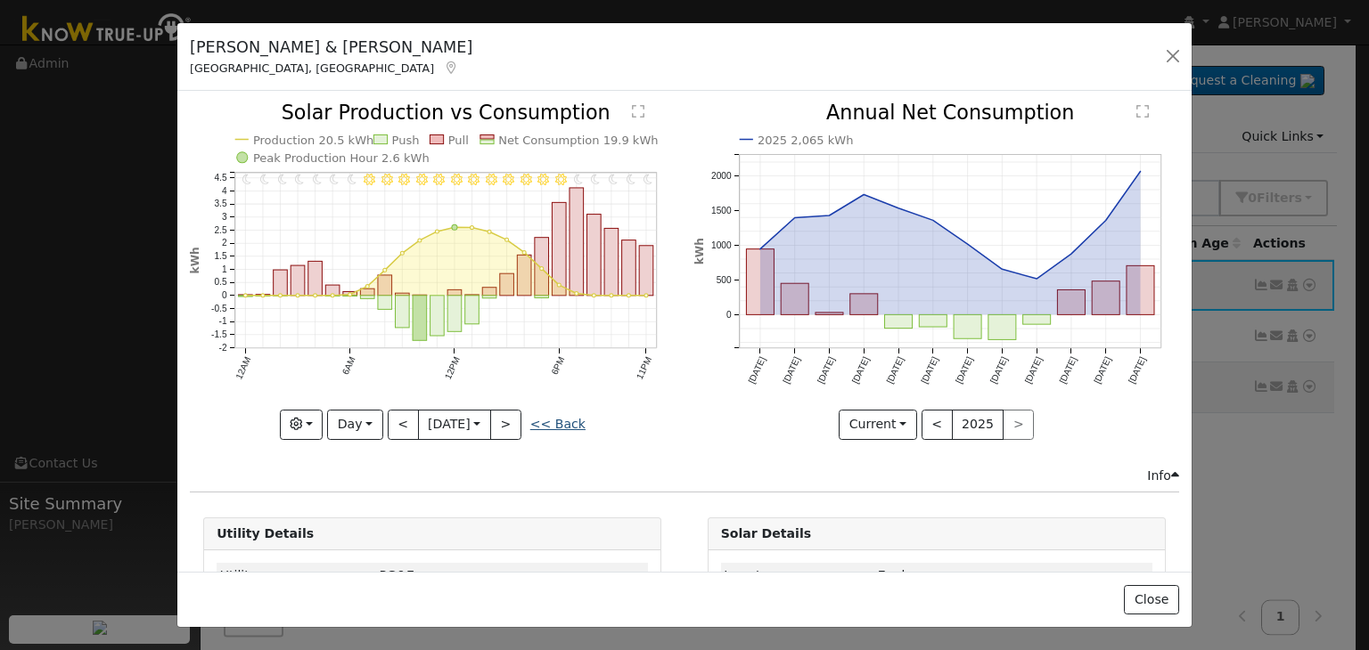
click at [560, 418] on link "<< Back" at bounding box center [557, 424] width 55 height 14
type input "2025-08-11"
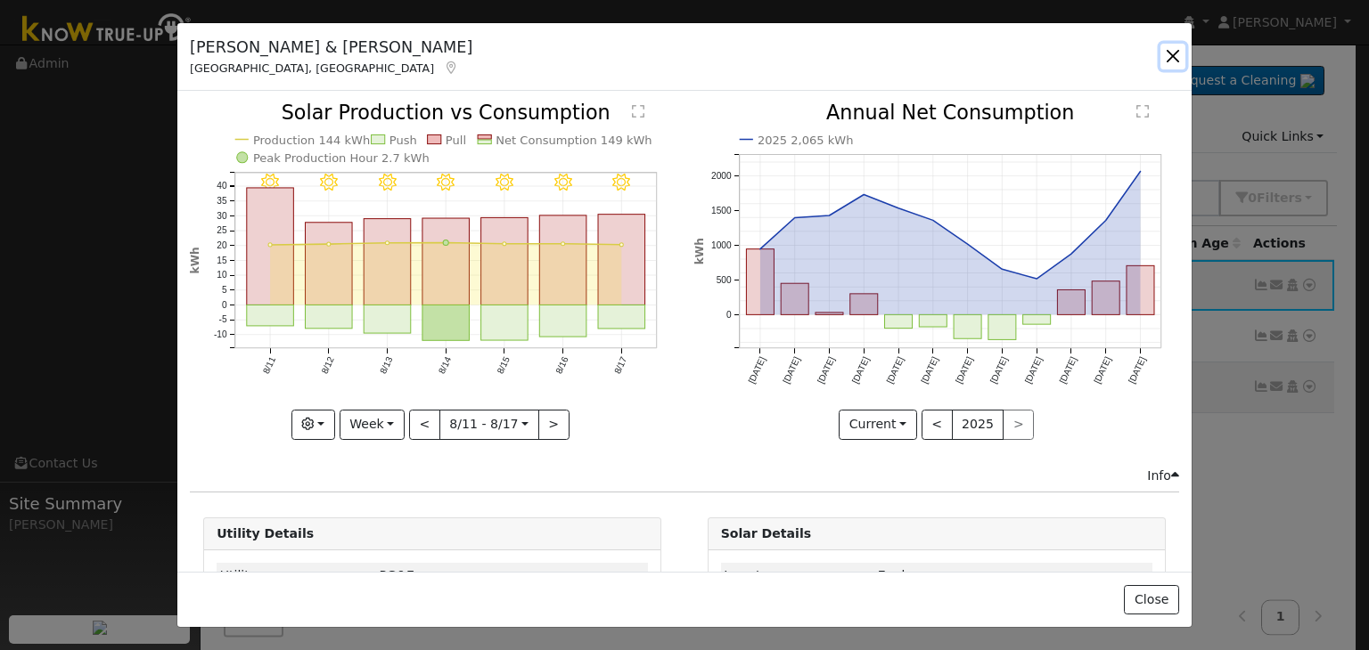
click at [1169, 59] on button "button" at bounding box center [1172, 56] width 25 height 25
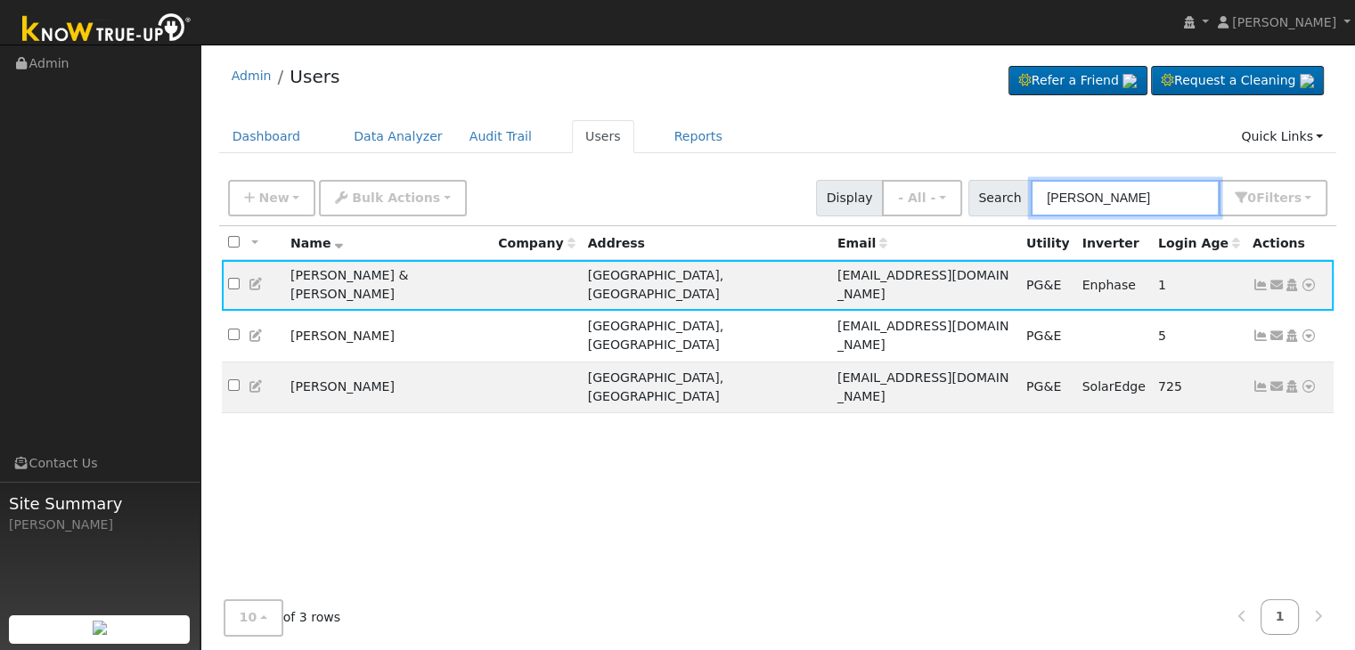
click at [1083, 187] on input "Jesse Lopez" at bounding box center [1125, 198] width 189 height 37
paste input "Raul Magallanes"
type input "Raul Magallanes"
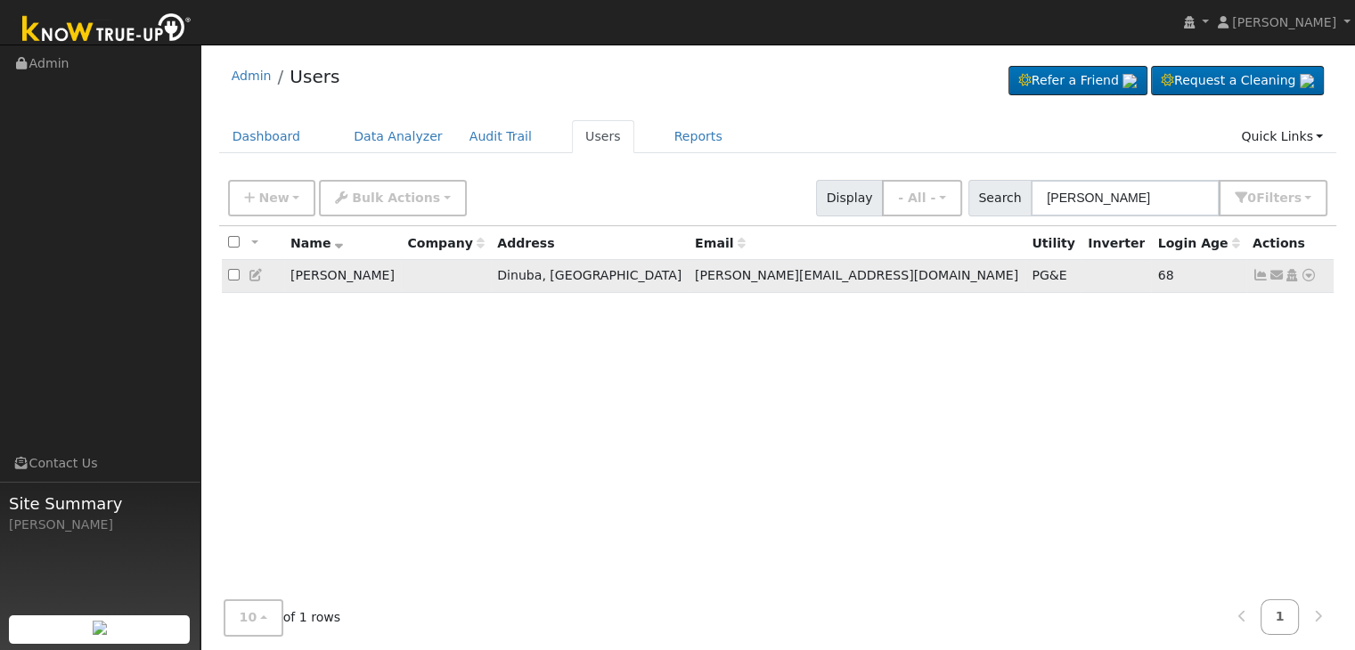
click at [1255, 268] on link at bounding box center [1261, 275] width 16 height 14
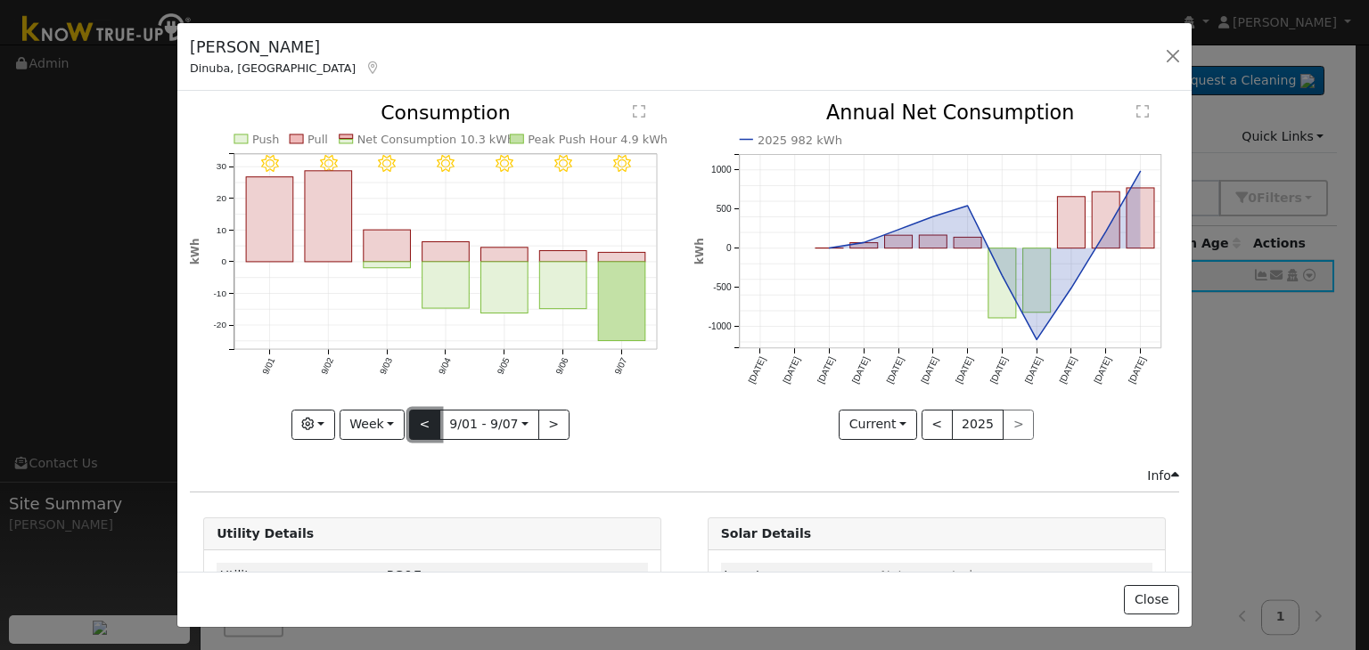
click at [428, 426] on button "<" at bounding box center [424, 425] width 31 height 30
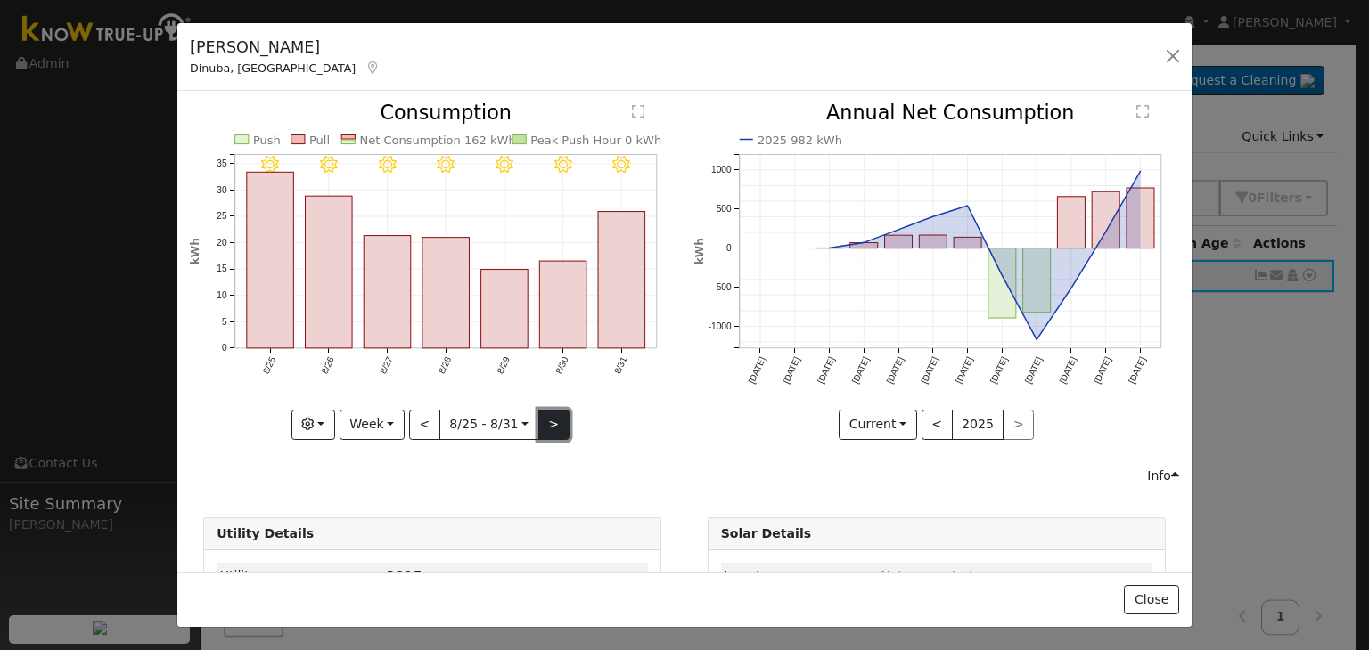
click at [556, 418] on button ">" at bounding box center [553, 425] width 31 height 30
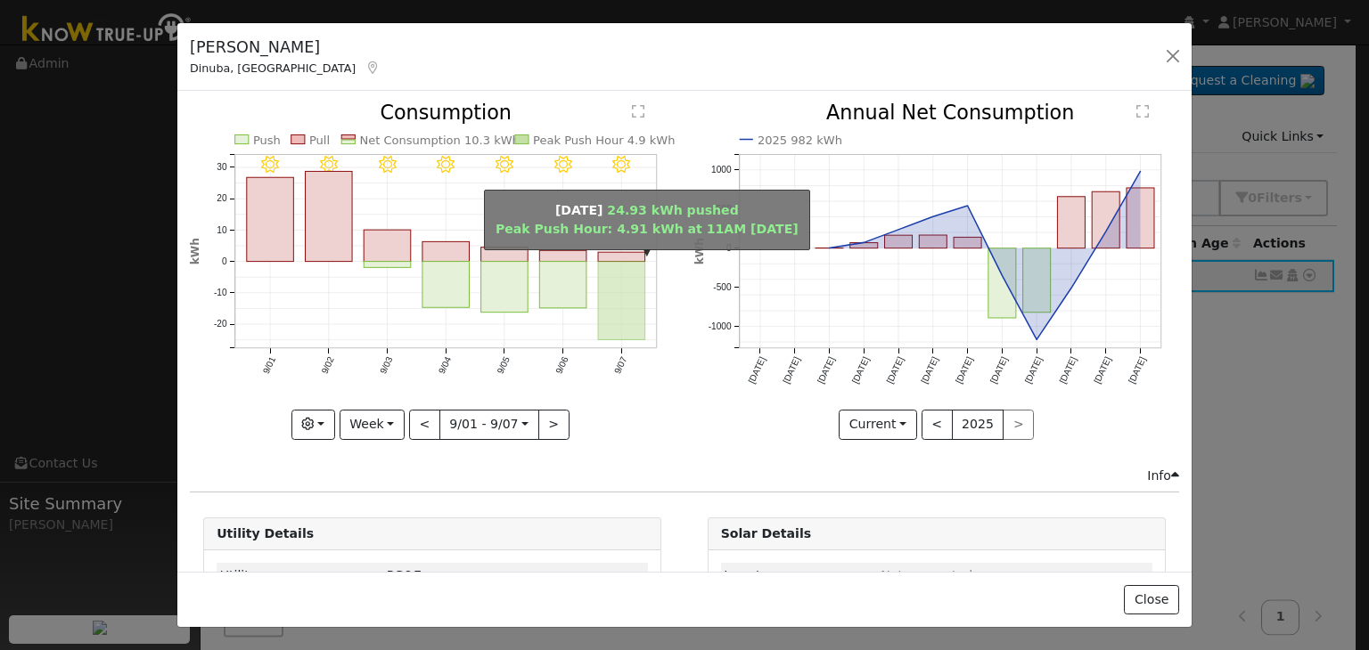
click at [608, 295] on rect "onclick=""" at bounding box center [621, 301] width 47 height 78
type input "2025-09-07"
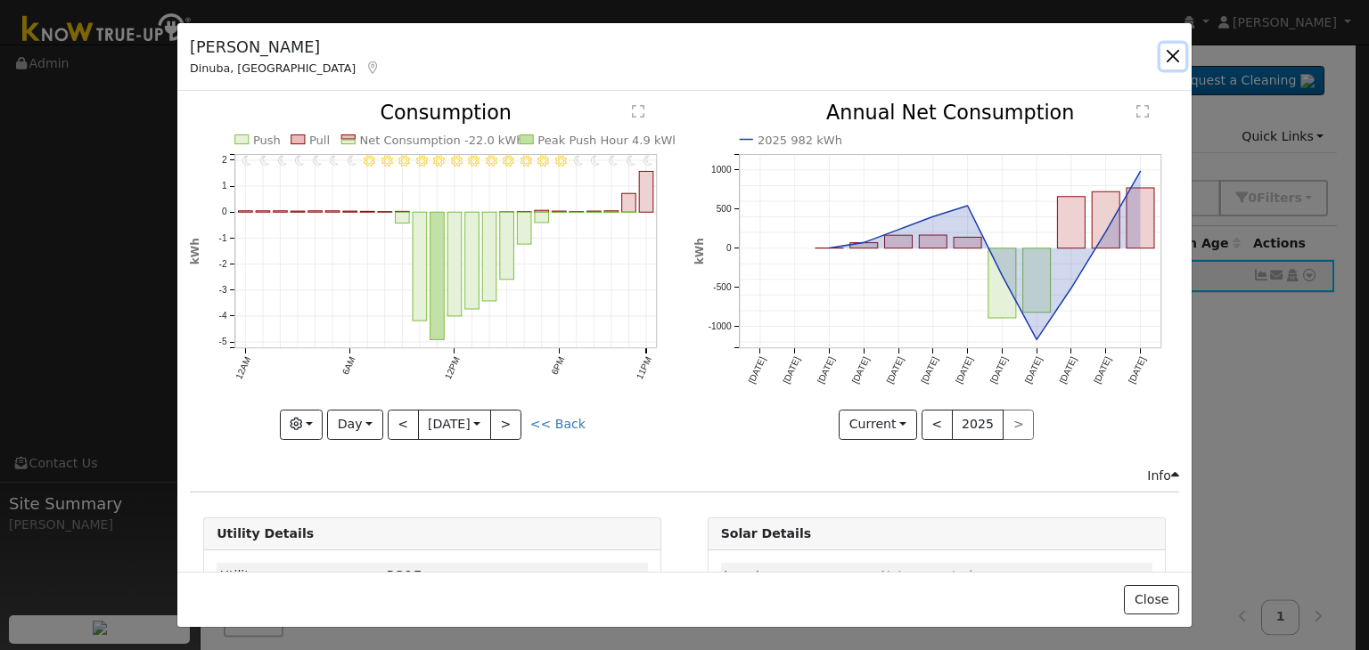
click at [1165, 57] on button "button" at bounding box center [1172, 56] width 25 height 25
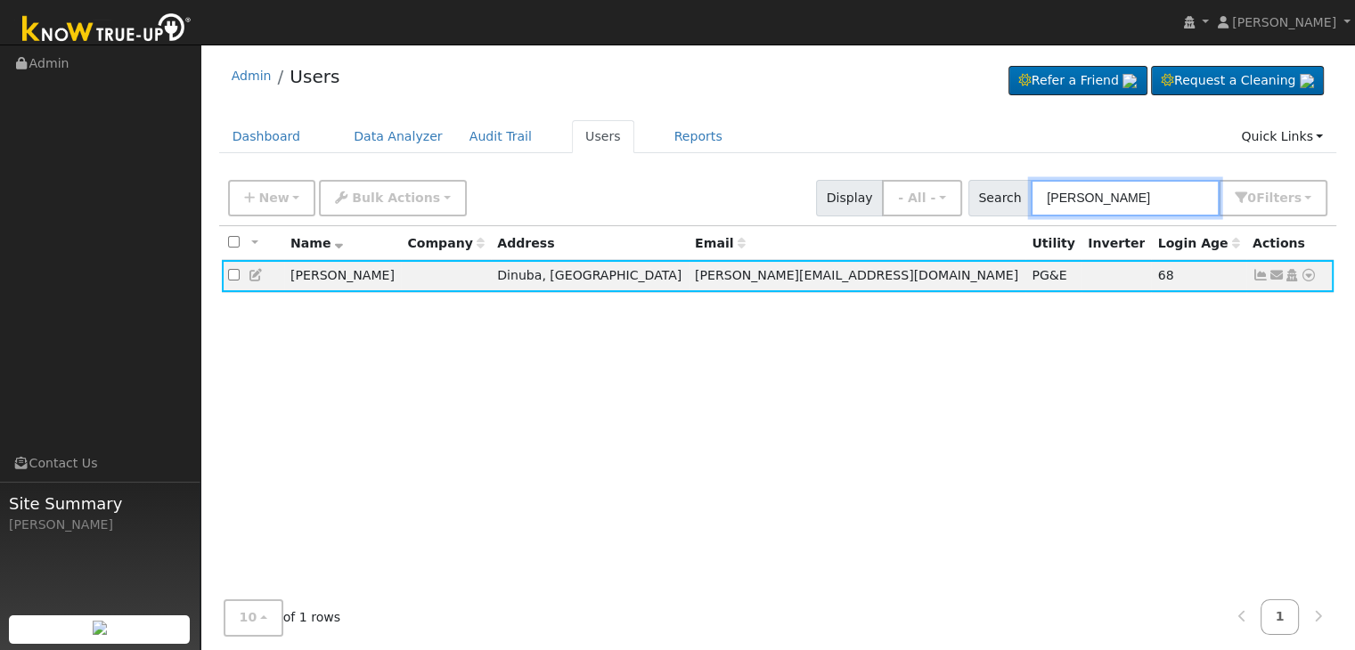
click at [1137, 193] on input "Raul Magallanes" at bounding box center [1125, 198] width 189 height 37
paste input "Zachary Allen"
type input "Zachary Allen"
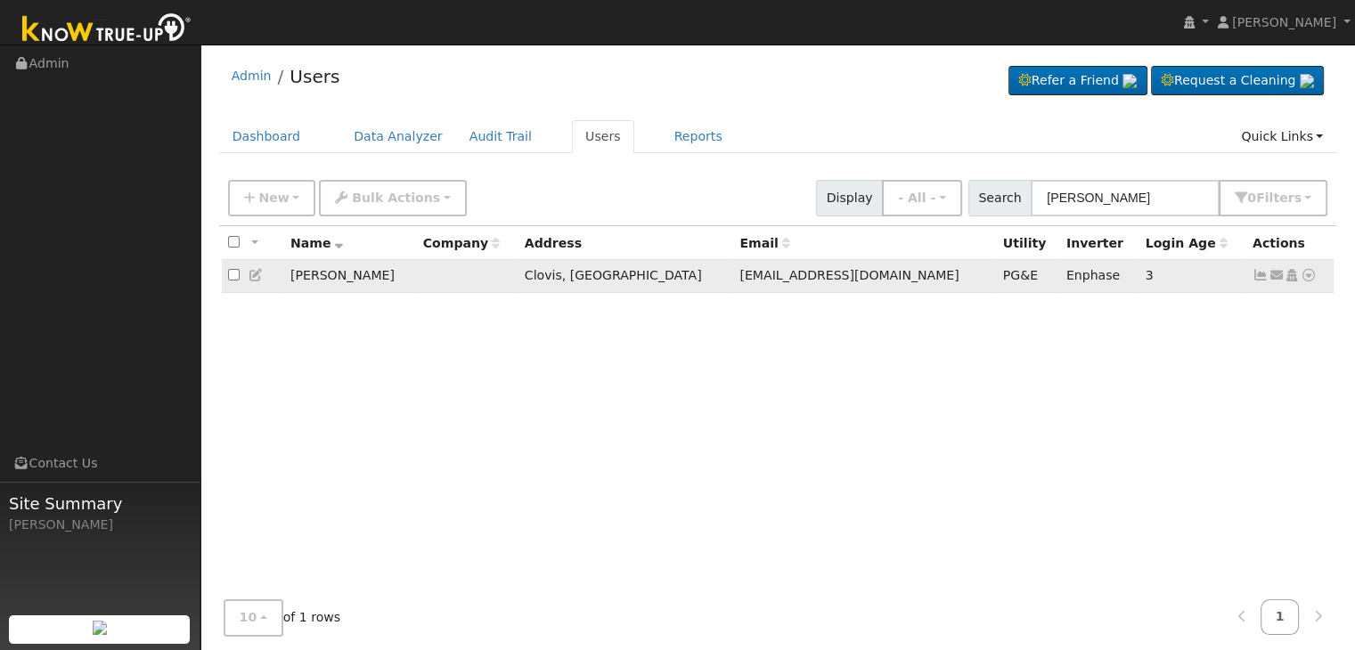
click at [1259, 276] on icon at bounding box center [1261, 275] width 16 height 12
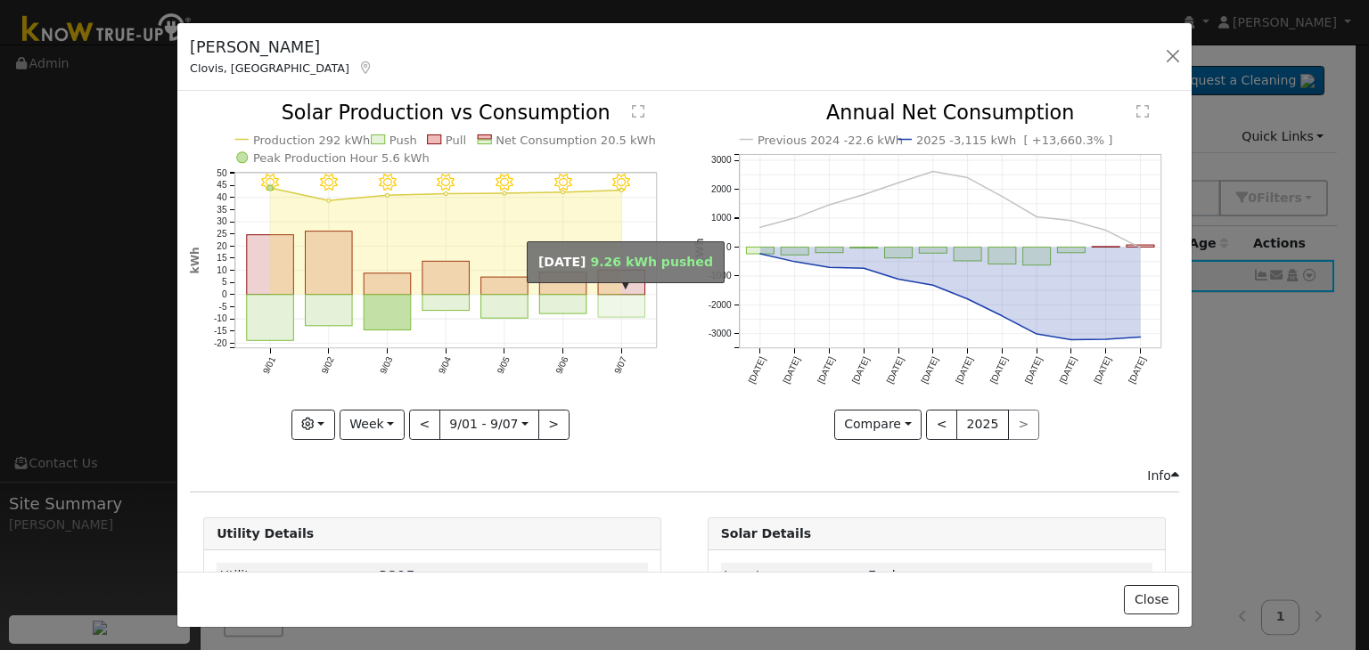
click at [611, 307] on rect "onclick=""" at bounding box center [621, 306] width 47 height 22
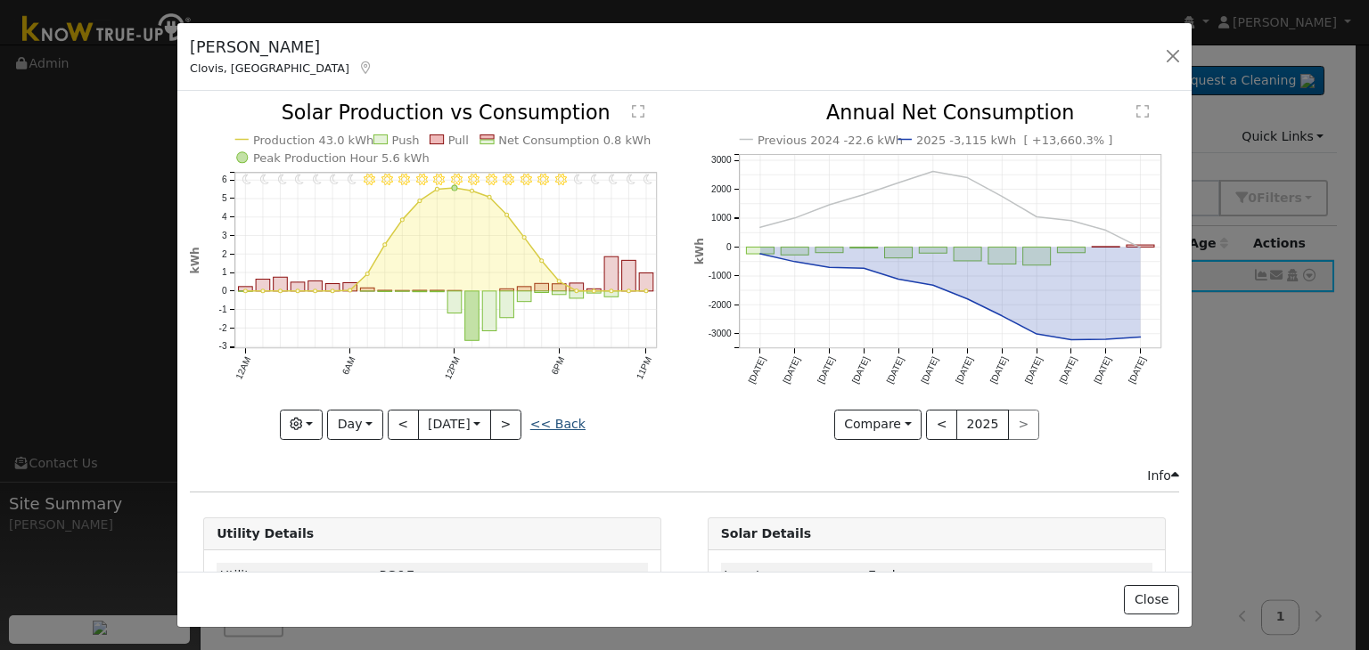
click at [556, 421] on link "<< Back" at bounding box center [557, 424] width 55 height 14
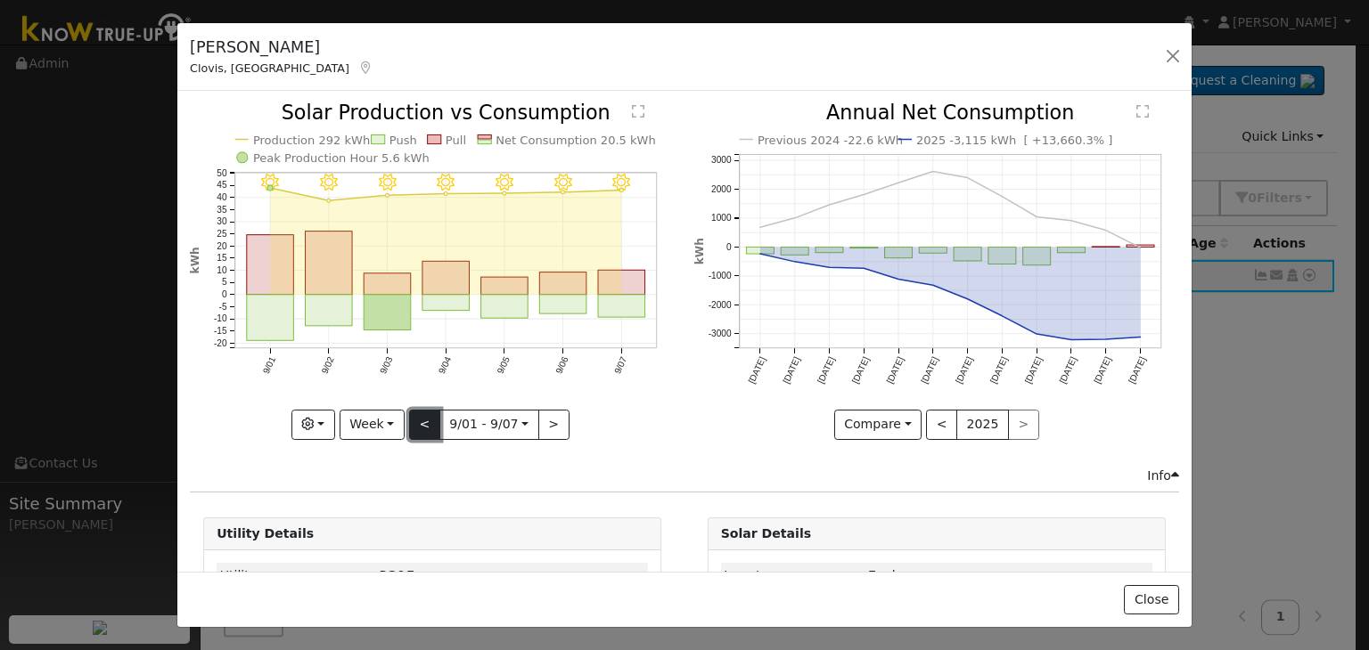
click at [420, 417] on button "<" at bounding box center [424, 425] width 31 height 30
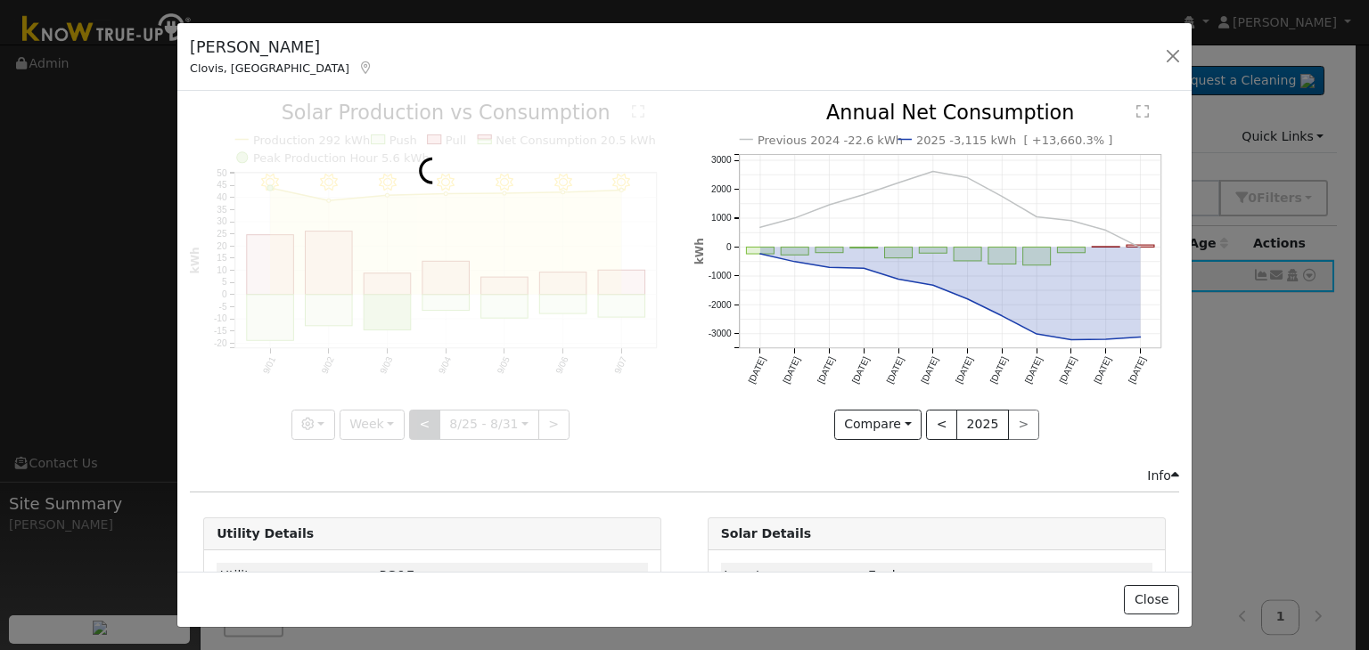
click at [420, 417] on div at bounding box center [432, 271] width 485 height 336
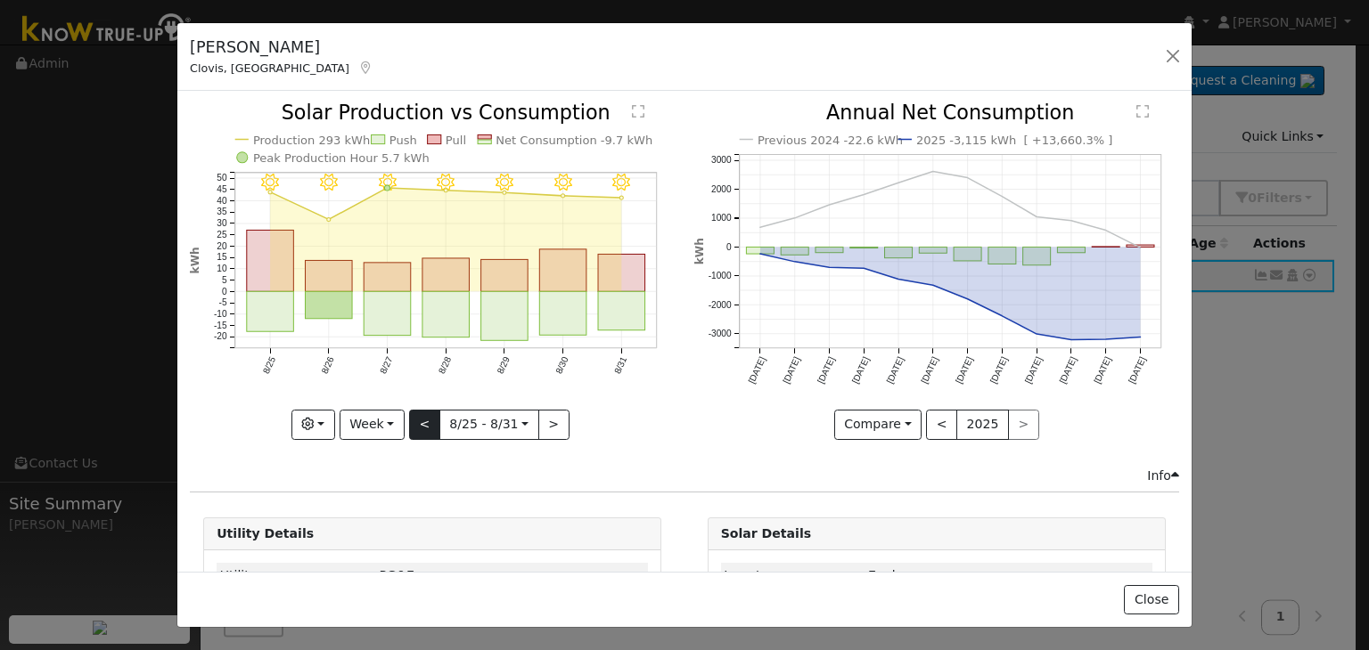
click at [420, 417] on div at bounding box center [432, 271] width 485 height 336
click at [420, 417] on button "<" at bounding box center [424, 425] width 31 height 30
click at [0, 0] on div at bounding box center [0, 0] width 0 height 0
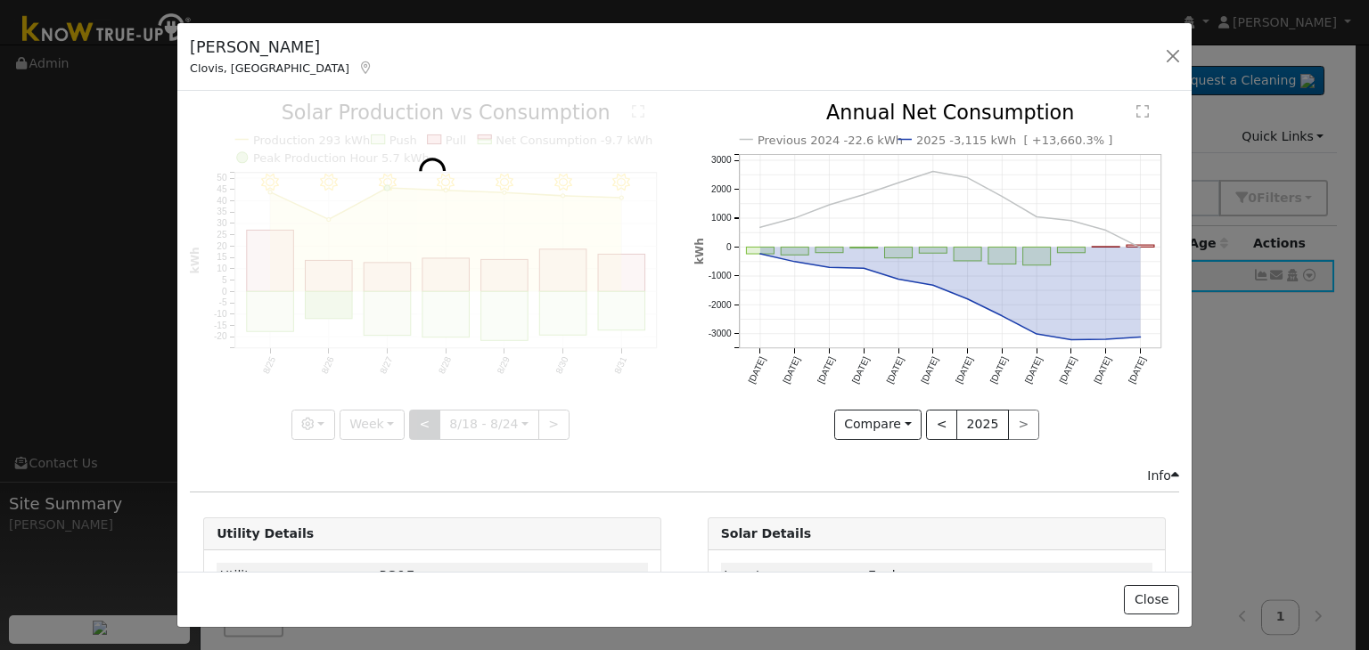
click at [420, 417] on div at bounding box center [432, 271] width 485 height 336
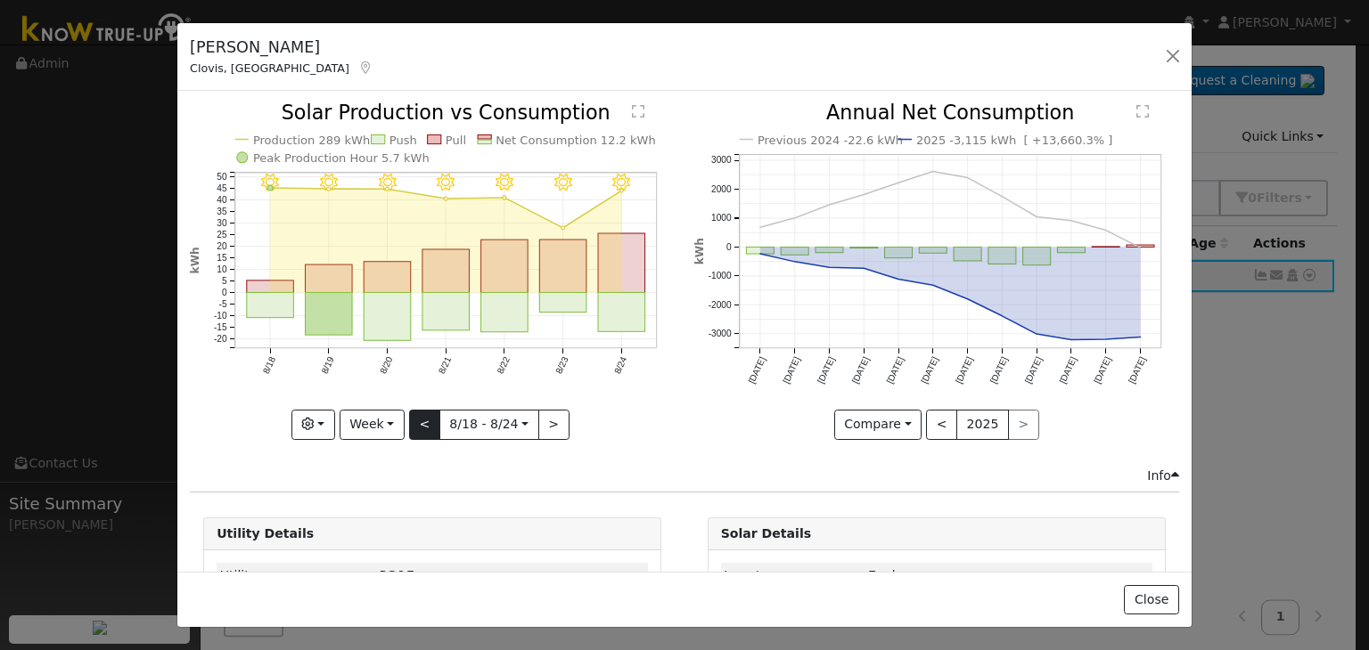
click at [420, 417] on div at bounding box center [432, 271] width 485 height 336
click at [420, 417] on button "<" at bounding box center [424, 425] width 31 height 30
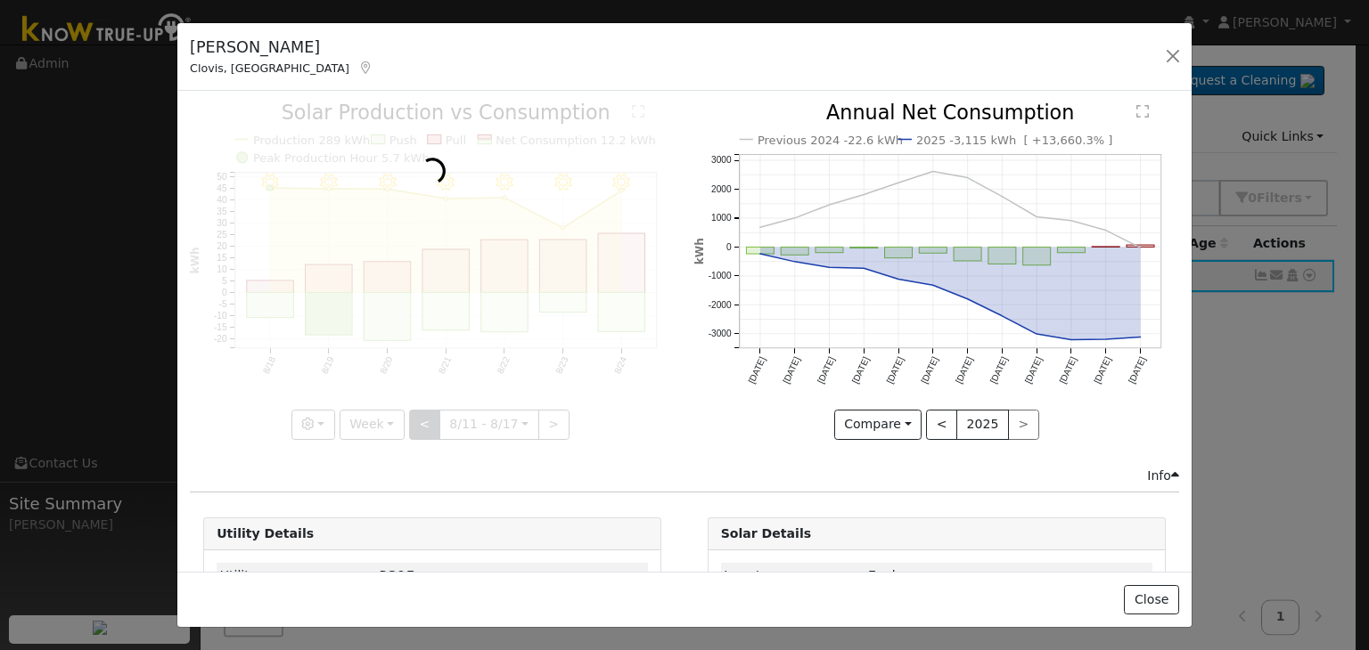
click at [420, 417] on div at bounding box center [432, 271] width 485 height 336
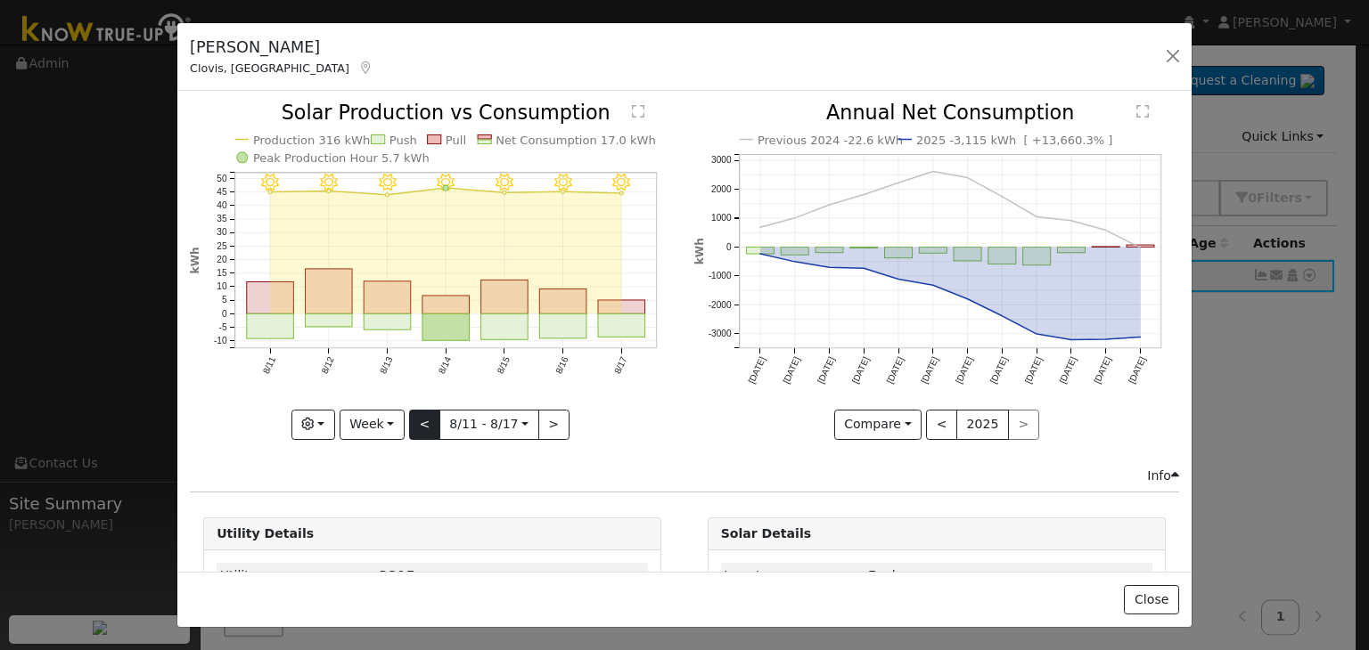
click at [420, 417] on div at bounding box center [432, 271] width 485 height 336
click at [420, 417] on button "<" at bounding box center [424, 425] width 31 height 30
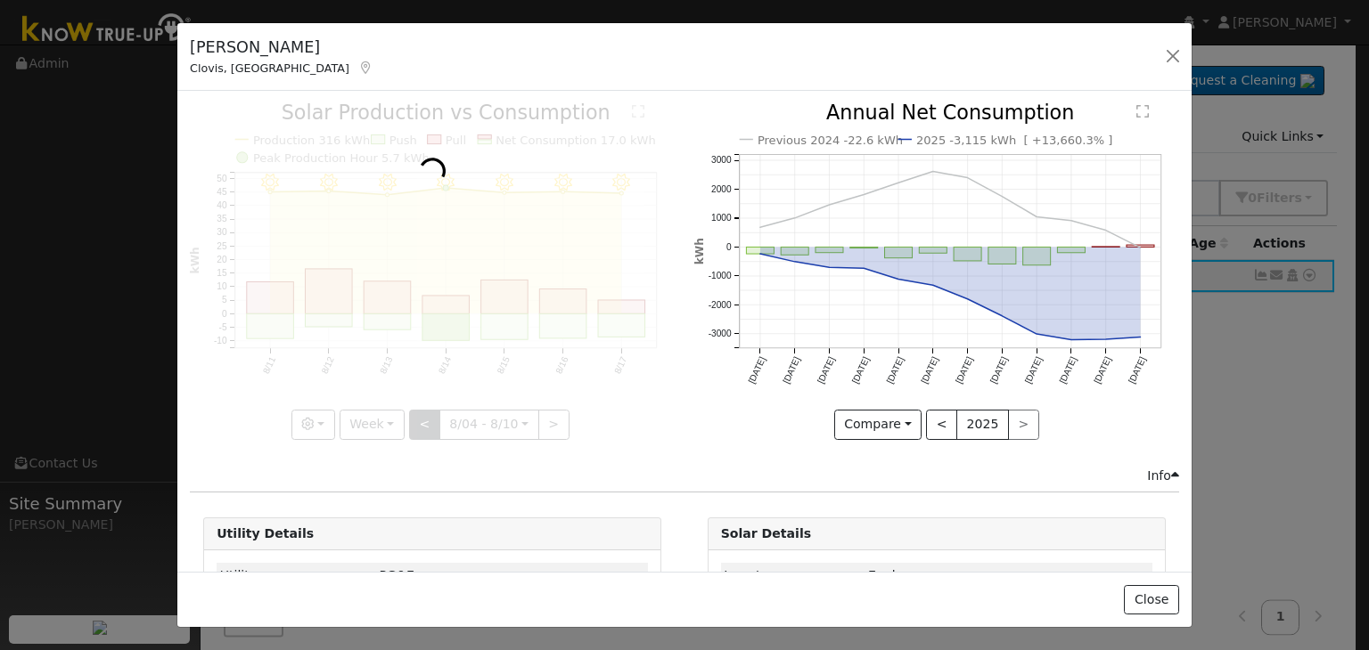
click at [420, 417] on div at bounding box center [432, 271] width 485 height 336
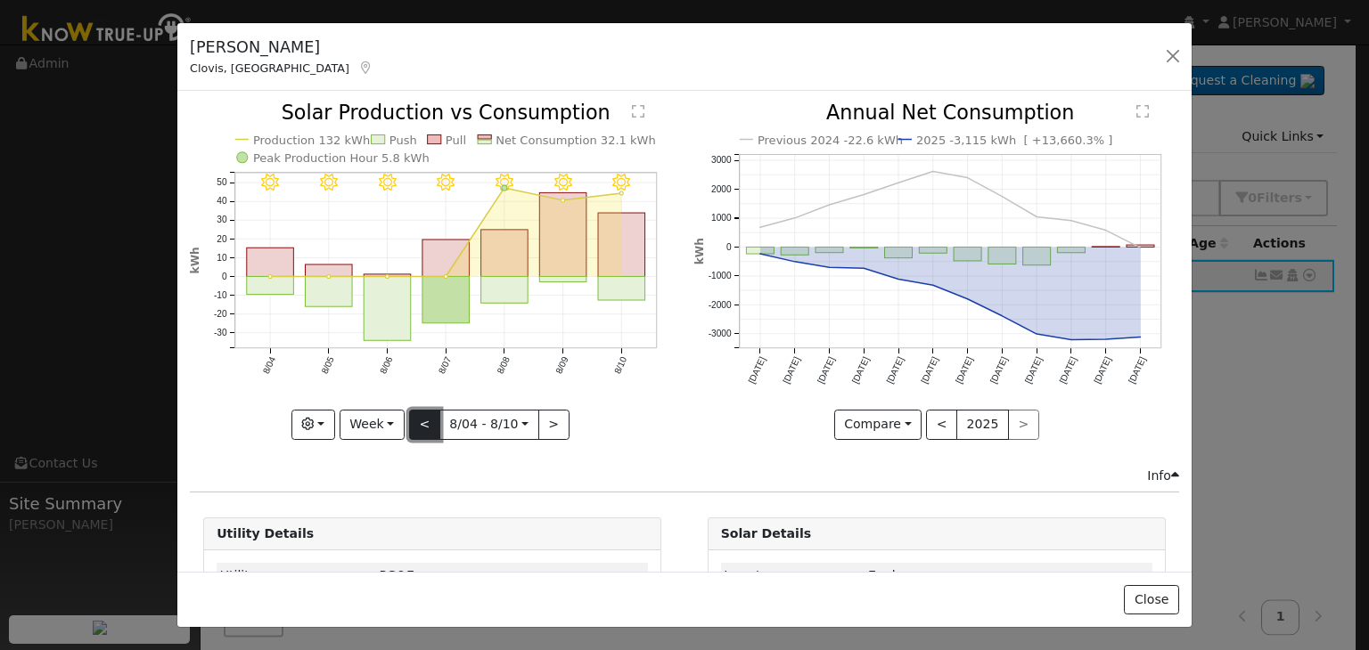
click at [420, 417] on button "<" at bounding box center [424, 425] width 31 height 30
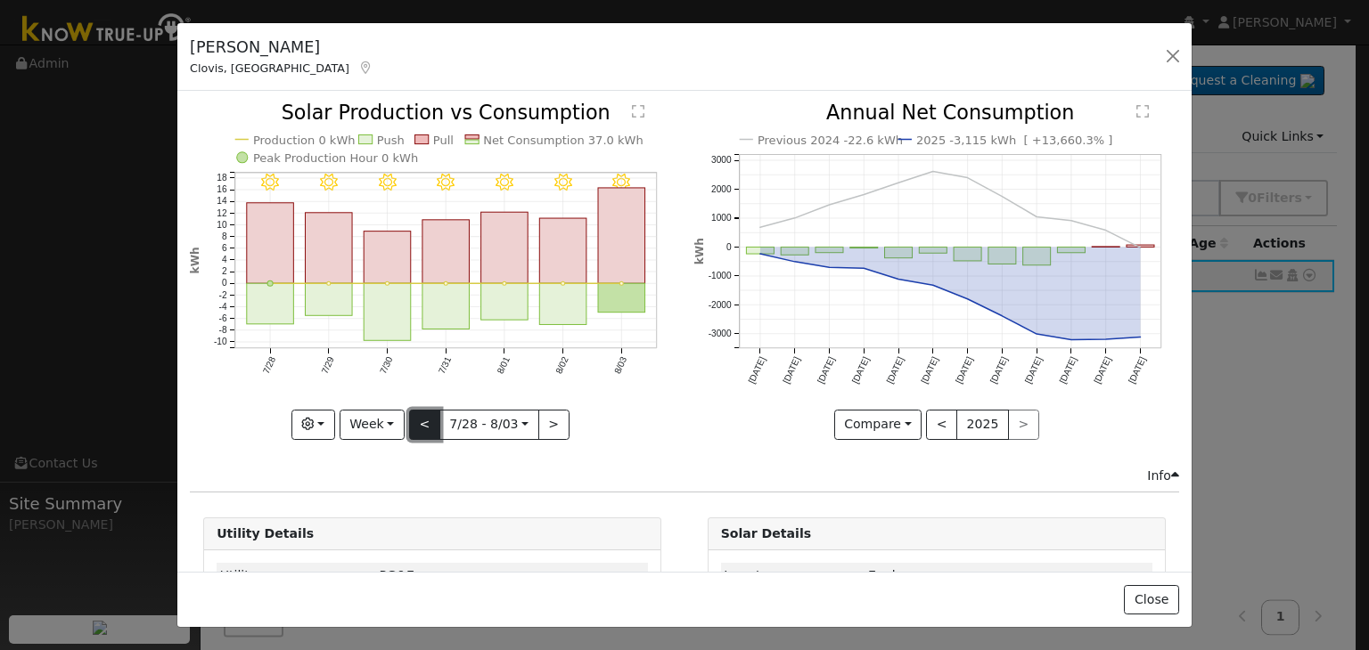
click at [420, 417] on button "<" at bounding box center [424, 425] width 31 height 30
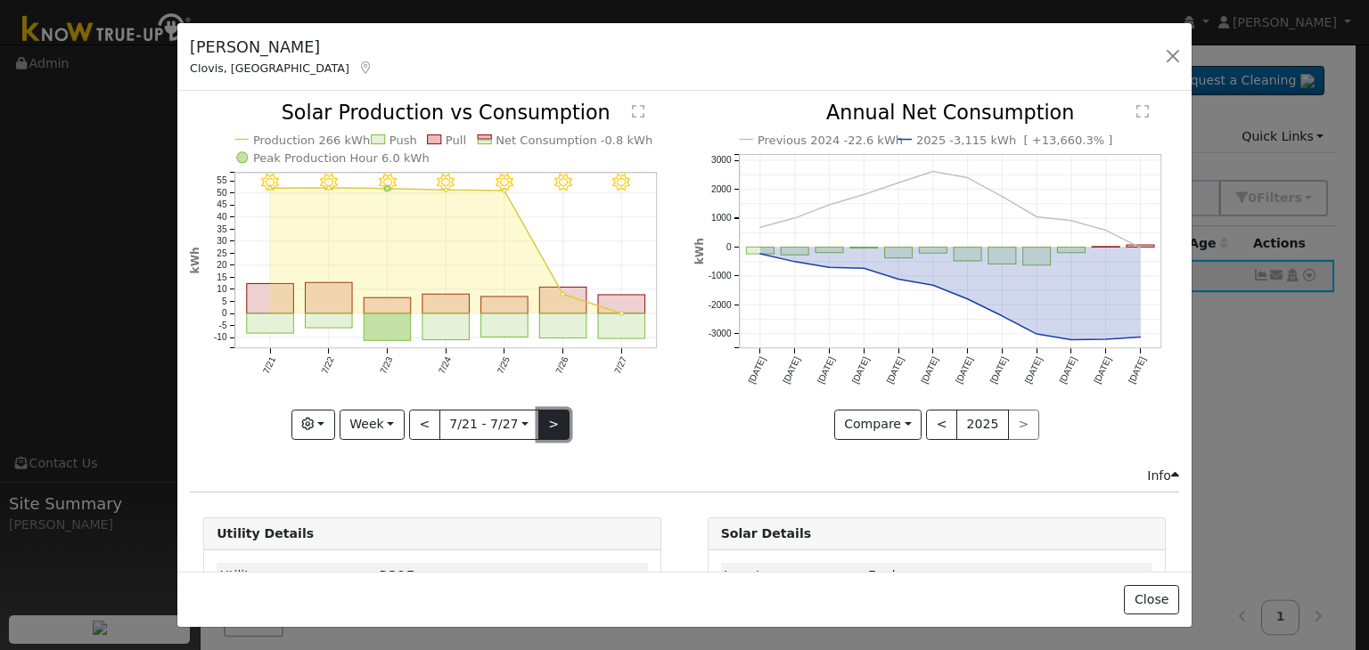
click at [549, 413] on button ">" at bounding box center [553, 425] width 31 height 30
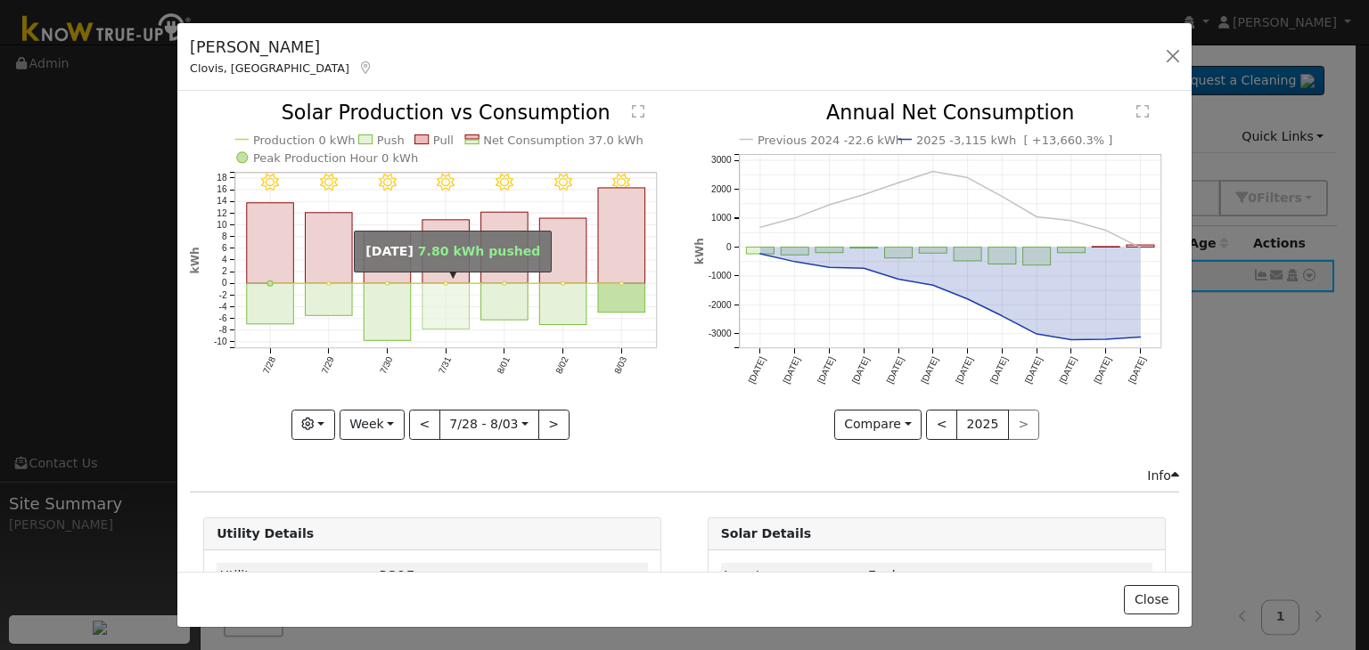
click at [449, 306] on rect "onclick=""" at bounding box center [445, 306] width 47 height 45
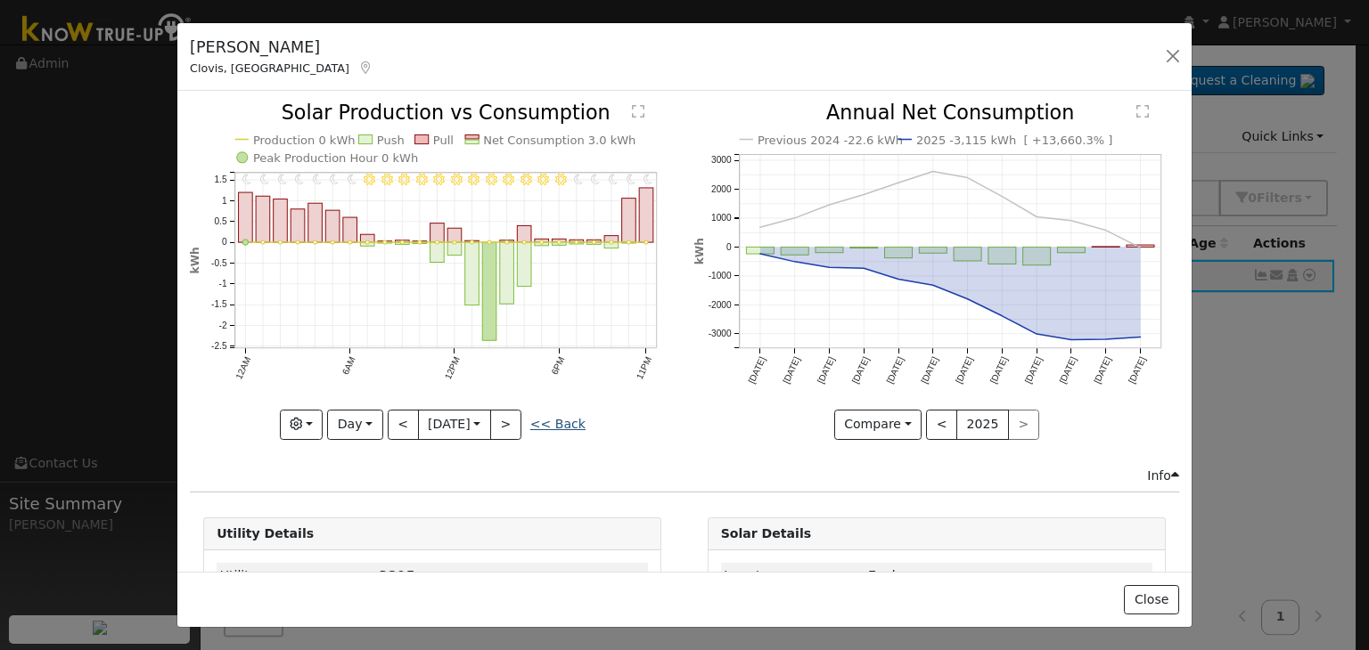
click at [576, 418] on link "<< Back" at bounding box center [557, 424] width 55 height 14
type input "2025-07-28"
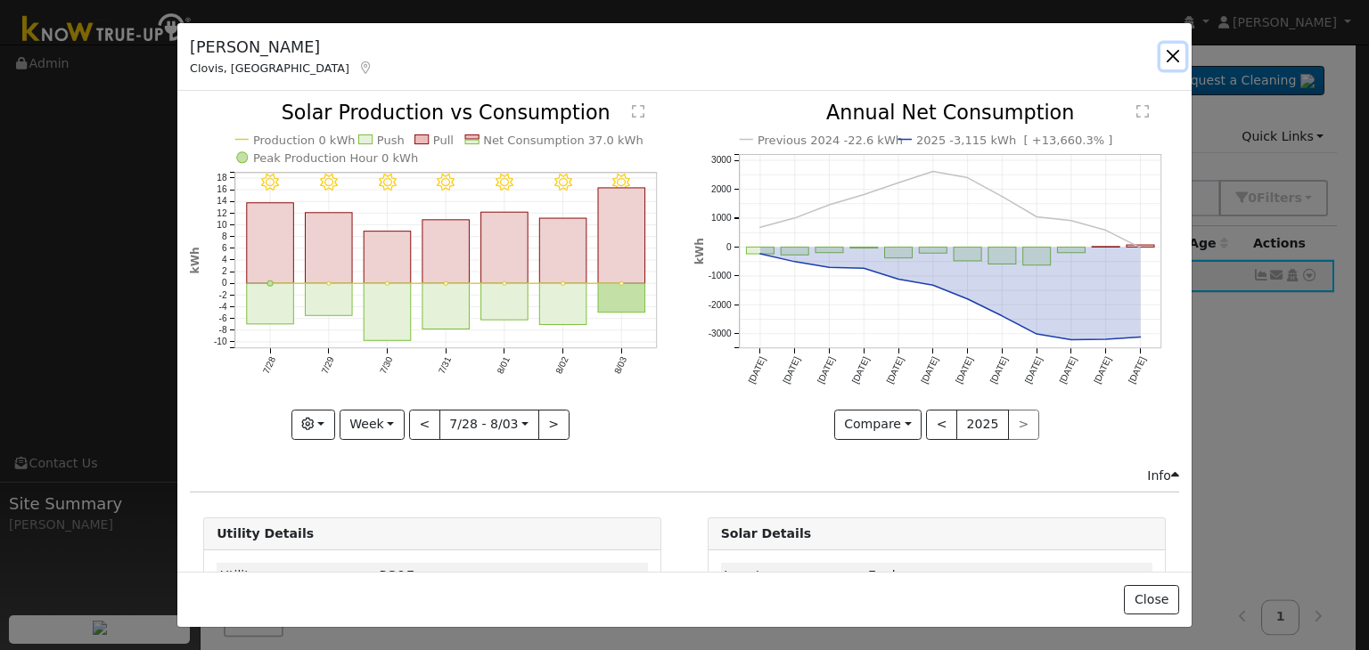
click at [1167, 55] on button "button" at bounding box center [1172, 56] width 25 height 25
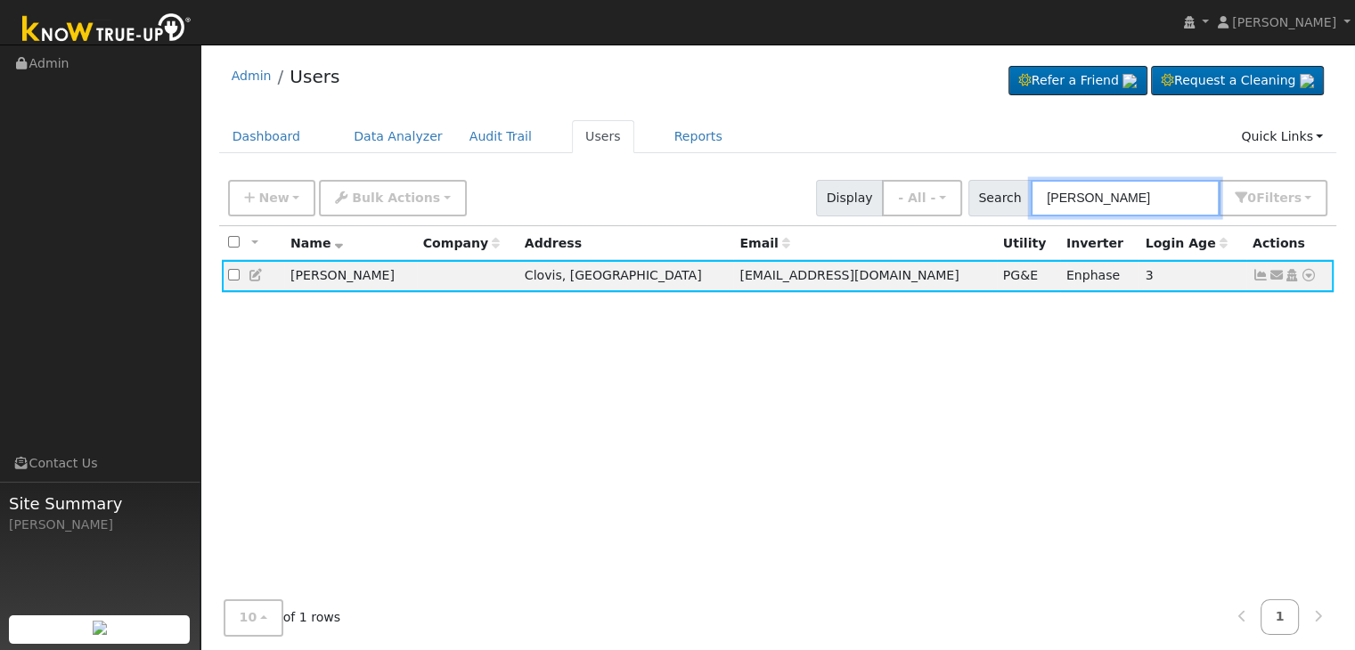
click at [1108, 212] on input "Zachary Allen" at bounding box center [1125, 198] width 189 height 37
paste input "Judith George-O'hair"
type input "Judith George-O'hair"
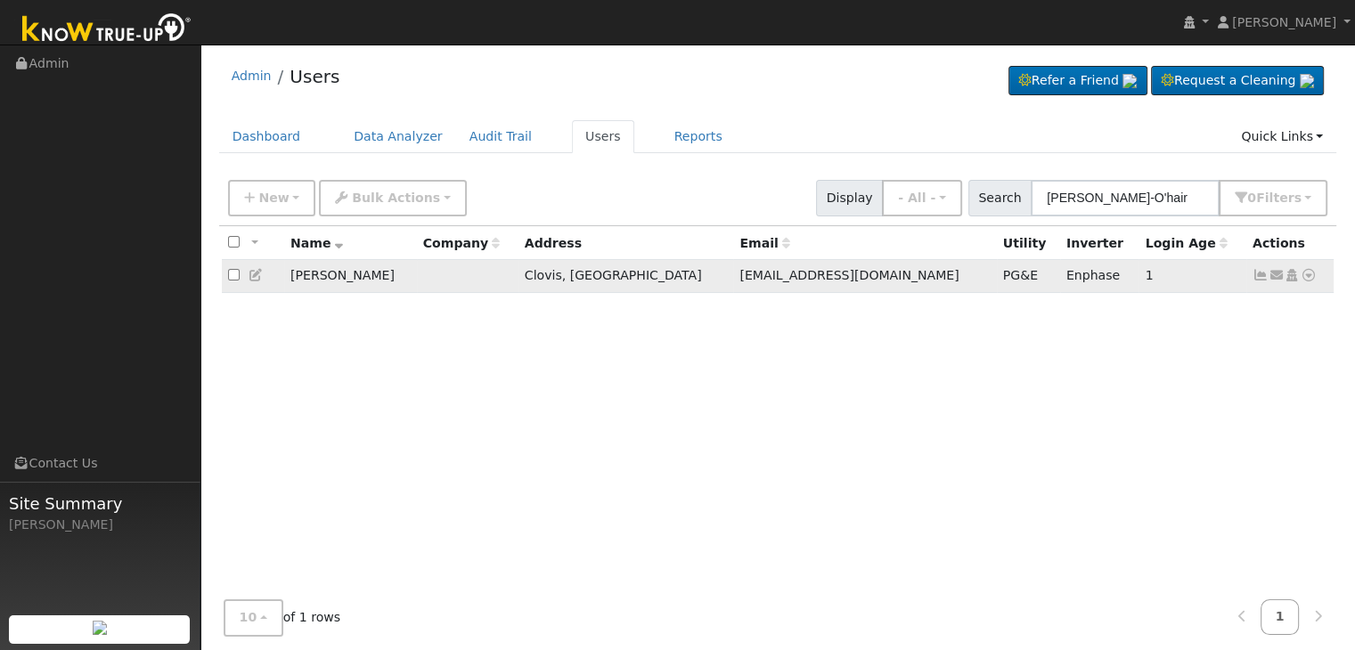
click at [1261, 280] on icon at bounding box center [1261, 275] width 16 height 12
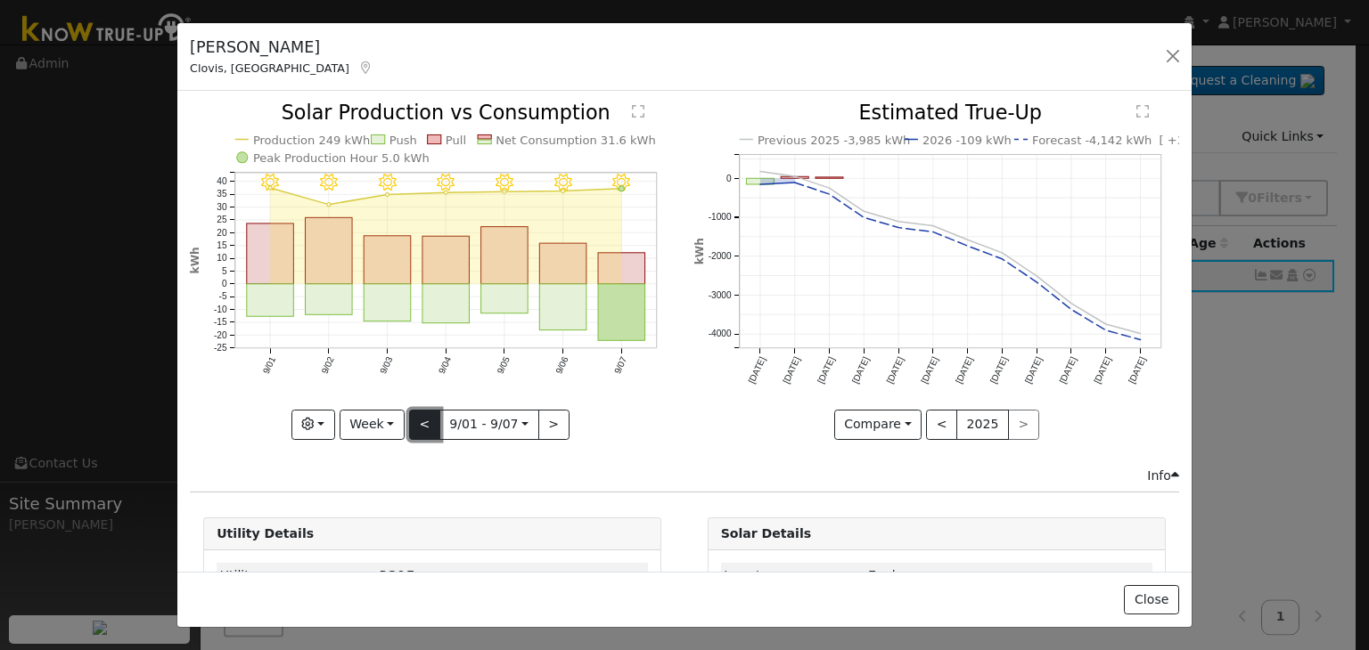
click at [424, 413] on button "<" at bounding box center [424, 425] width 31 height 30
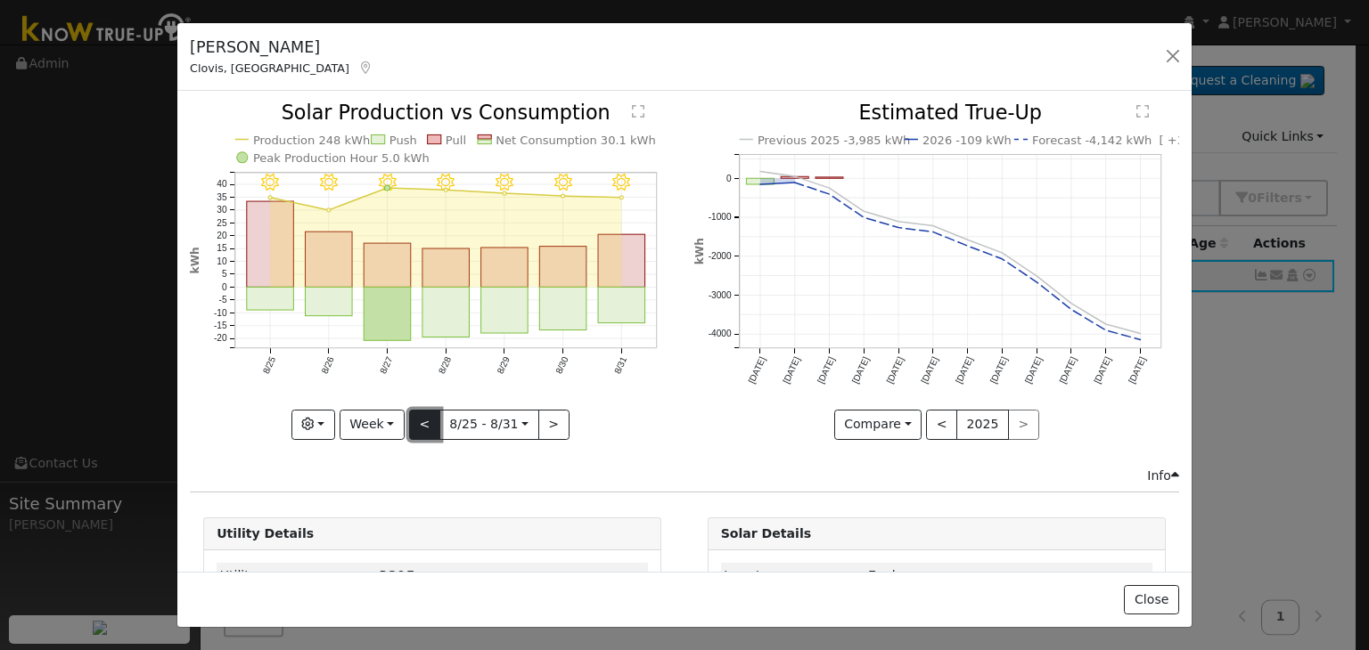
click at [424, 413] on button "<" at bounding box center [424, 425] width 31 height 30
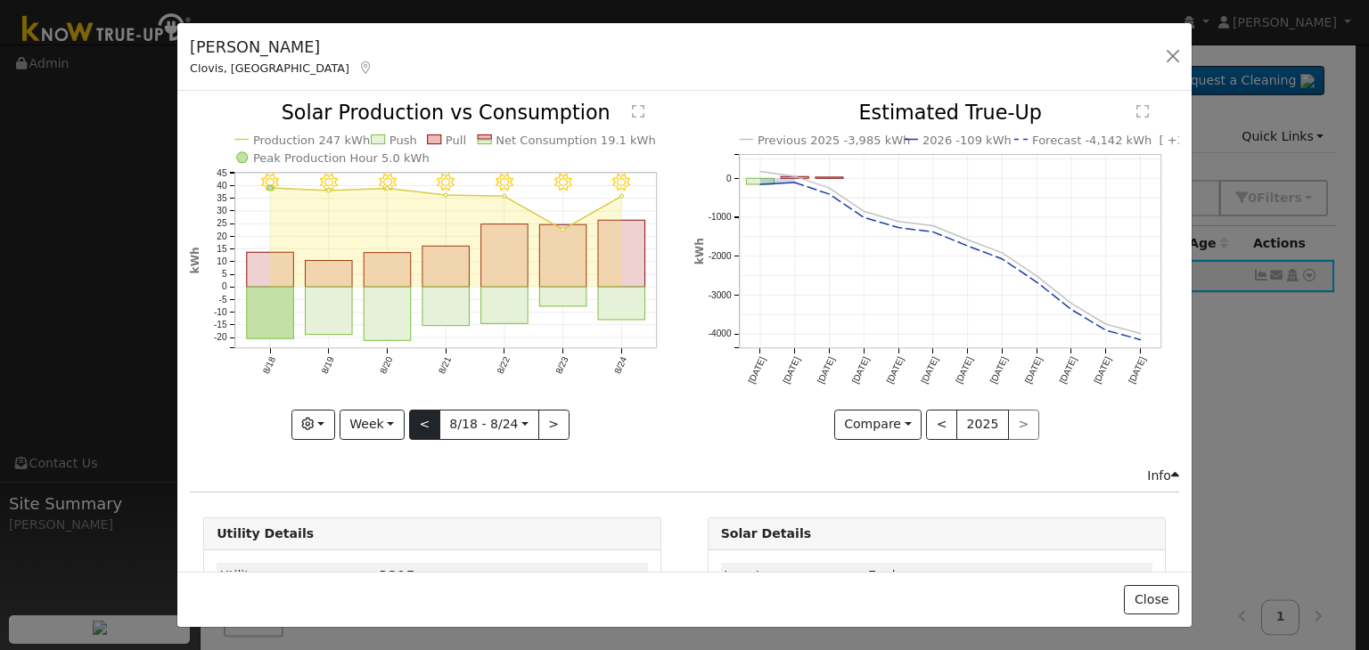
click at [424, 413] on div at bounding box center [432, 271] width 485 height 336
click at [424, 413] on div "8/24 - Clear 8/23 - Clear 8/22 - MostlyClear 8/21 - Clear 8/20 - Clear 8/19 - C…" at bounding box center [432, 271] width 485 height 336
click at [424, 413] on button "<" at bounding box center [424, 425] width 31 height 30
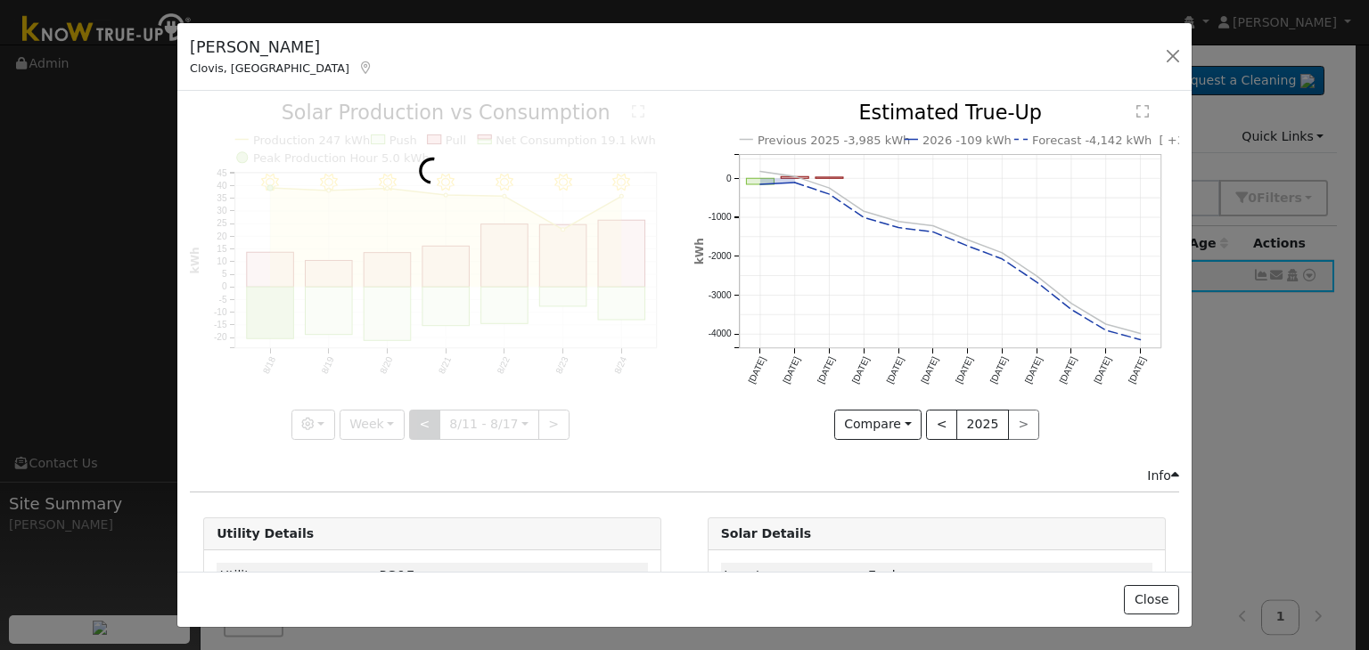
click at [424, 413] on div at bounding box center [432, 271] width 485 height 336
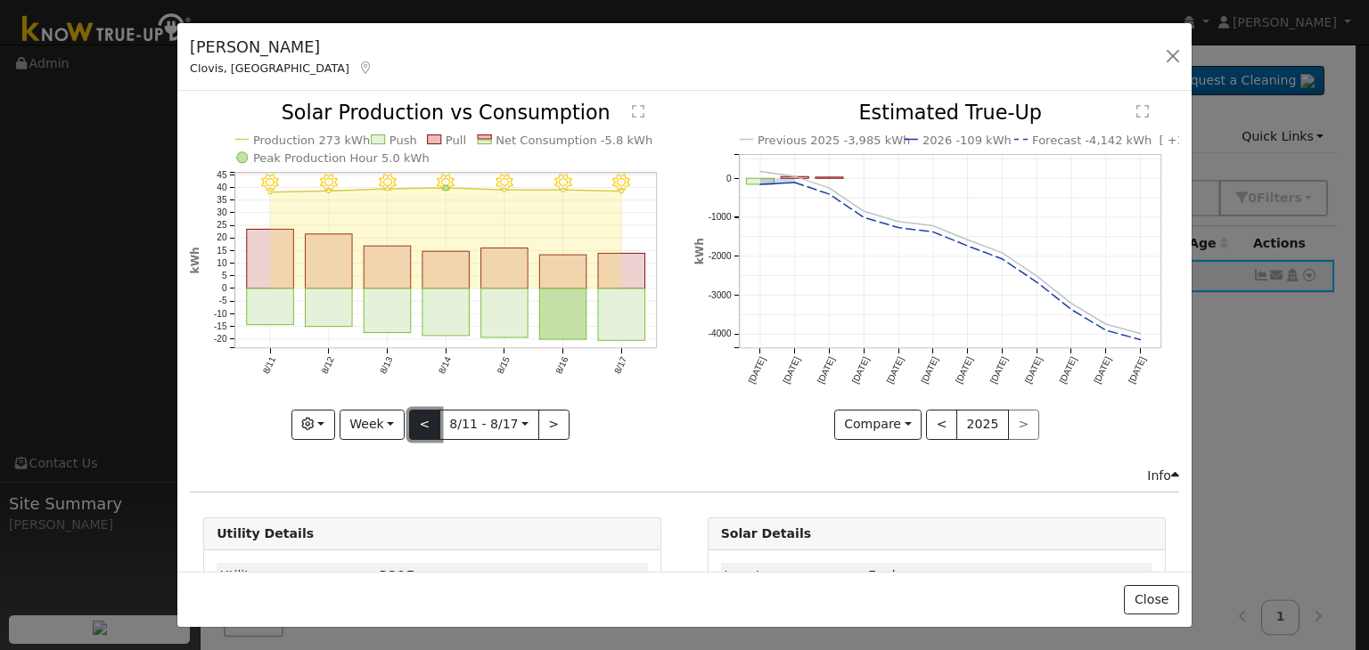
click at [424, 413] on button "<" at bounding box center [424, 425] width 31 height 30
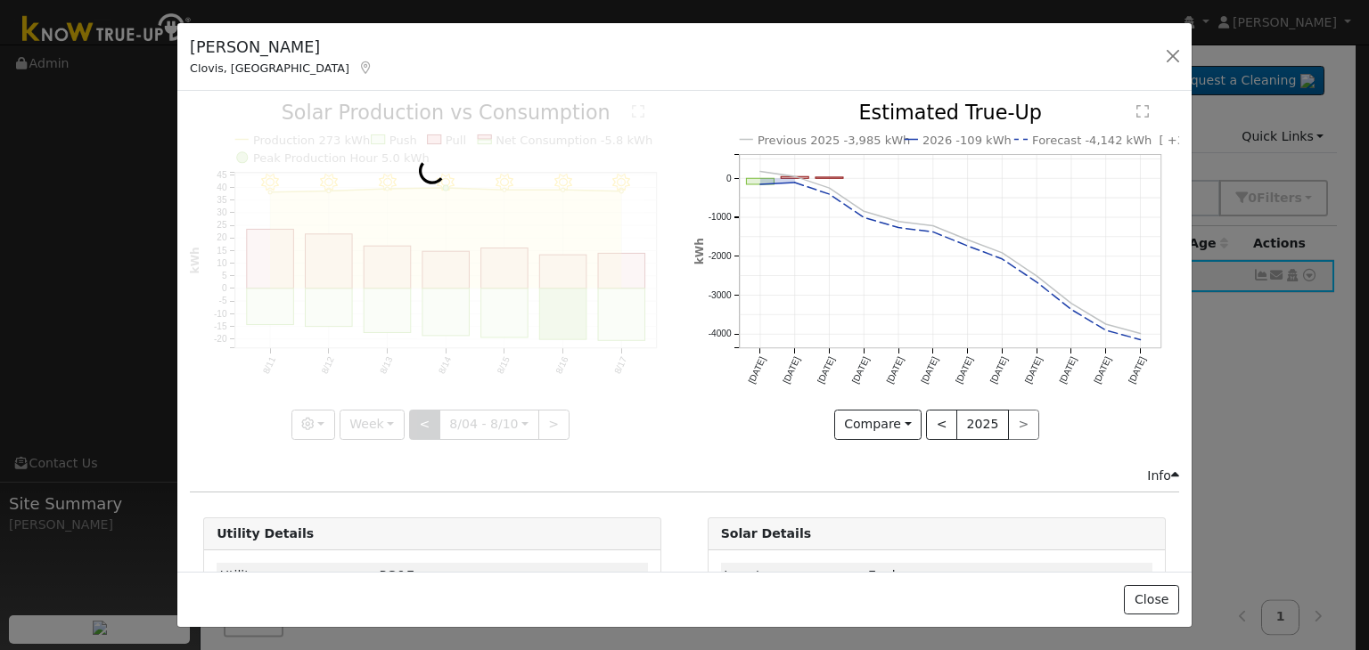
click at [424, 413] on div at bounding box center [432, 271] width 485 height 336
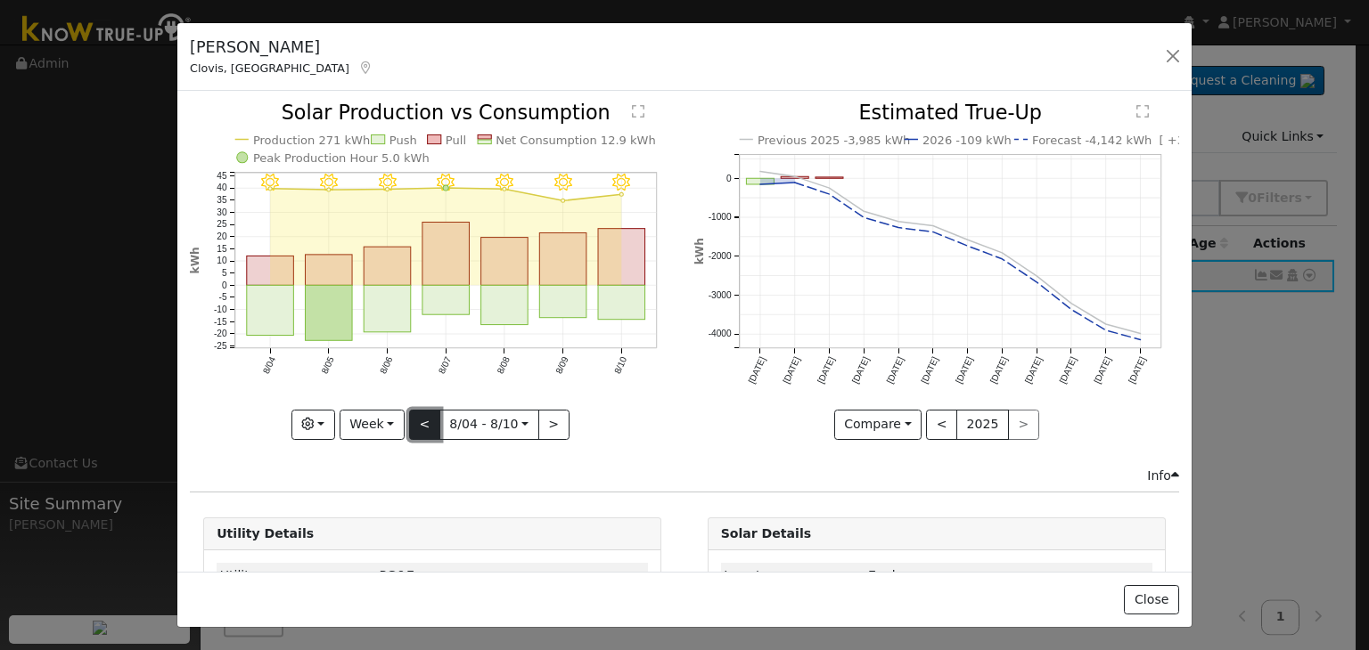
click at [424, 413] on button "<" at bounding box center [424, 425] width 31 height 30
type input "2025-07-28"
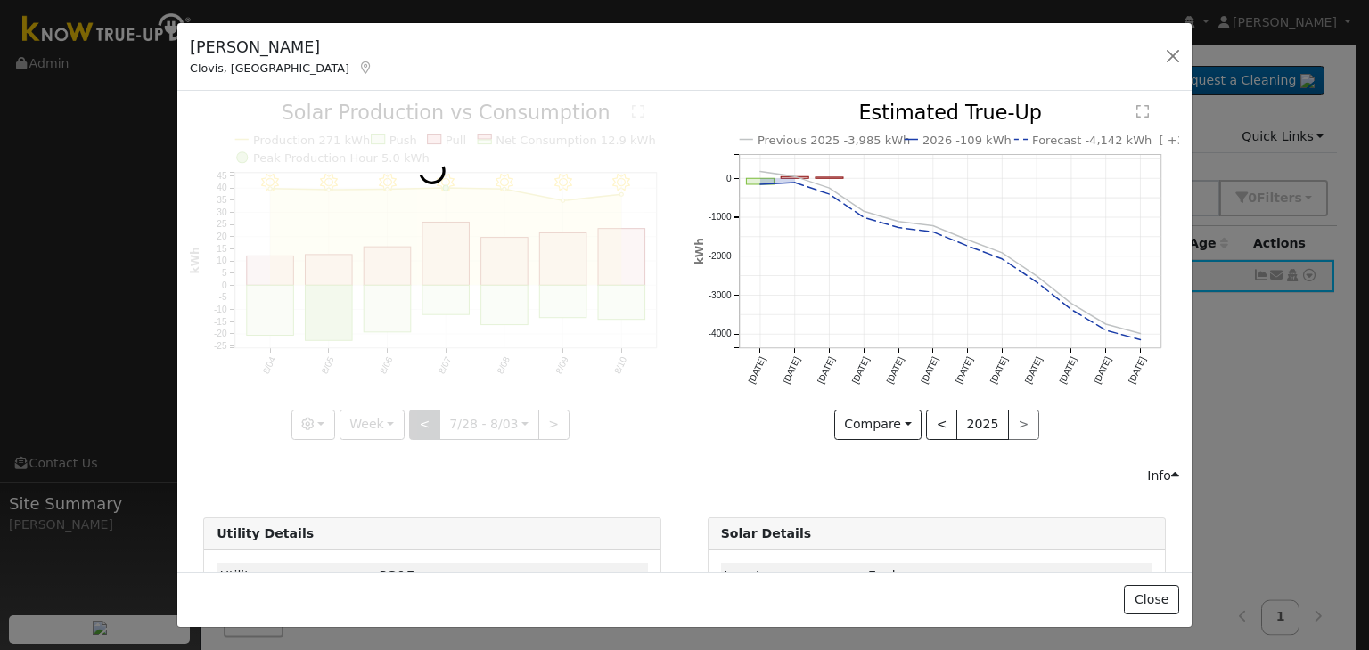
click at [424, 413] on div at bounding box center [432, 271] width 485 height 336
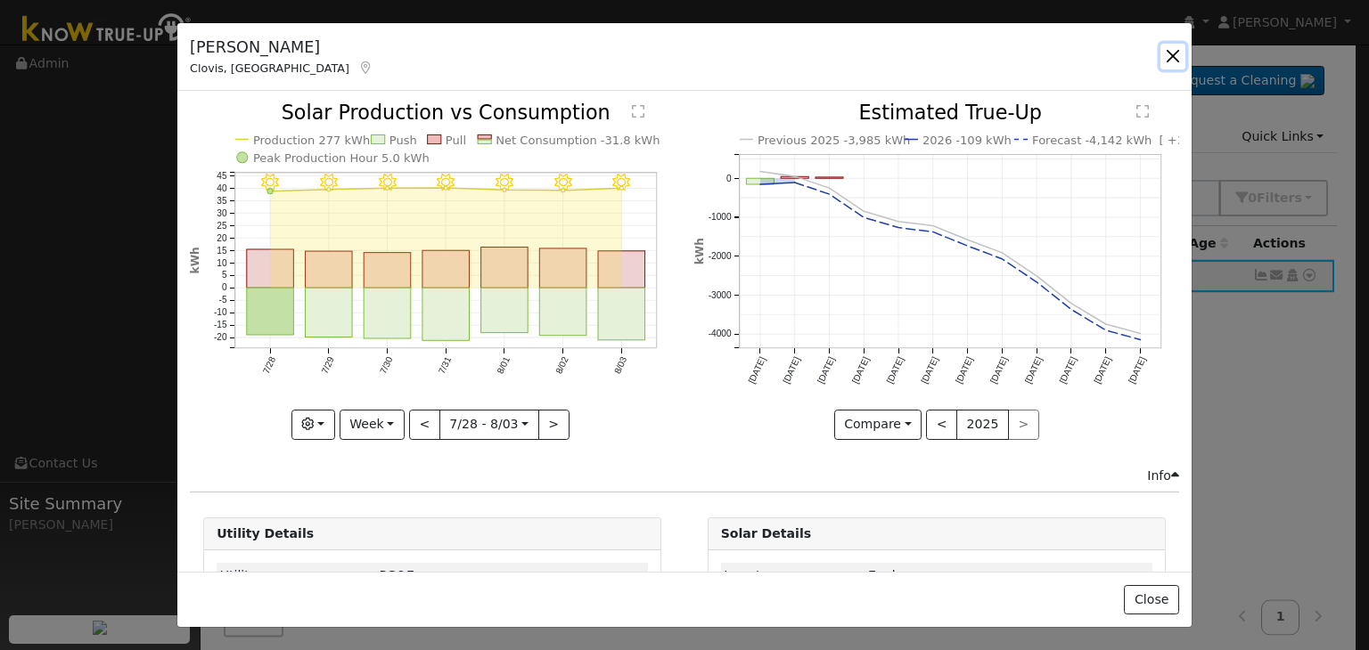
click at [1168, 53] on button "button" at bounding box center [1172, 56] width 25 height 25
